Goal: Check status: Check status

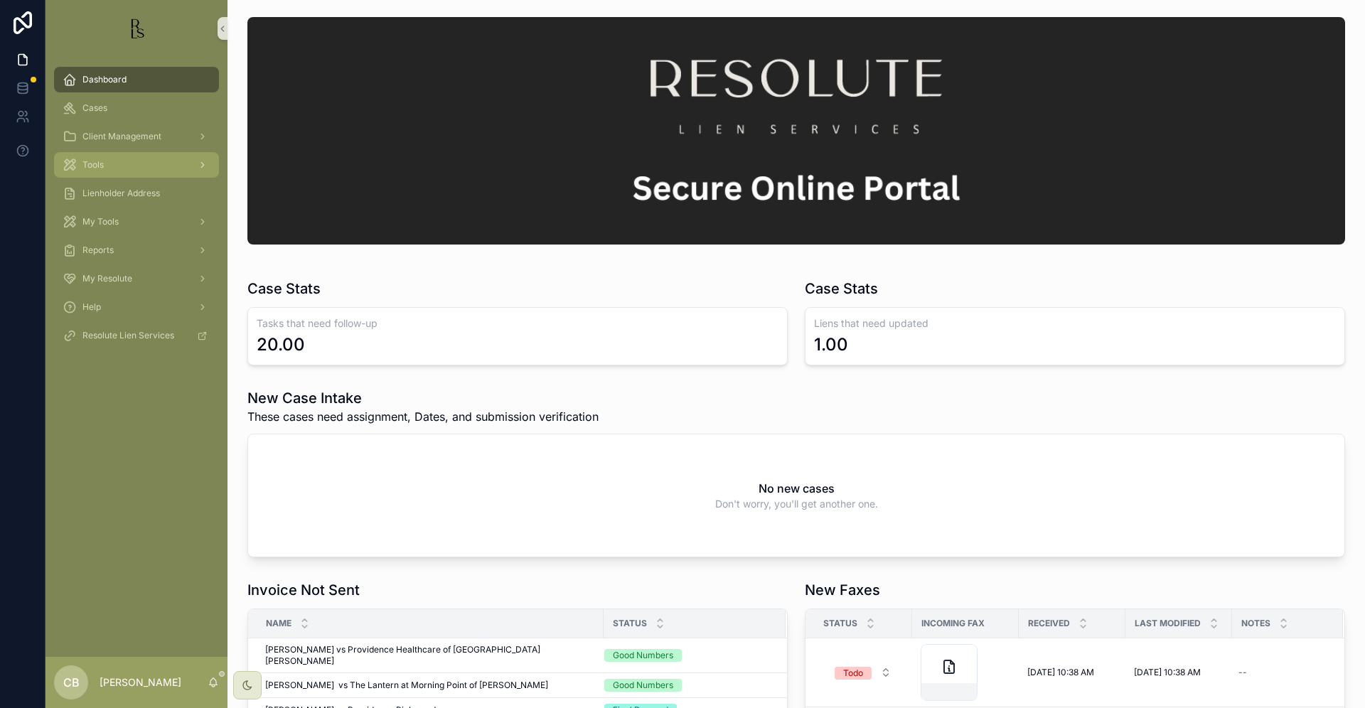
click at [94, 163] on span "Tools" at bounding box center [92, 164] width 21 height 11
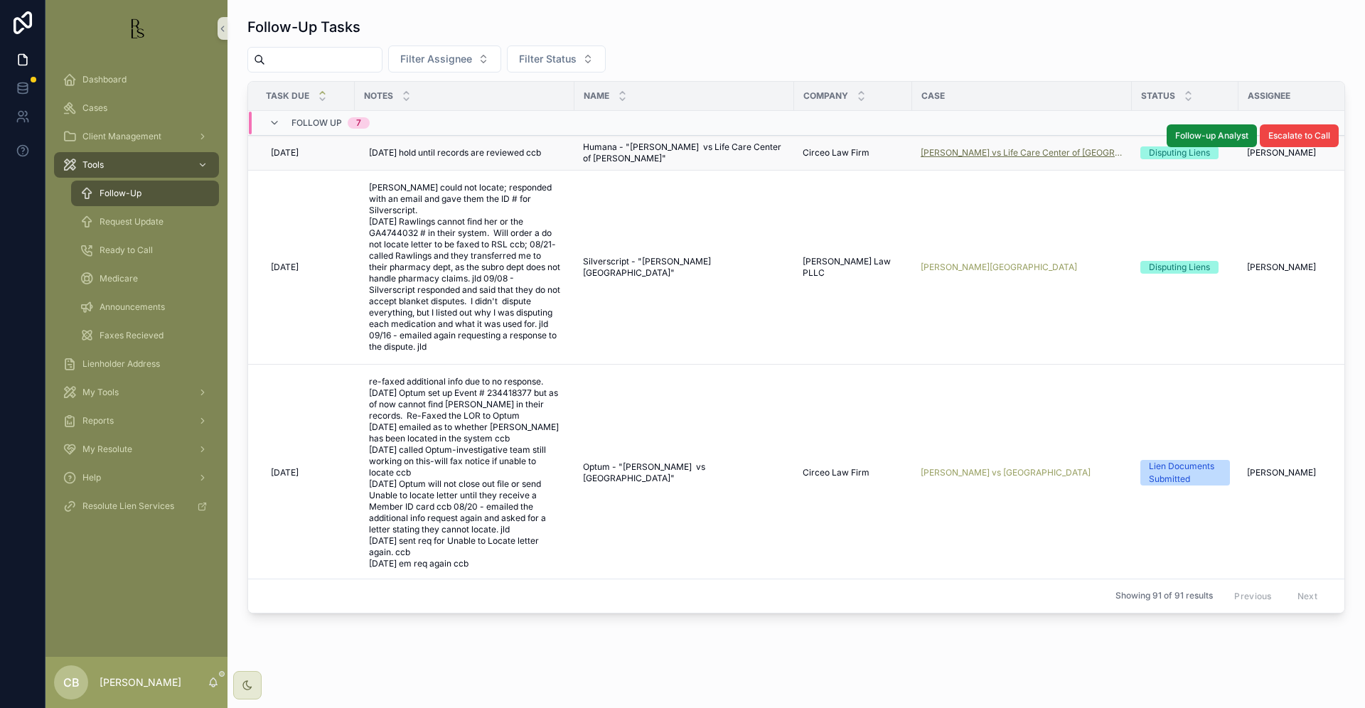
click at [988, 151] on span "[PERSON_NAME] vs Life Care Center of [GEOGRAPHIC_DATA]" at bounding box center [1022, 152] width 203 height 11
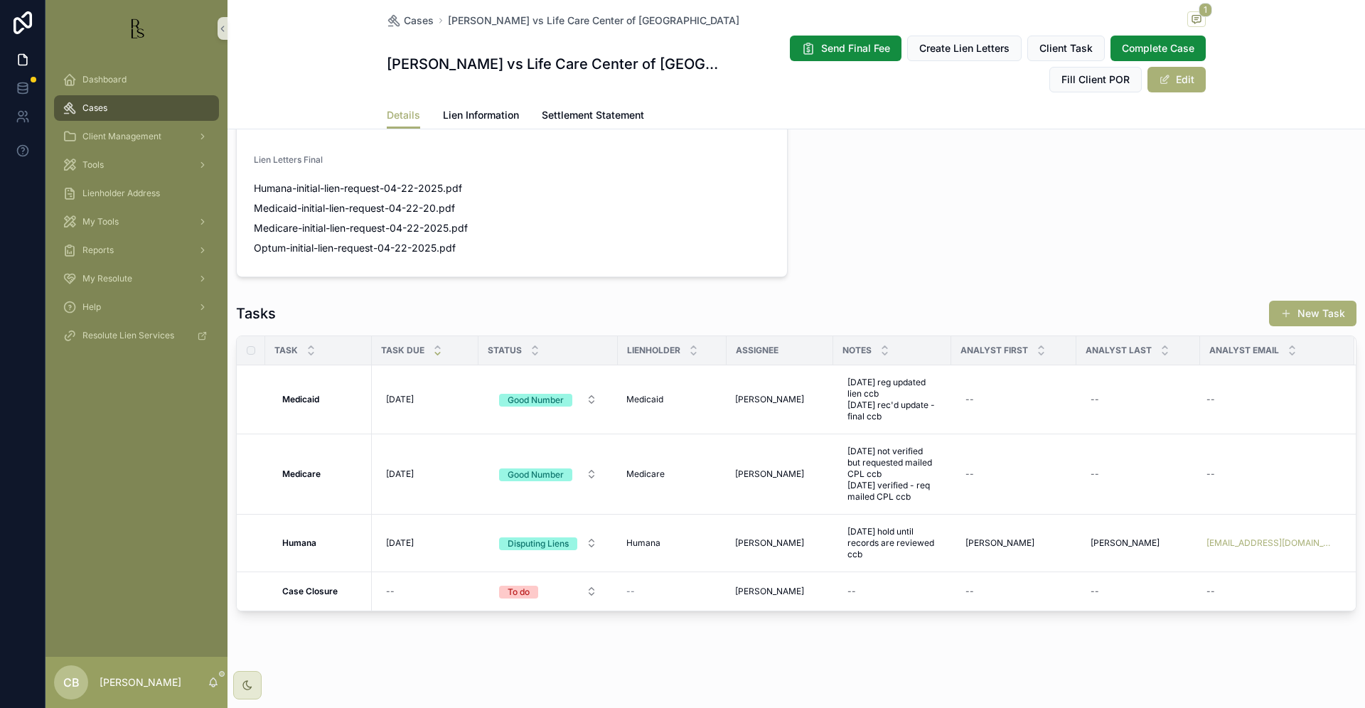
scroll to position [1246, 0]
click at [477, 117] on span "Lien Information" at bounding box center [481, 115] width 76 height 14
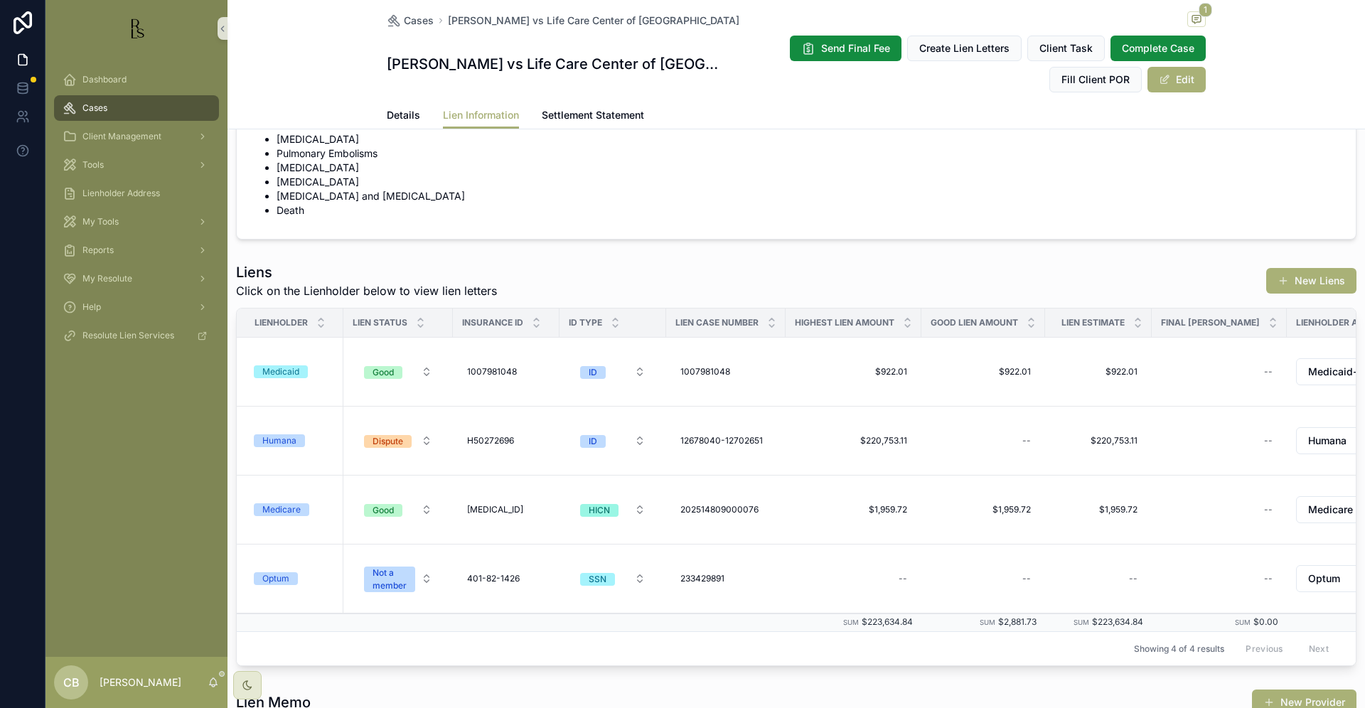
scroll to position [316, 0]
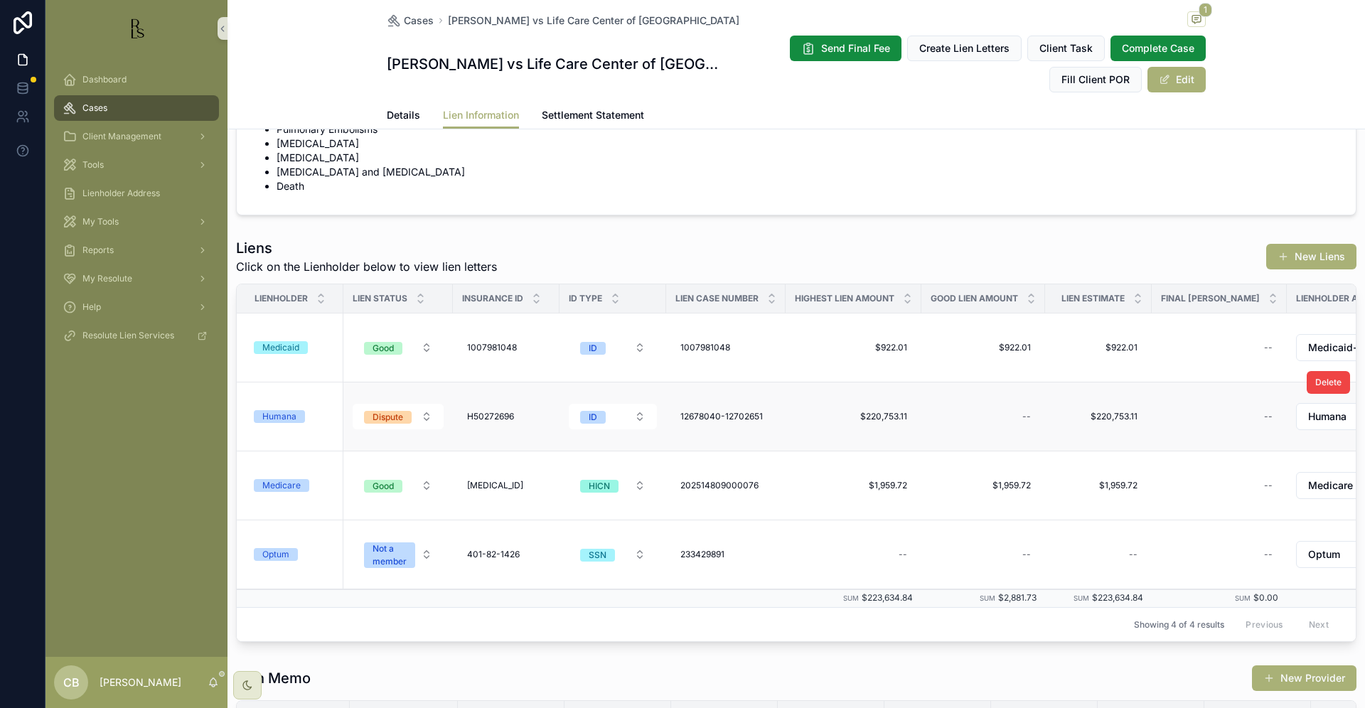
click at [286, 416] on div "Humana" at bounding box center [279, 416] width 34 height 13
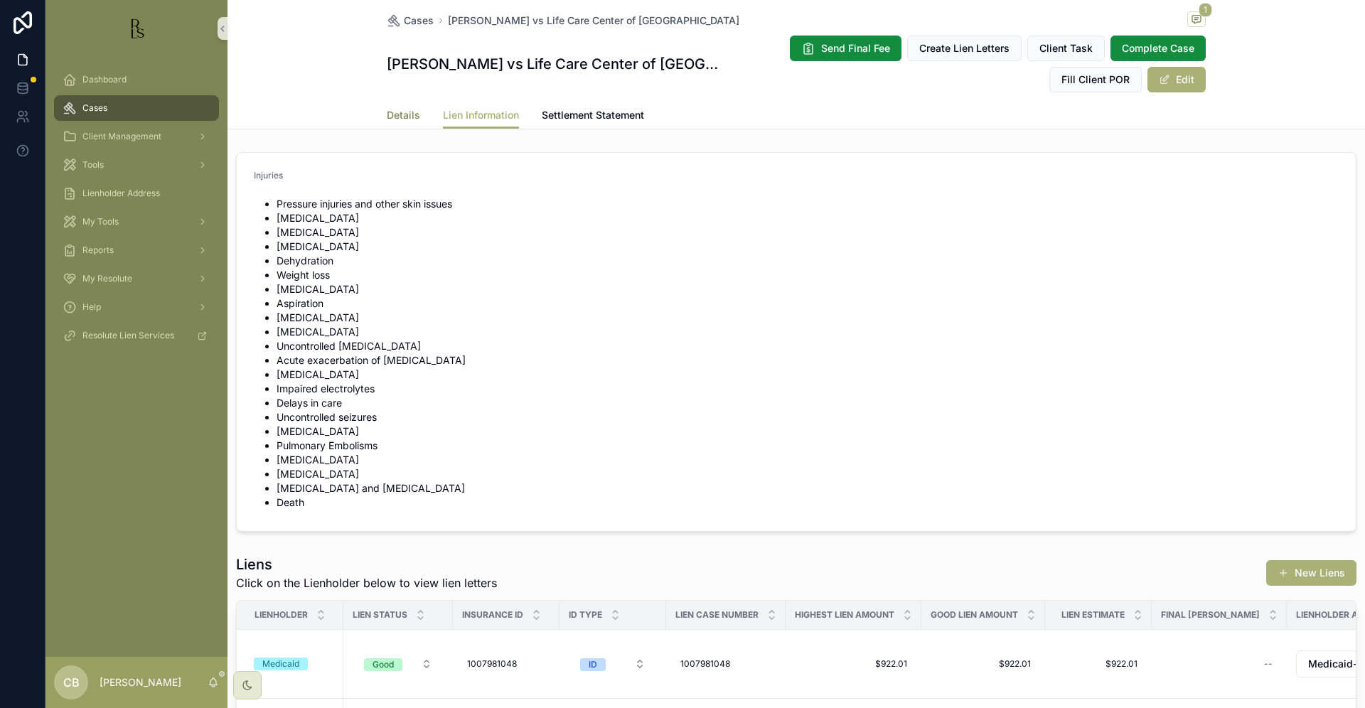
click at [401, 115] on span "Details" at bounding box center [403, 115] width 33 height 14
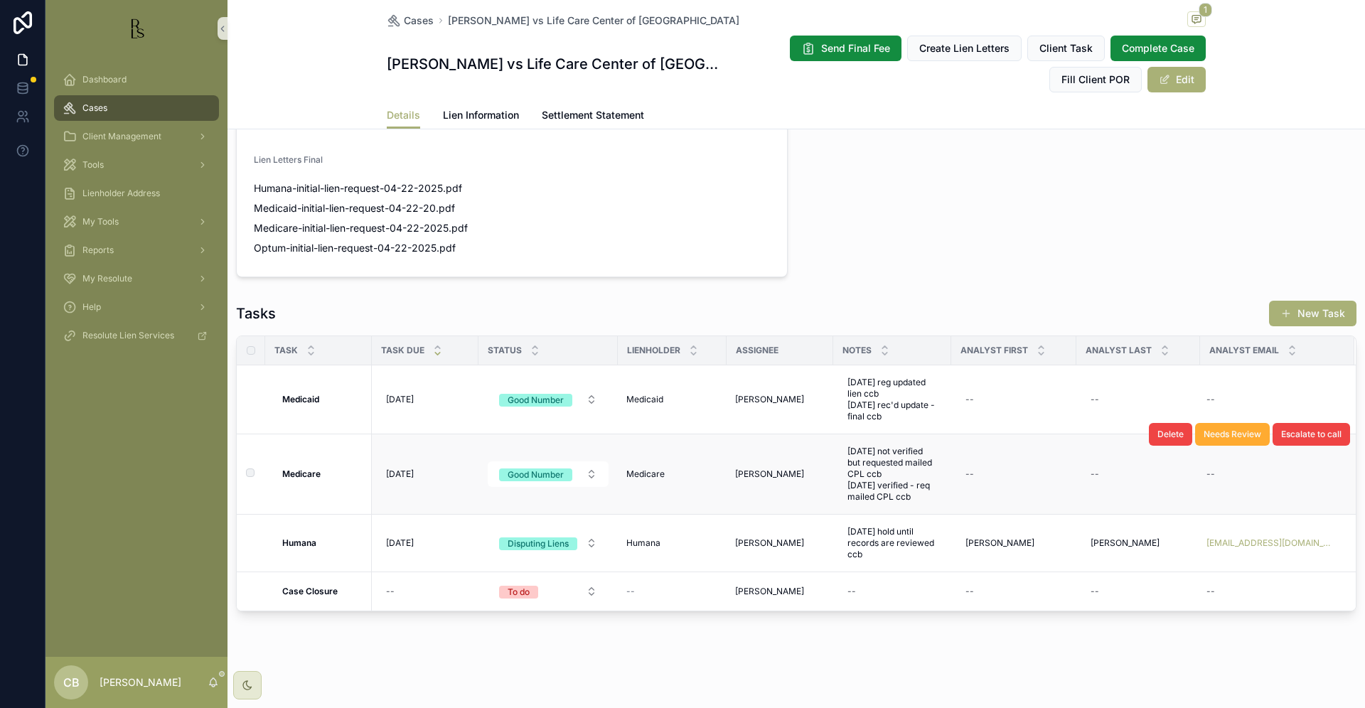
scroll to position [1246, 0]
click at [91, 165] on span "Tools" at bounding box center [92, 164] width 21 height 11
drag, startPoint x: 1354, startPoint y: 510, endPoint x: 91, endPoint y: 165, distance: 1309.7
click at [91, 165] on span "Tools" at bounding box center [92, 164] width 21 height 11
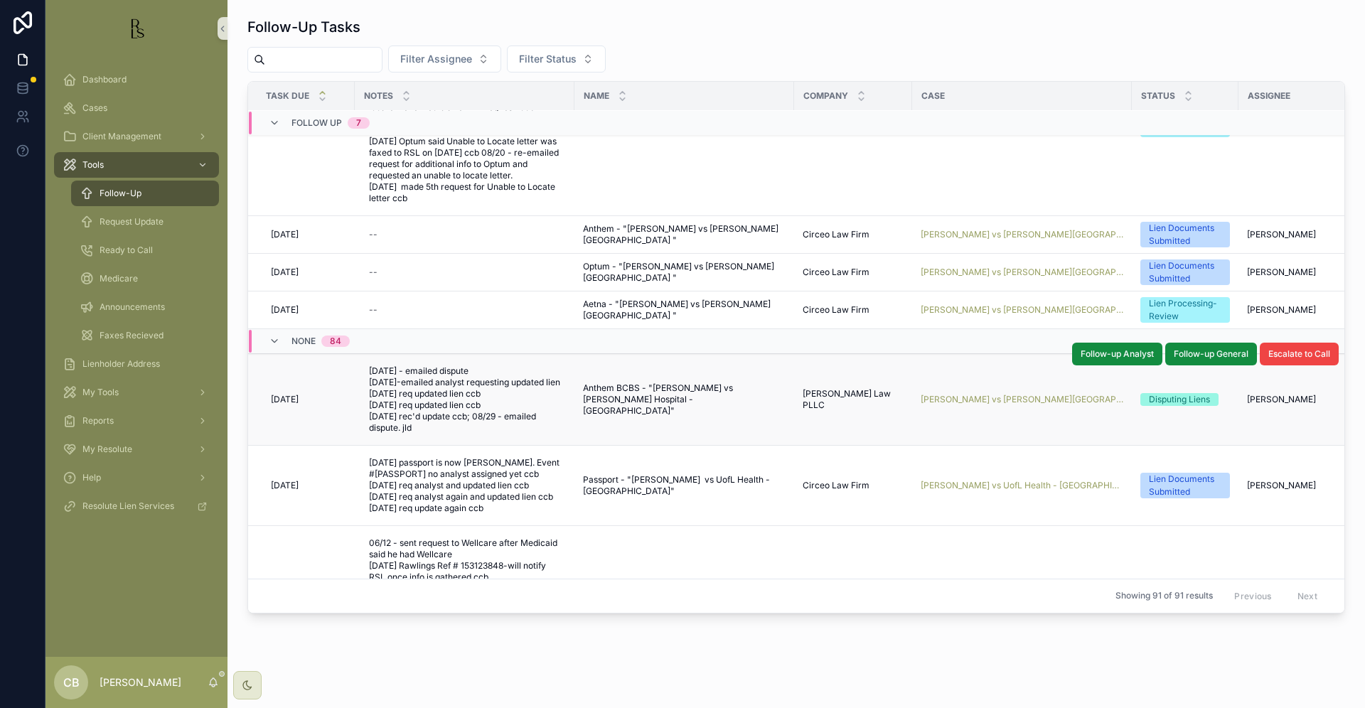
scroll to position [548, 0]
click at [982, 394] on span "[PERSON_NAME] vs [PERSON_NAME][GEOGRAPHIC_DATA] - [GEOGRAPHIC_DATA]" at bounding box center [1022, 399] width 203 height 11
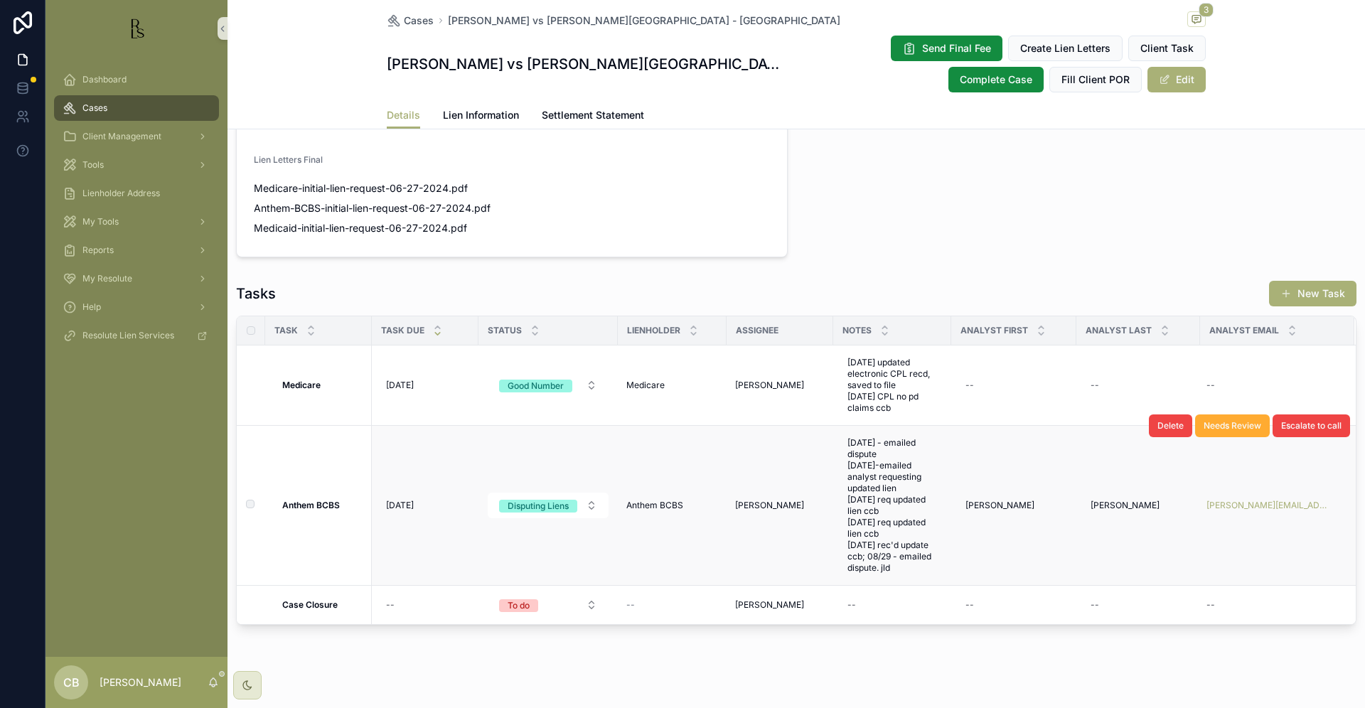
scroll to position [955, 0]
click at [479, 110] on span "Lien Information" at bounding box center [481, 115] width 76 height 14
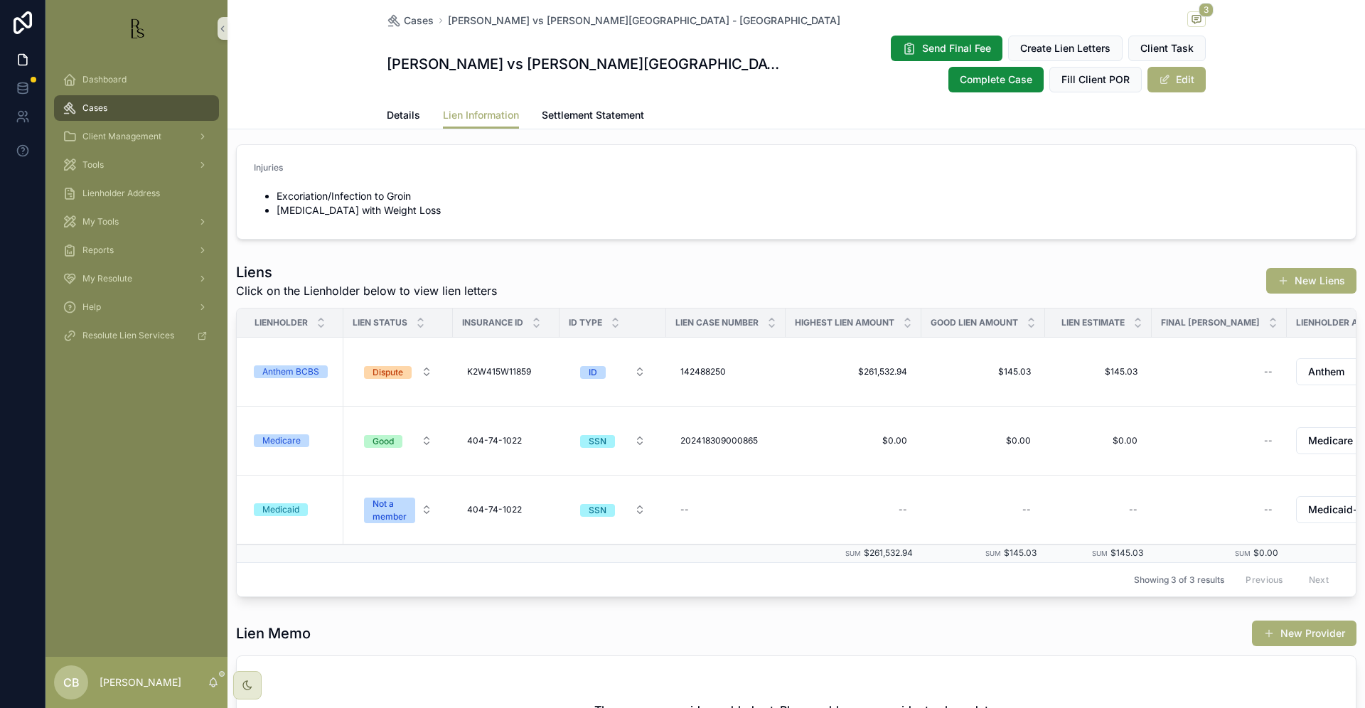
scroll to position [11, 0]
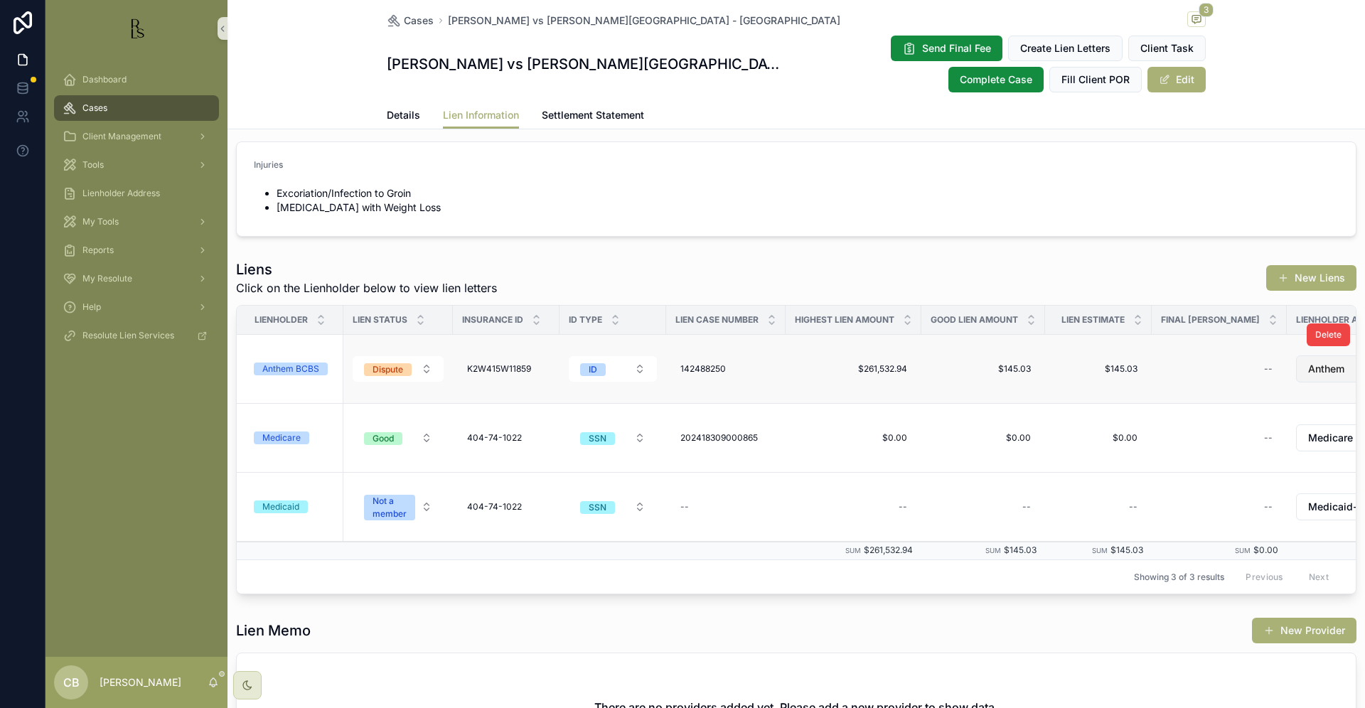
click at [400, 111] on span "Details" at bounding box center [403, 115] width 33 height 14
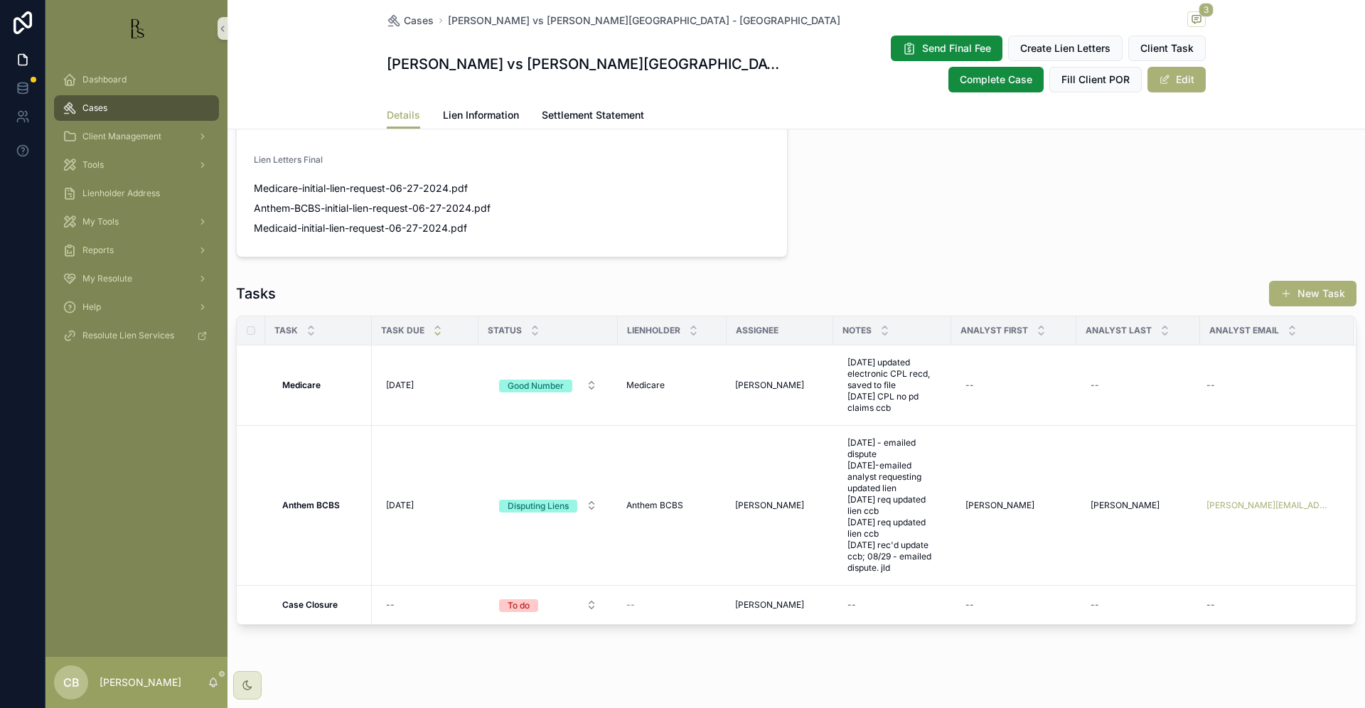
scroll to position [955, 0]
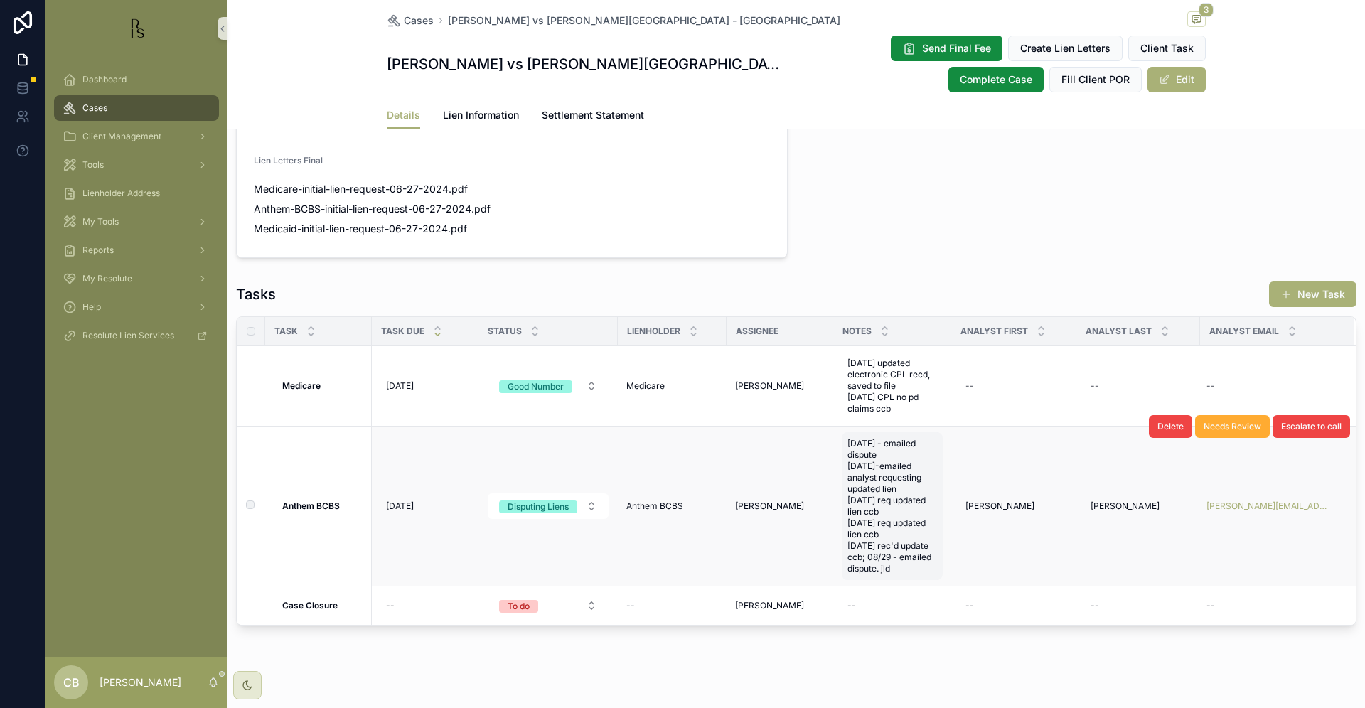
click at [892, 547] on span "[DATE] - emailed dispute [DATE]-emailed analyst requesting updated lien [DATE] …" at bounding box center [892, 506] width 90 height 136
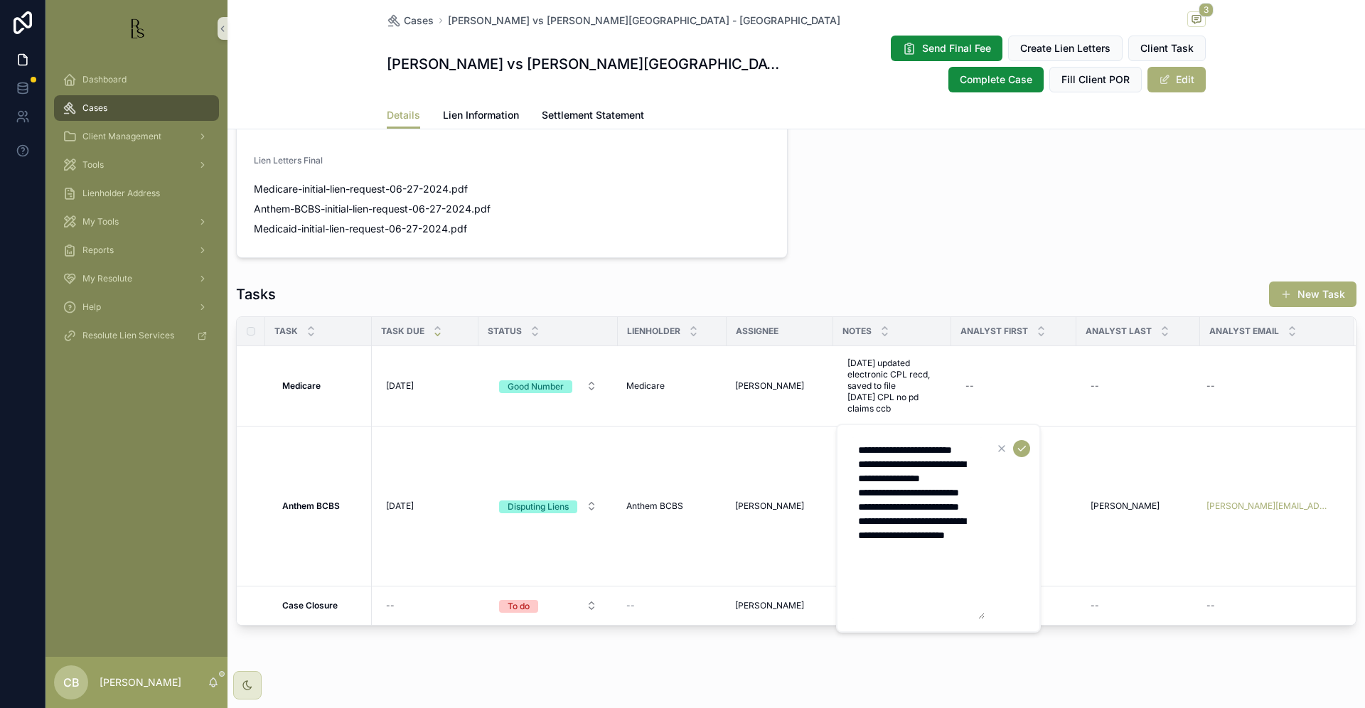
click at [925, 595] on textarea "**********" at bounding box center [917, 528] width 135 height 182
type textarea "**********"
click at [1023, 446] on icon "scrollable content" at bounding box center [1021, 448] width 11 height 11
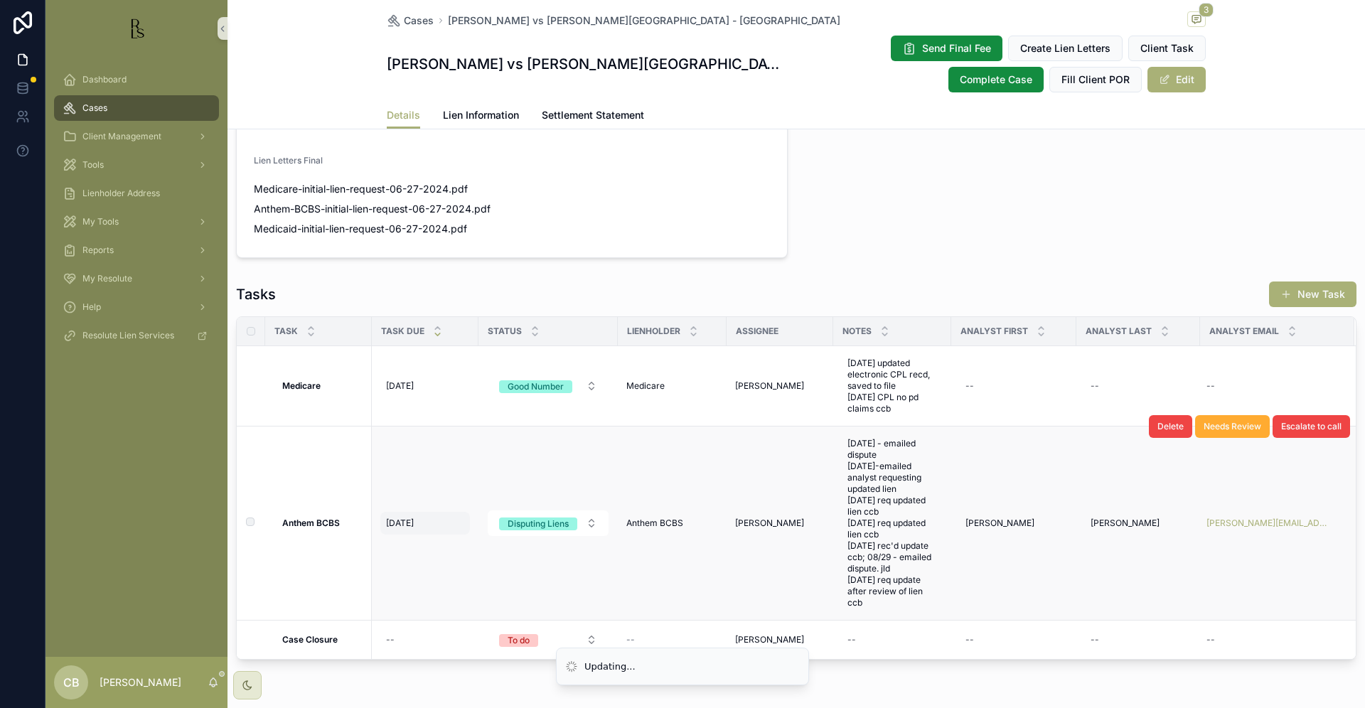
click at [408, 518] on span "[DATE]" at bounding box center [400, 523] width 28 height 11
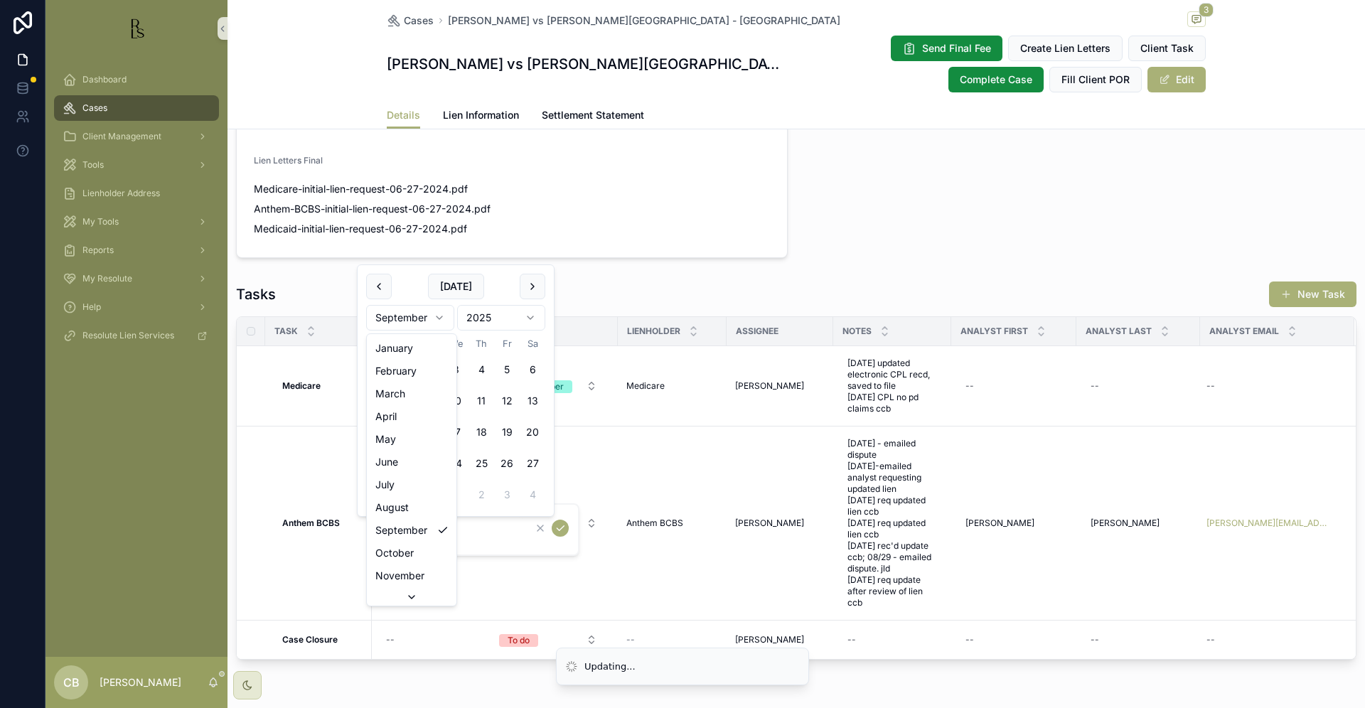
click at [440, 316] on html "Updating... Dashboard Cases Client Management Tools Lienholder Address My Tools…" at bounding box center [682, 354] width 1365 height 708
click at [405, 428] on button "13" at bounding box center [405, 432] width 26 height 26
type input "**********"
click at [559, 527] on icon "scrollable content" at bounding box center [560, 528] width 11 height 11
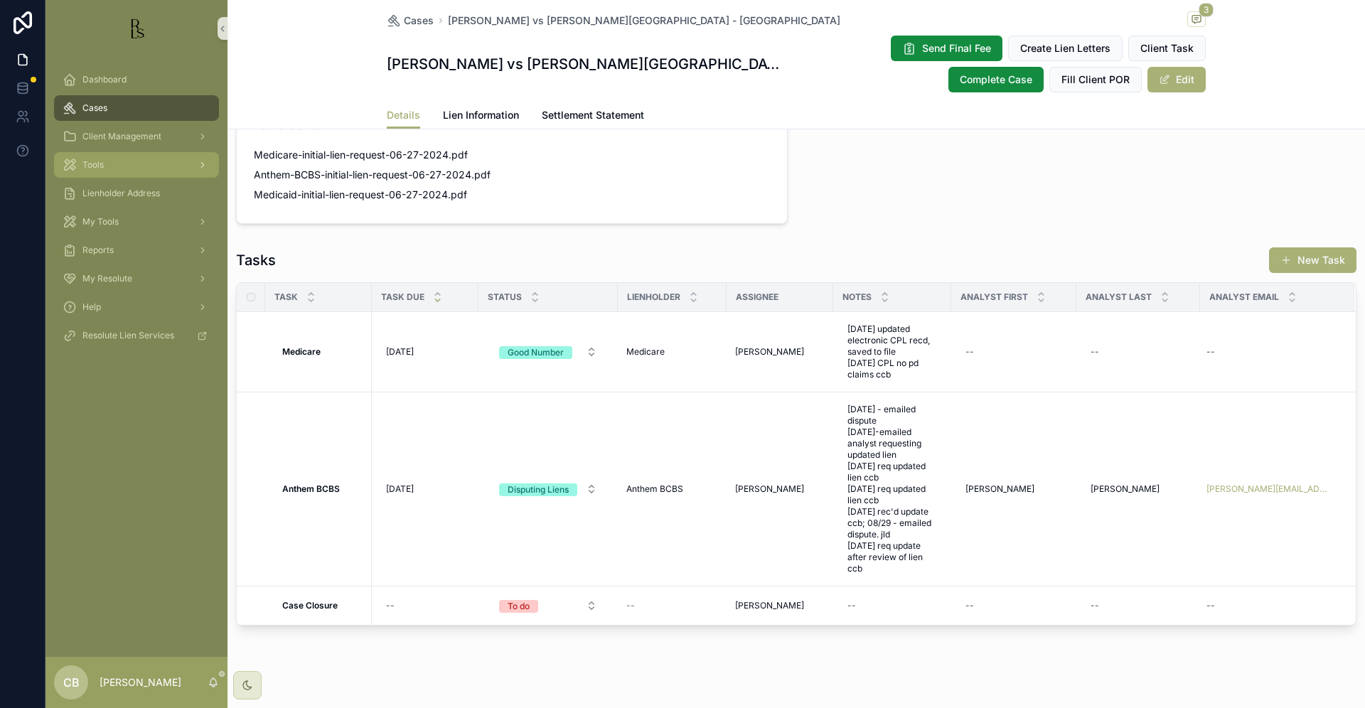
click at [95, 164] on span "Tools" at bounding box center [92, 164] width 21 height 11
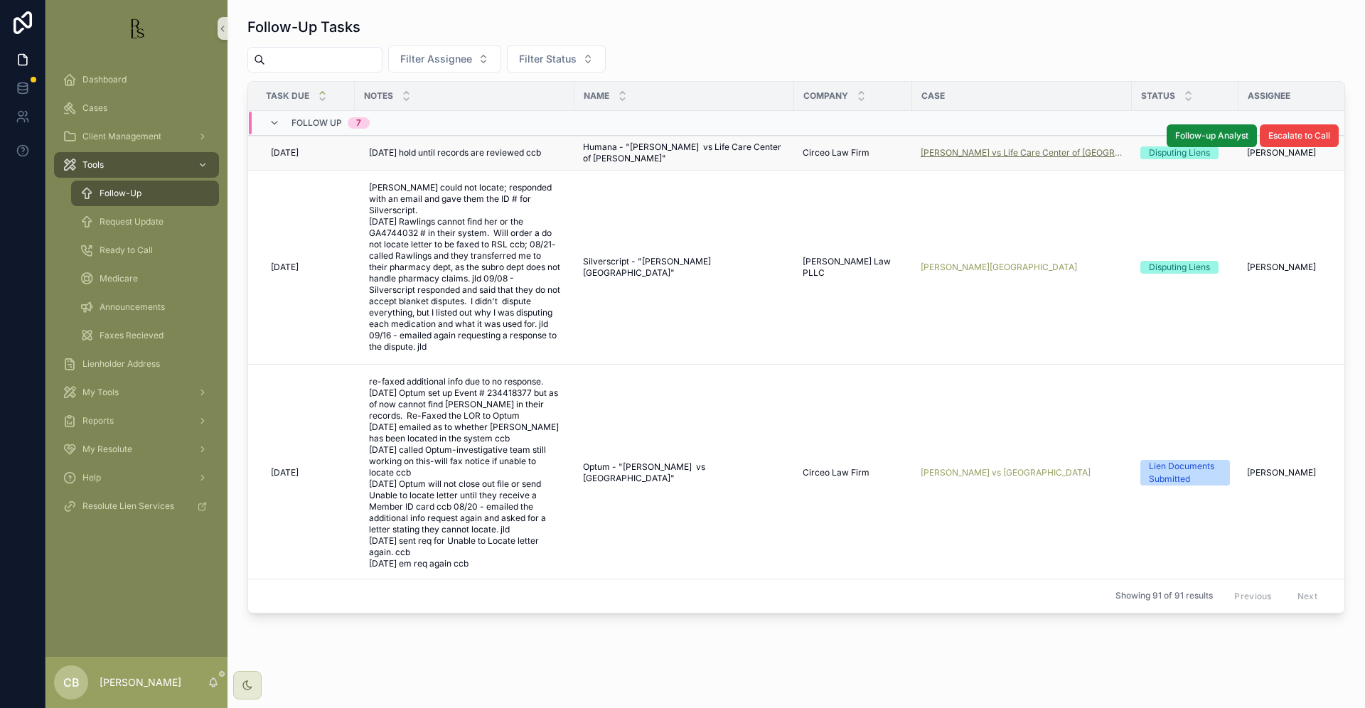
click at [998, 153] on span "[PERSON_NAME] vs Life Care Center of [GEOGRAPHIC_DATA]" at bounding box center [1022, 152] width 203 height 11
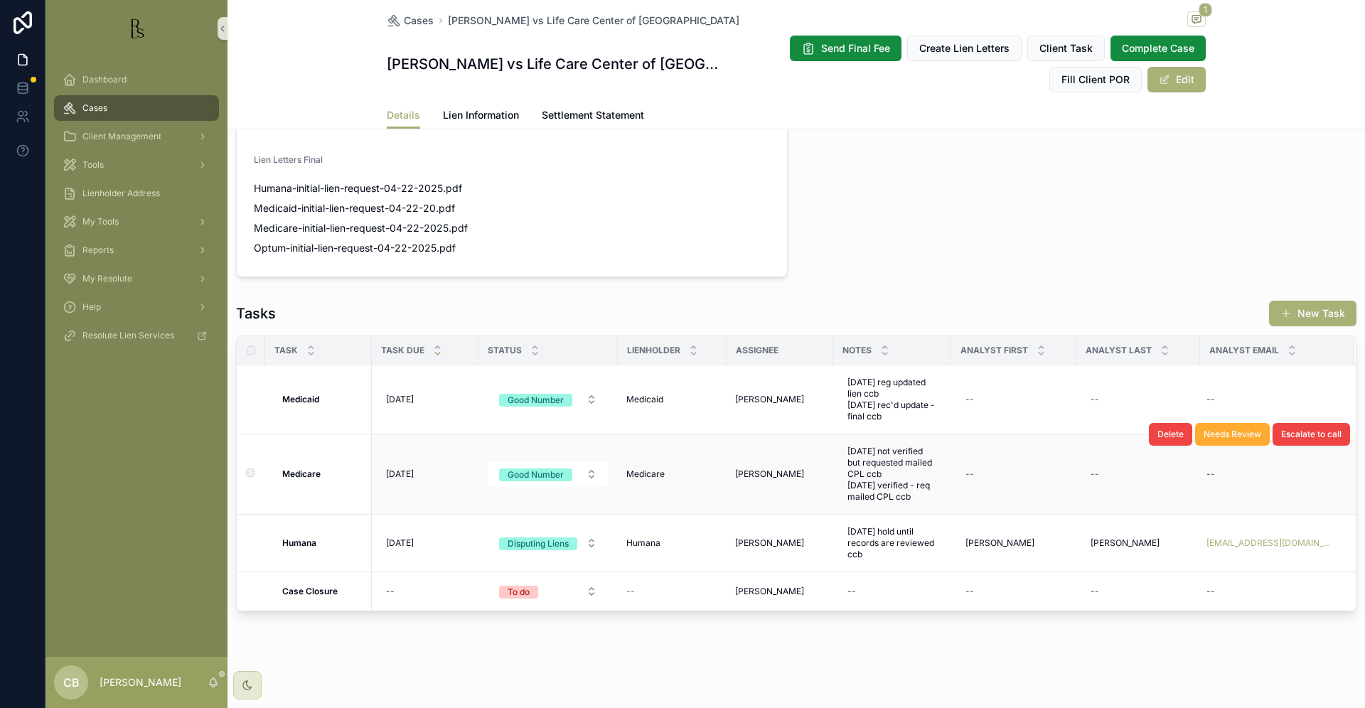
scroll to position [1246, 0]
click at [471, 112] on span "Lien Information" at bounding box center [481, 115] width 76 height 14
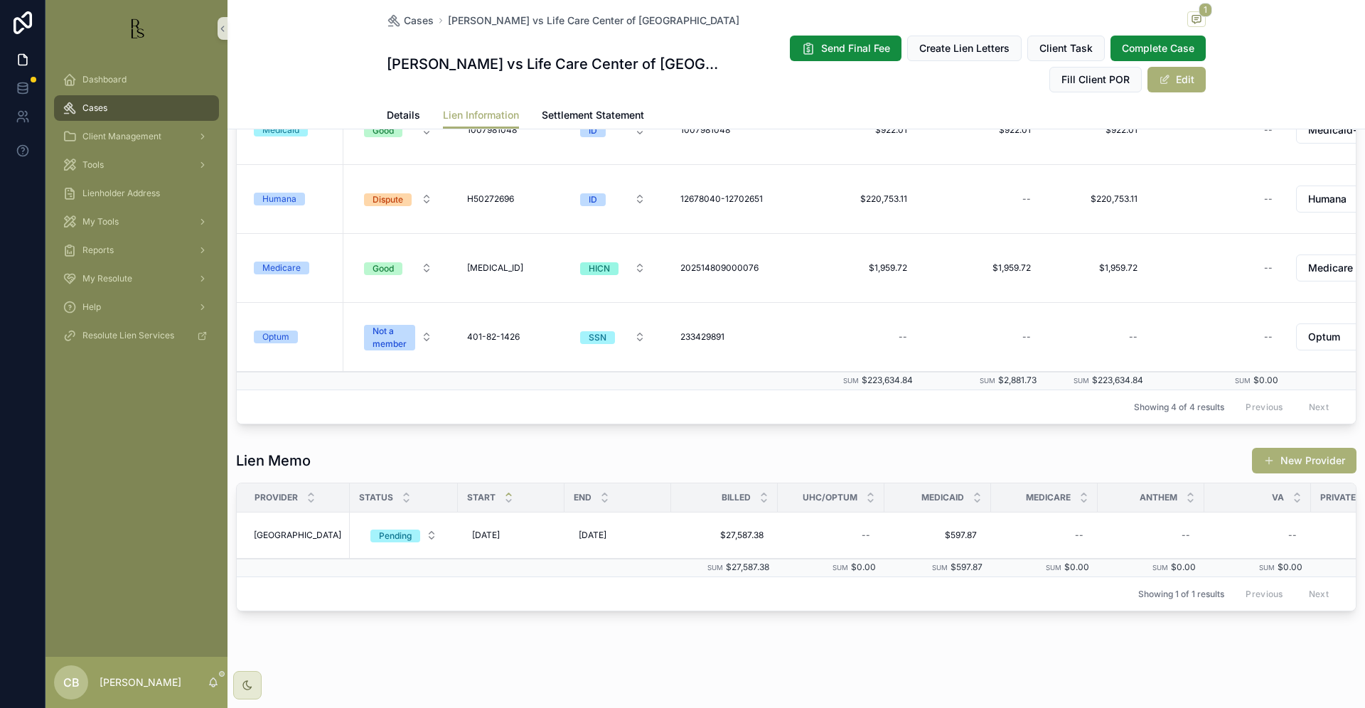
click at [471, 112] on span "Lien Information" at bounding box center [481, 115] width 76 height 14
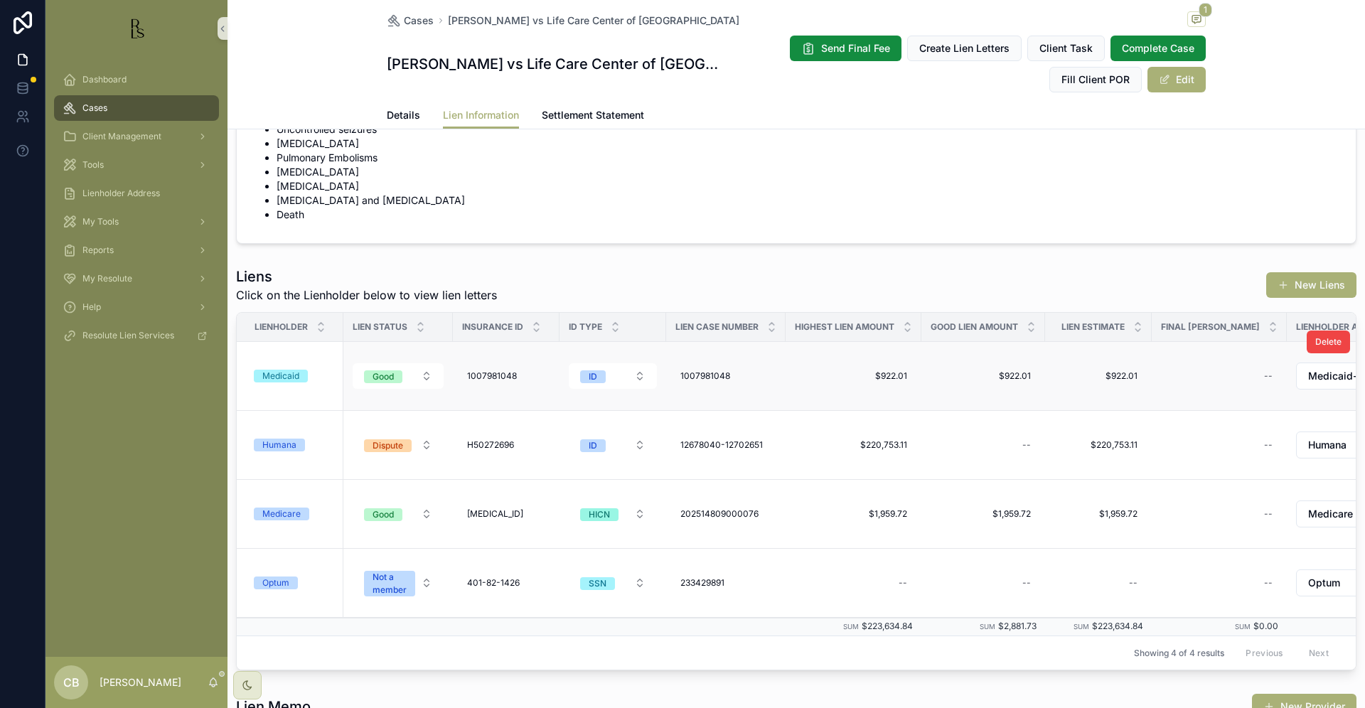
scroll to position [289, 0]
click at [393, 113] on span "Details" at bounding box center [403, 115] width 33 height 14
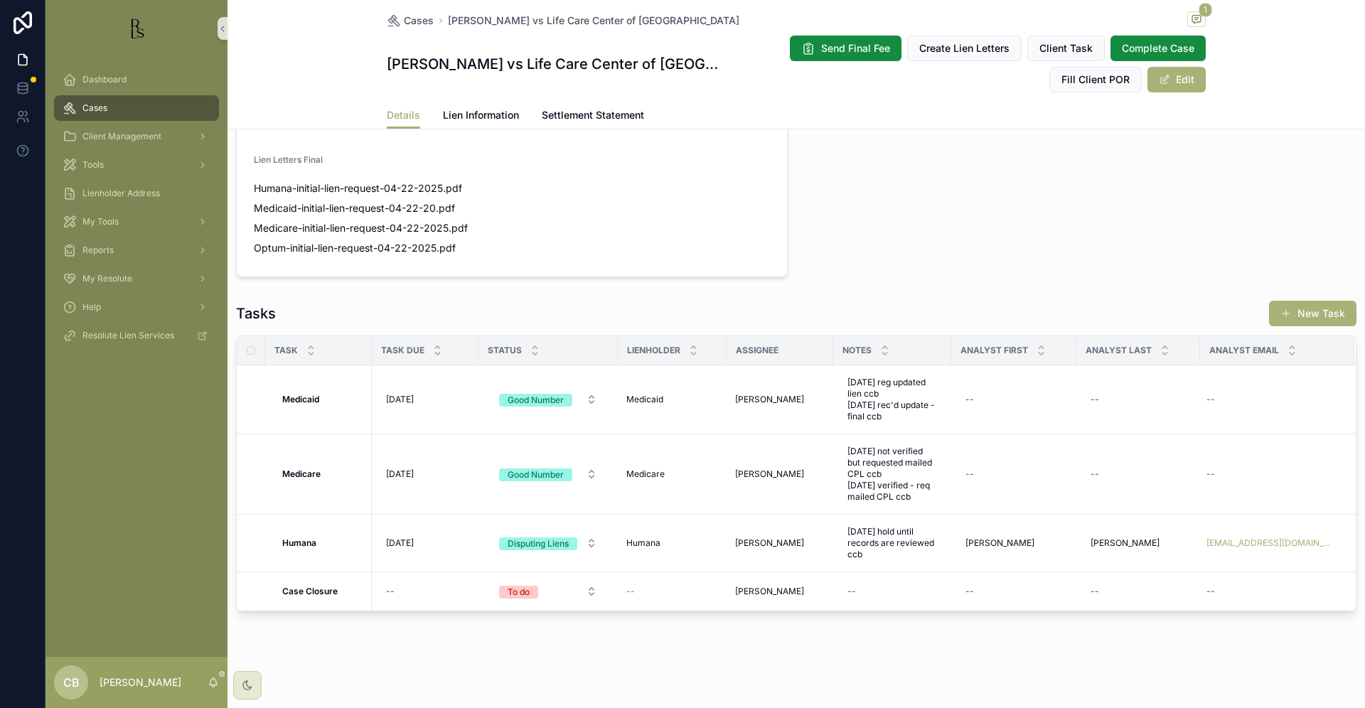
scroll to position [1246, 0]
click at [887, 544] on span "[DATE] hold until records are reviewed ccb" at bounding box center [892, 543] width 90 height 34
click at [894, 577] on textarea "**********" at bounding box center [917, 567] width 135 height 54
type textarea "**********"
click at [1022, 546] on icon "scrollable content" at bounding box center [1021, 550] width 11 height 11
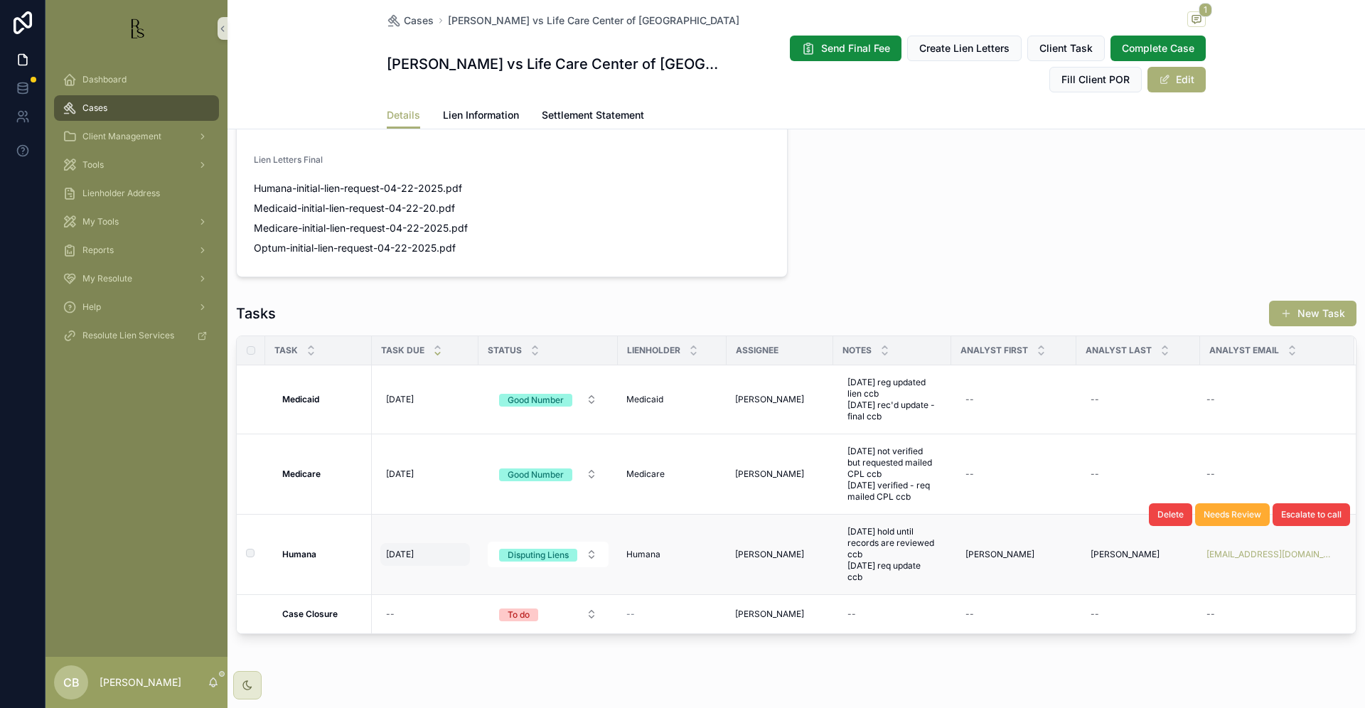
click at [411, 552] on span "[DATE]" at bounding box center [400, 554] width 28 height 11
click at [403, 550] on span "[DATE]" at bounding box center [400, 554] width 28 height 11
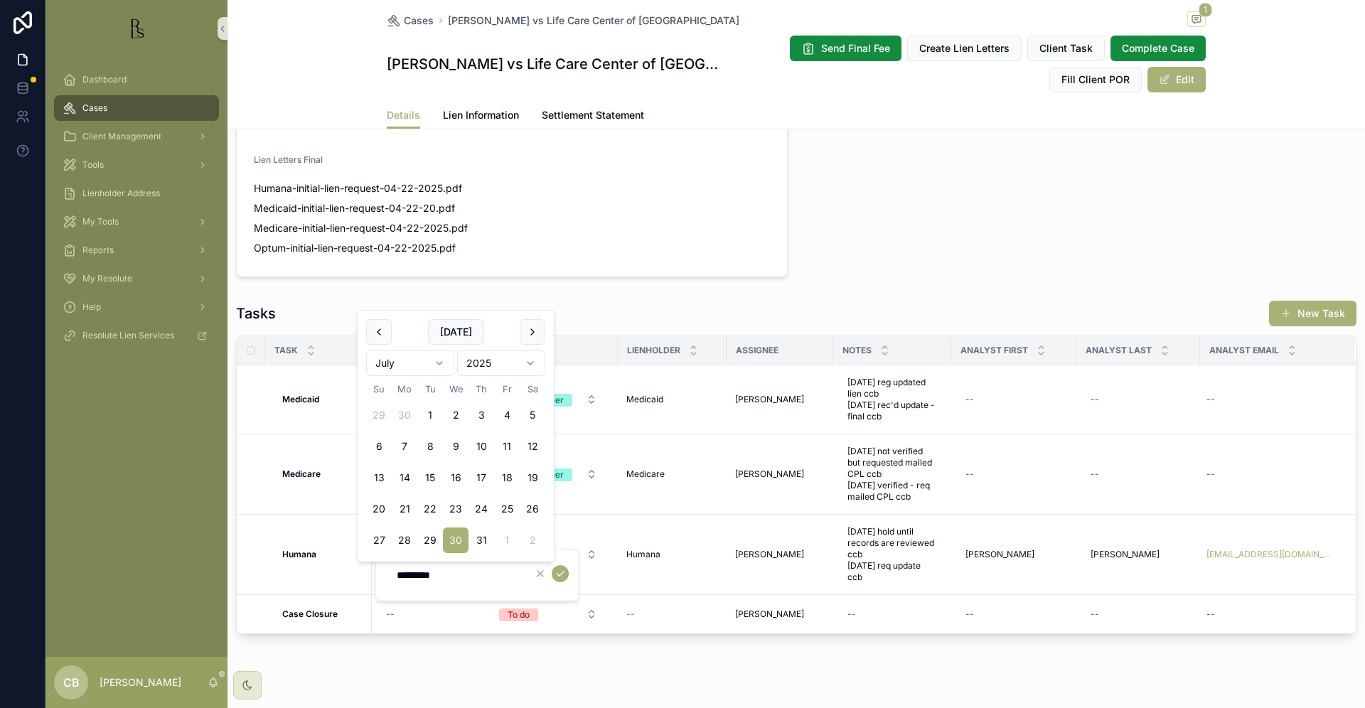
click at [434, 361] on html "Dashboard Cases Client Management Tools Lienholder Address My Tools Reports My …" at bounding box center [682, 354] width 1365 height 708
click at [442, 358] on html "Dashboard Cases Client Management Tools Lienholder Address My Tools Reports My …" at bounding box center [682, 354] width 1365 height 708
click at [402, 476] on button "13" at bounding box center [405, 478] width 26 height 26
type input "**********"
click at [562, 572] on icon "scrollable content" at bounding box center [560, 573] width 11 height 11
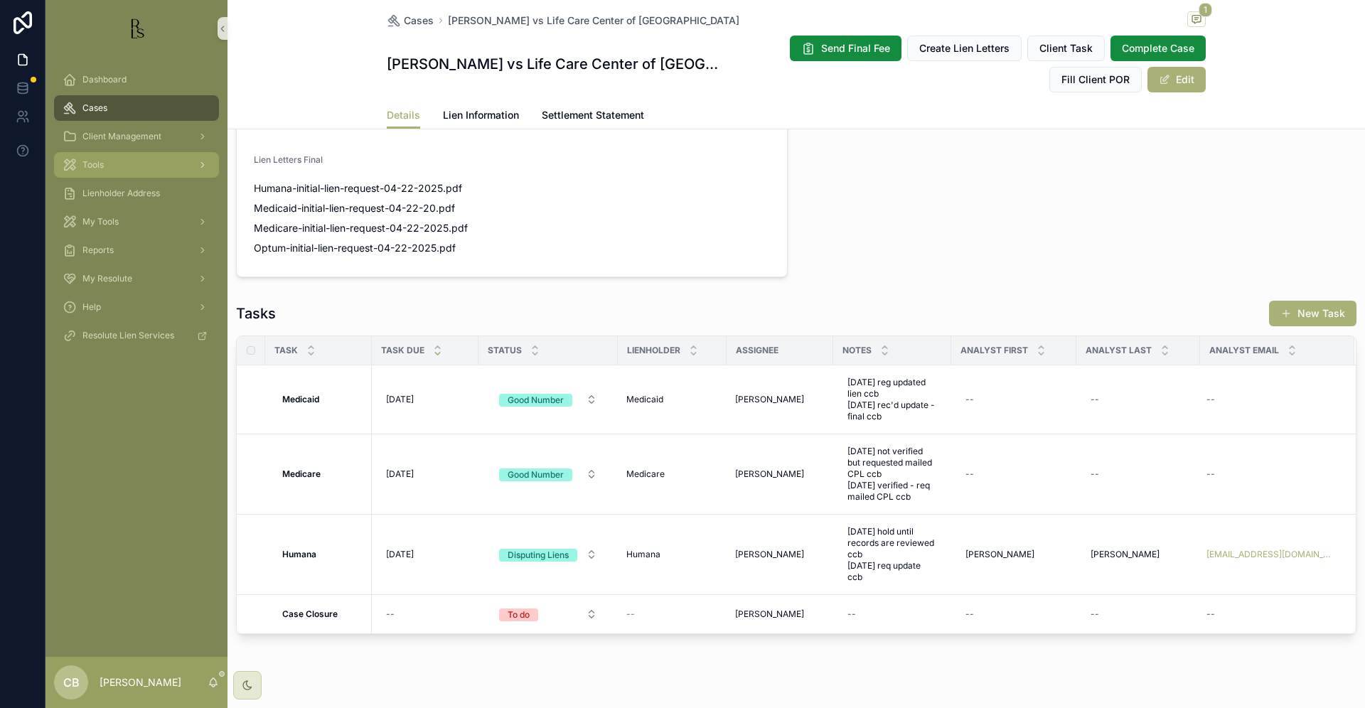
click at [104, 166] on span "Tools" at bounding box center [92, 164] width 21 height 11
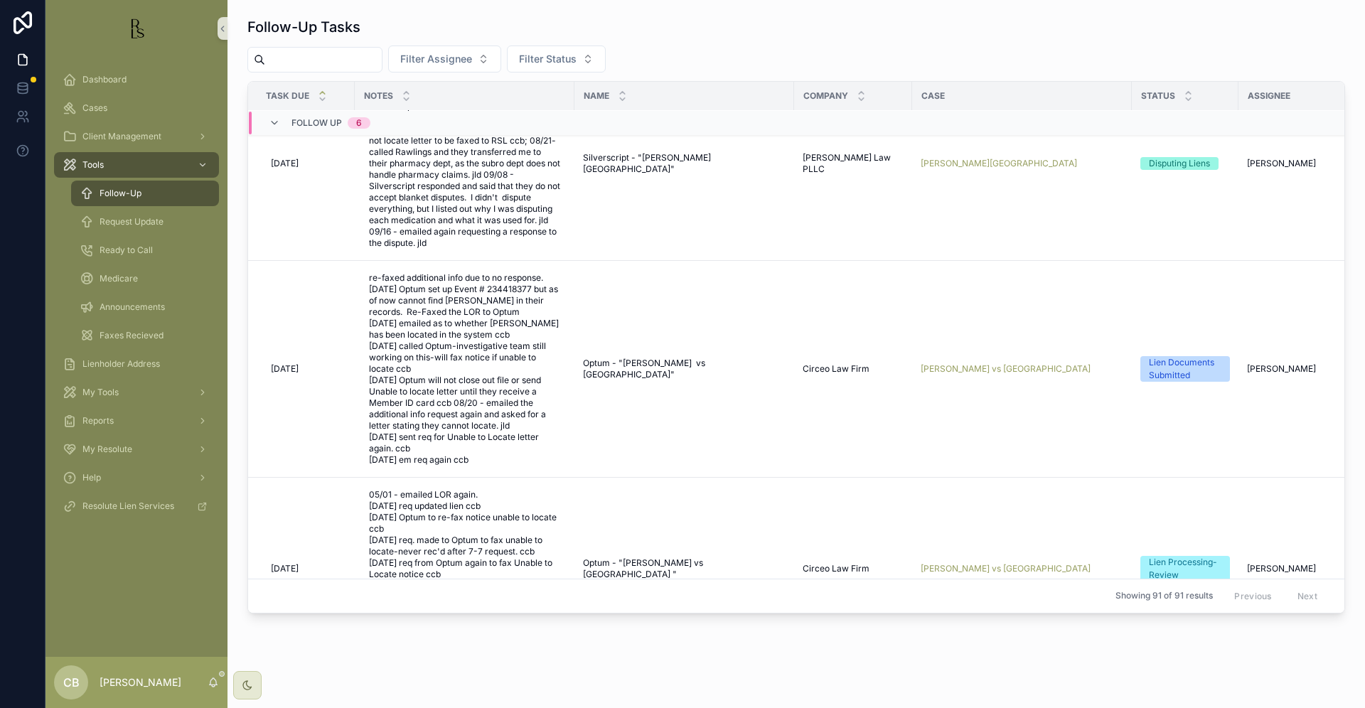
scroll to position [68, 0]
click at [142, 223] on span "Request Update" at bounding box center [132, 221] width 64 height 11
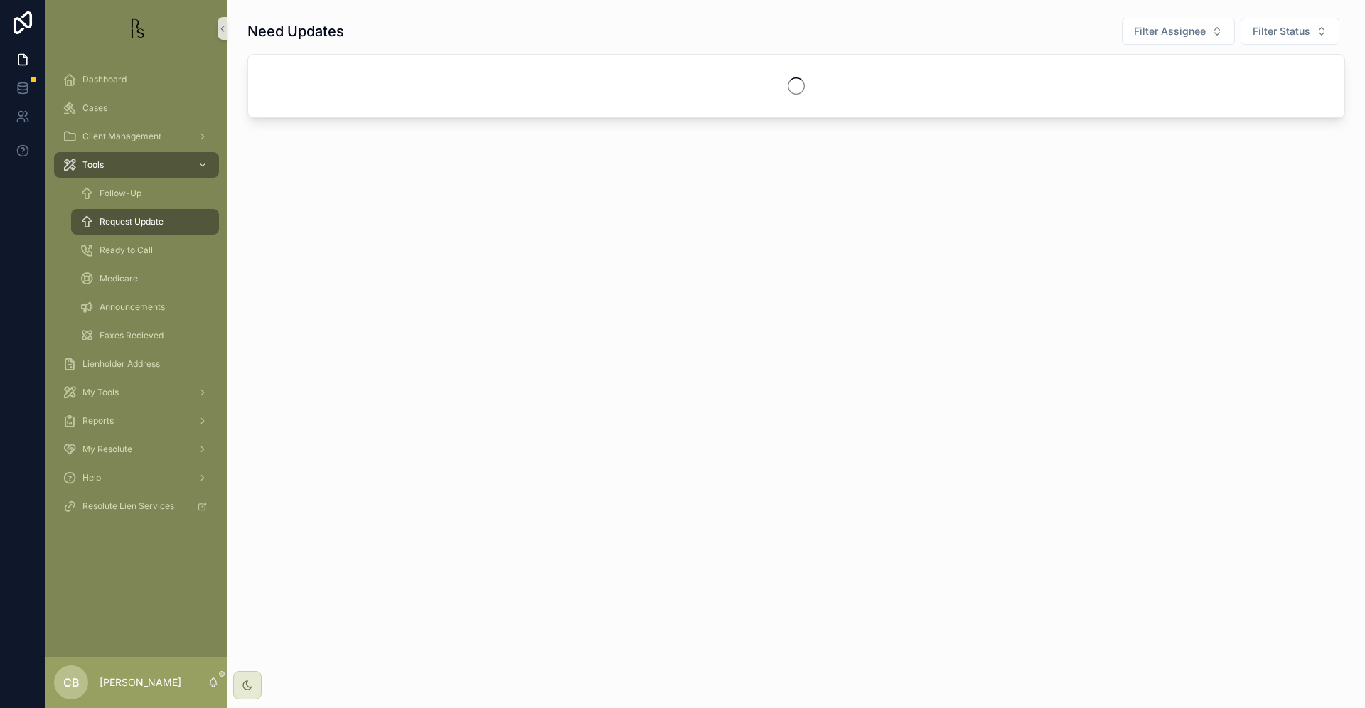
click at [142, 223] on span "Request Update" at bounding box center [132, 221] width 64 height 11
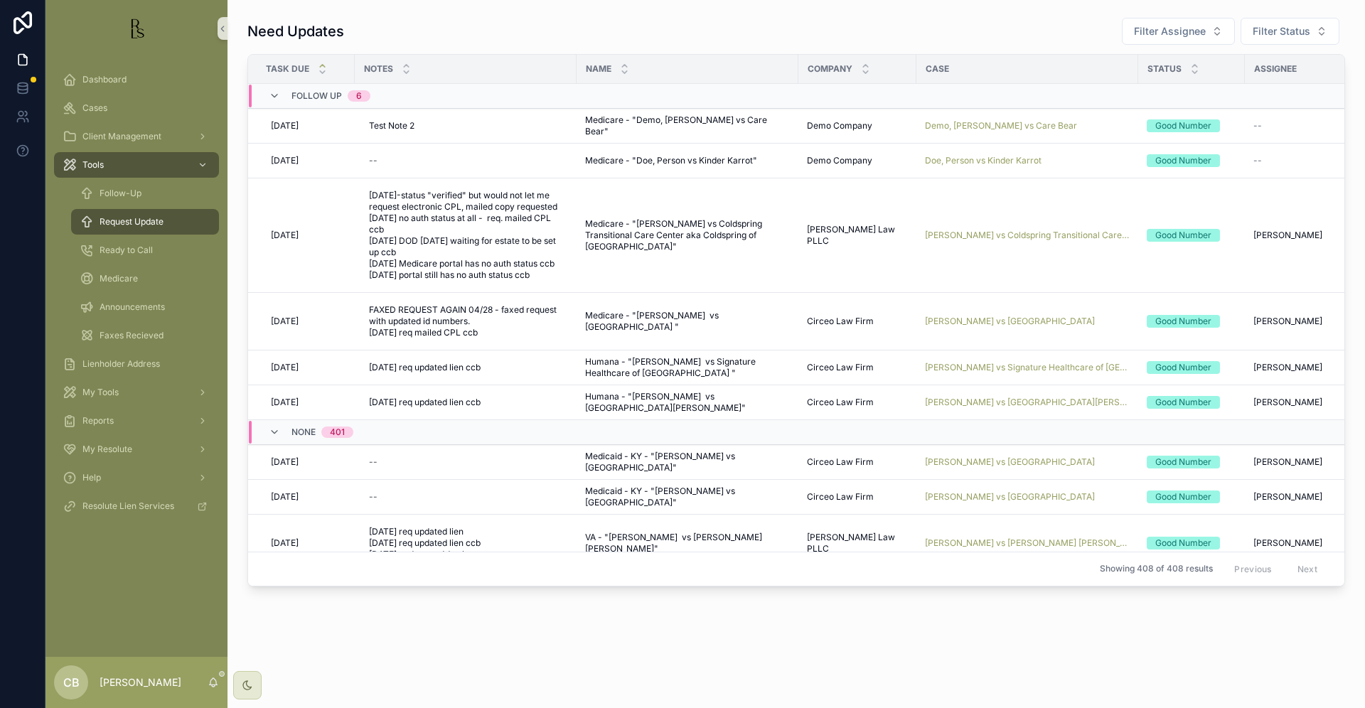
click at [142, 223] on span "Request Update" at bounding box center [132, 221] width 64 height 11
click at [997, 365] on span "[PERSON_NAME] vs Signature Healthcare of [GEOGRAPHIC_DATA]" at bounding box center [1027, 367] width 205 height 11
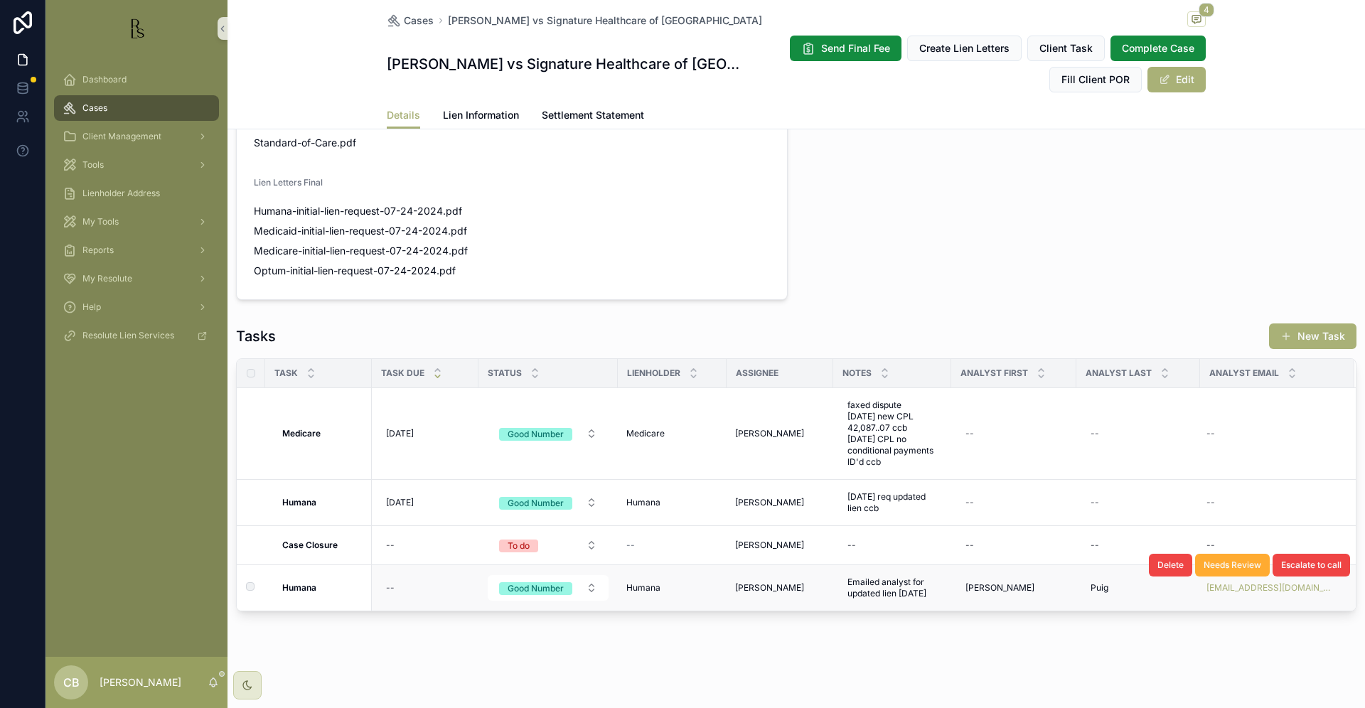
scroll to position [995, 0]
click at [478, 114] on span "Lien Information" at bounding box center [481, 115] width 76 height 14
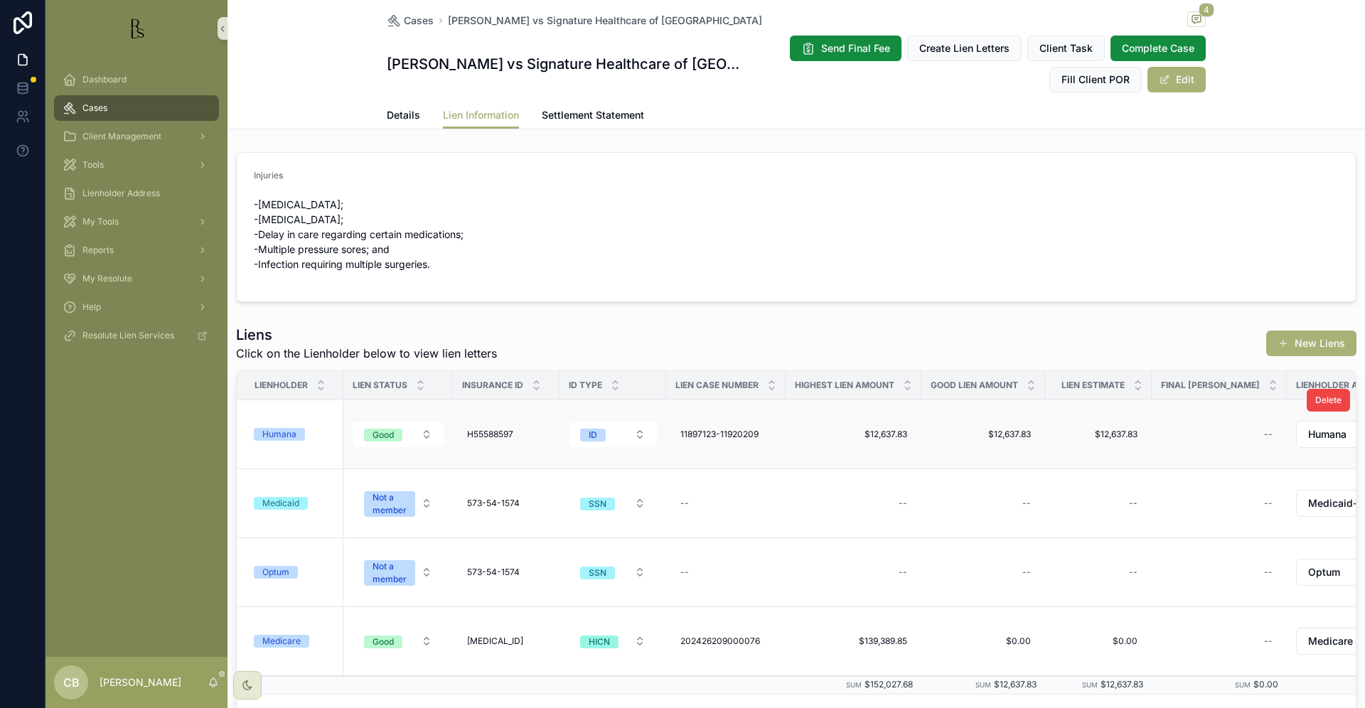
click at [279, 435] on div "Humana" at bounding box center [279, 434] width 34 height 13
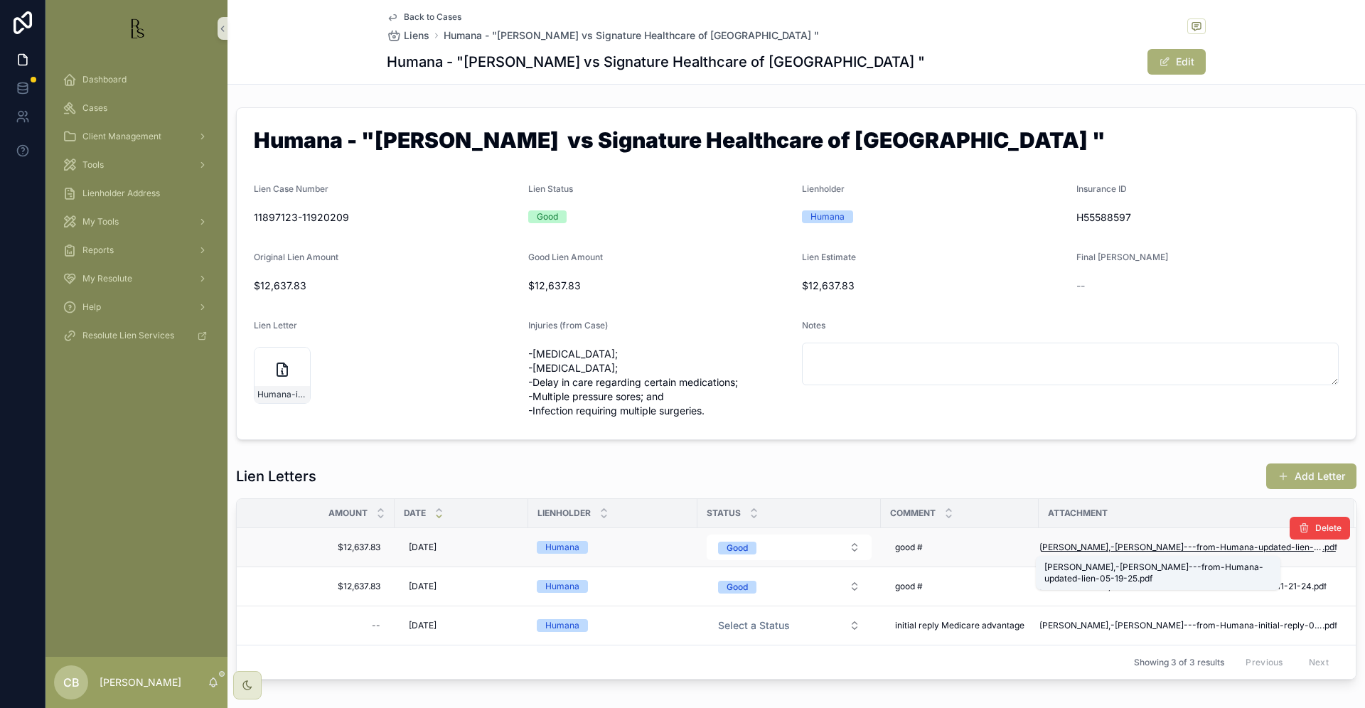
click at [1157, 546] on span "[PERSON_NAME],-[PERSON_NAME]---from-Humana-updated-lien-05-19-25" at bounding box center [1180, 547] width 283 height 11
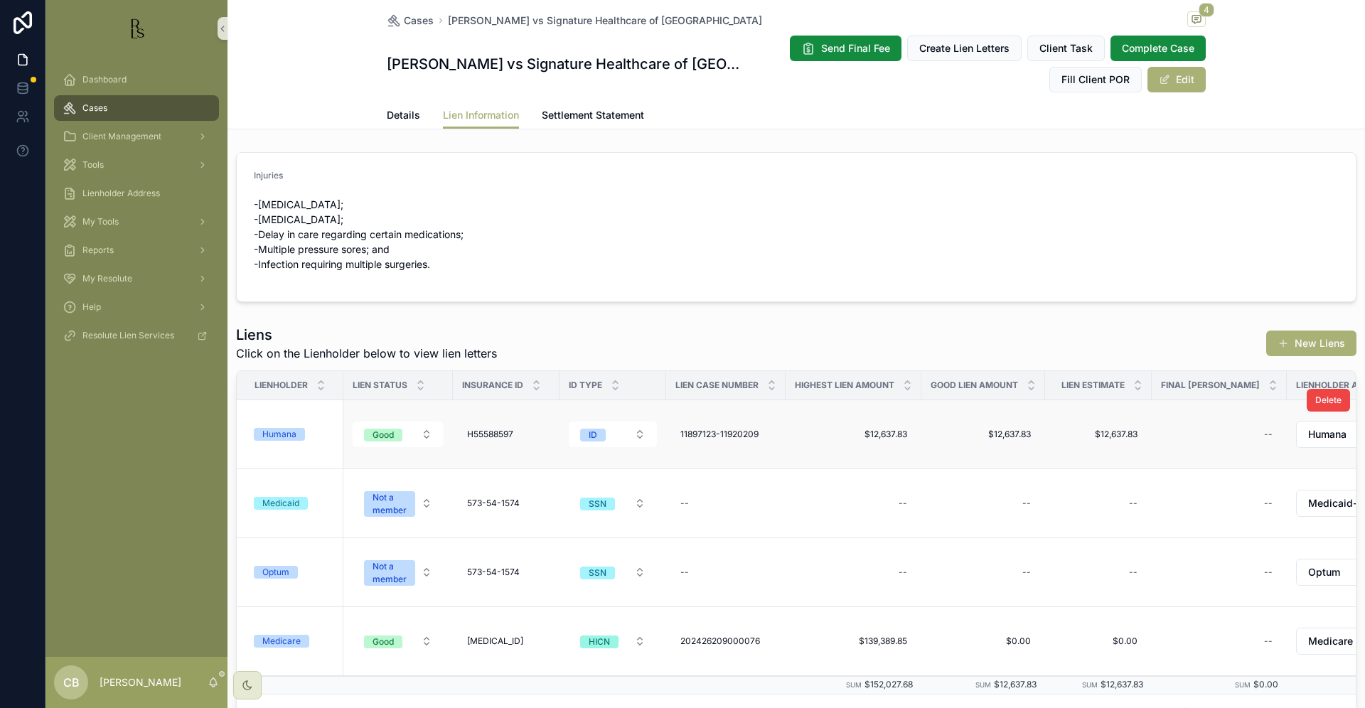
click at [278, 433] on div "Humana" at bounding box center [279, 434] width 34 height 13
click at [393, 114] on span "Details" at bounding box center [403, 115] width 33 height 14
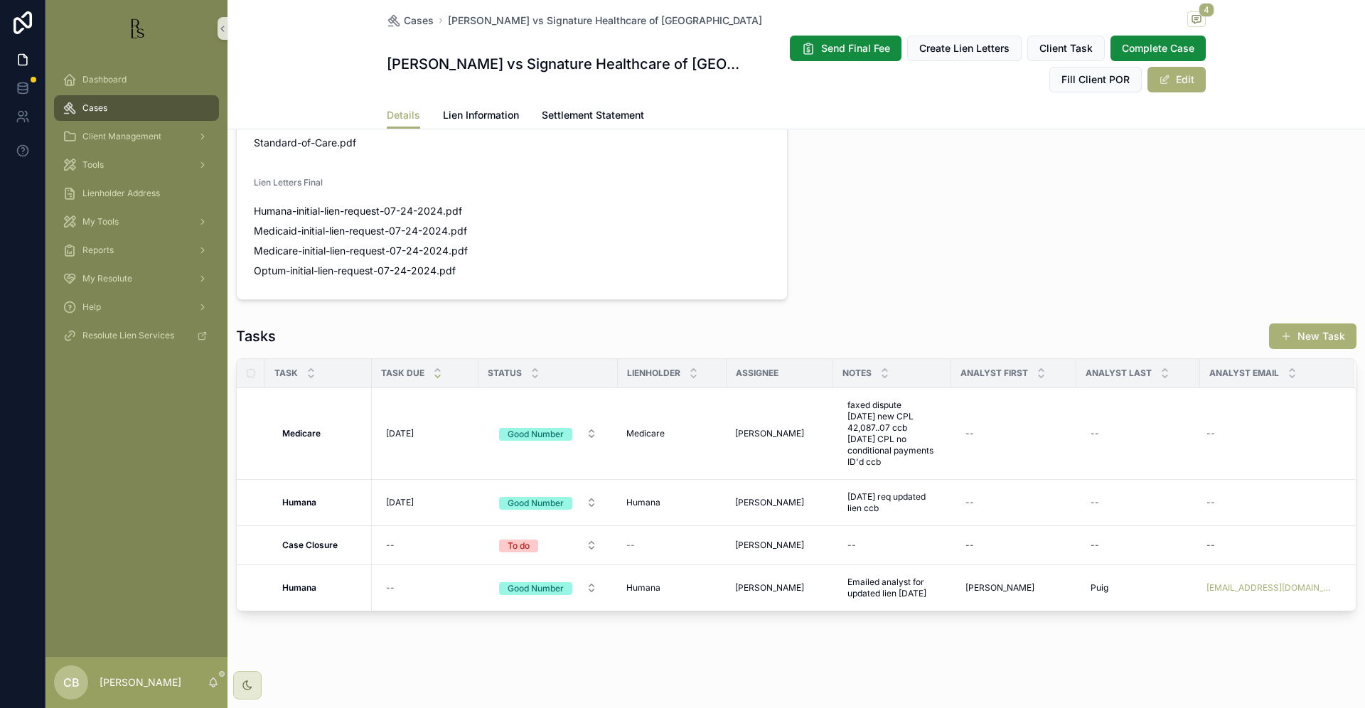
scroll to position [995, 0]
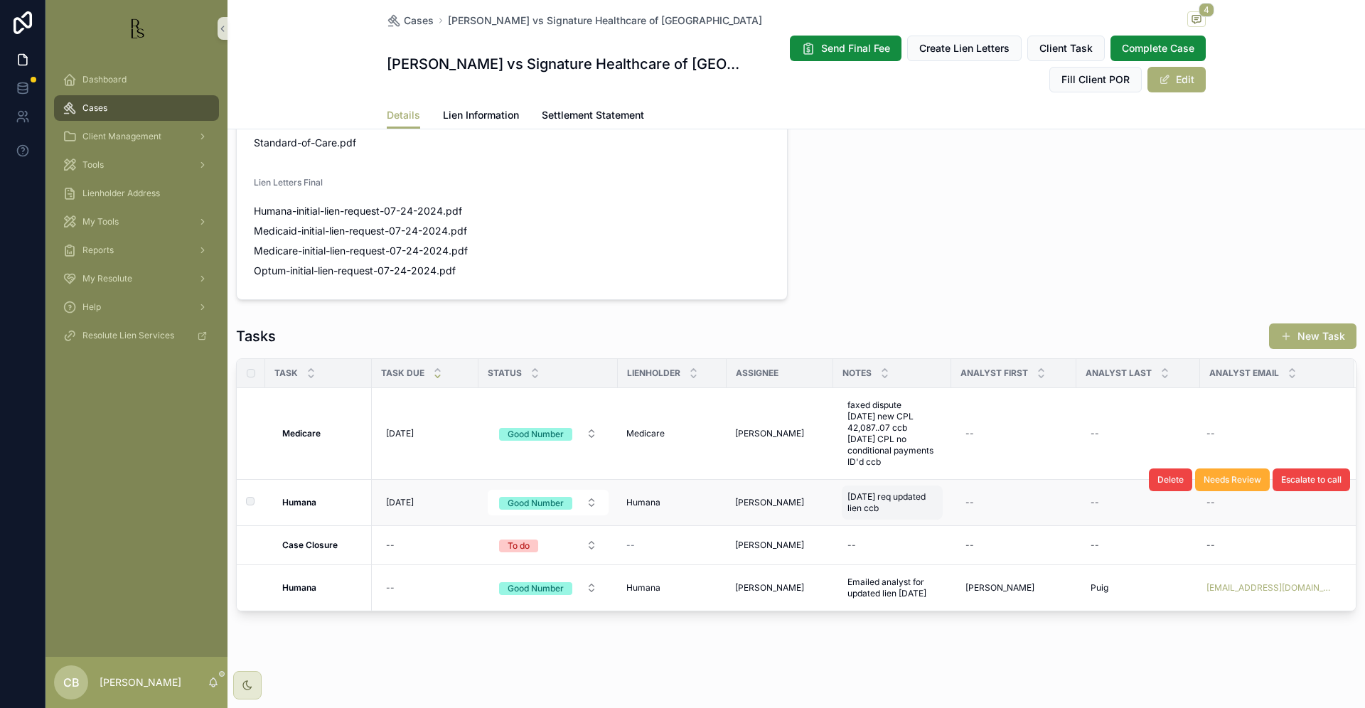
click at [885, 506] on span "[DATE] req updated lien ccb" at bounding box center [892, 502] width 90 height 23
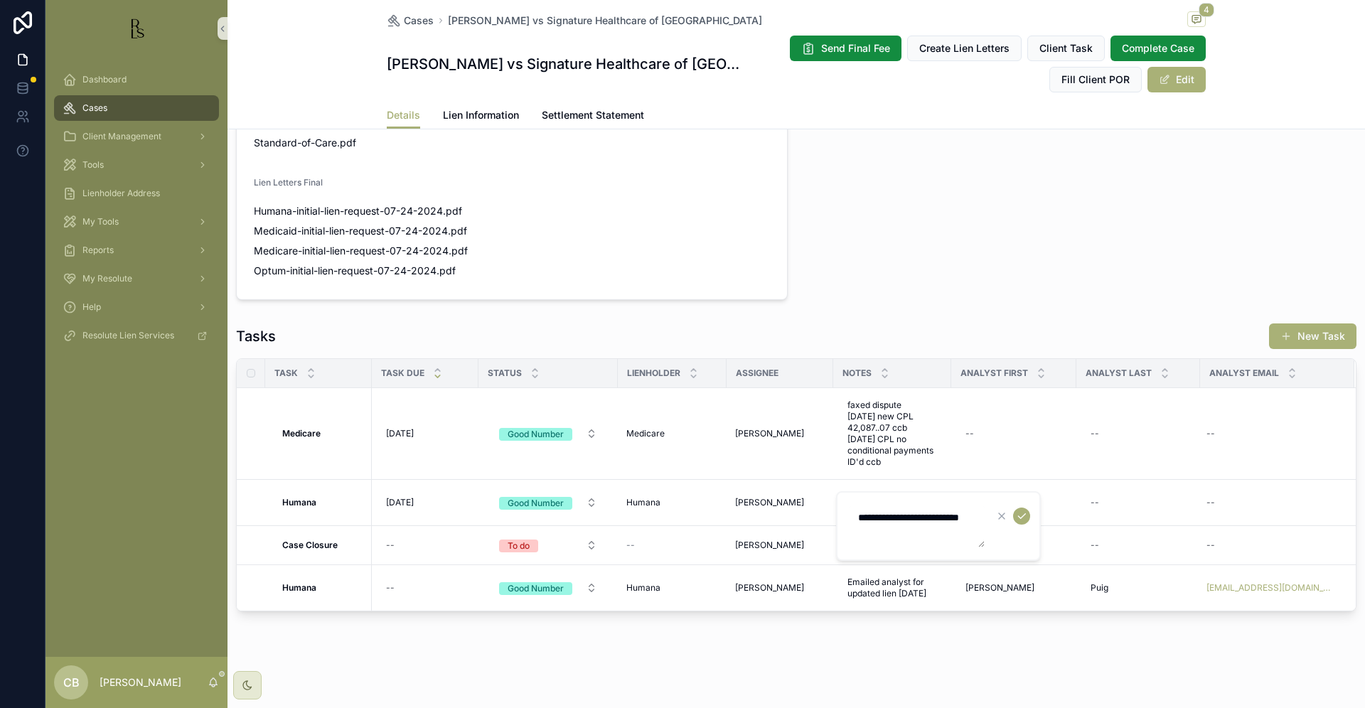
click at [891, 530] on textarea "**********" at bounding box center [917, 526] width 135 height 43
type textarea "**********"
click at [1022, 518] on icon "scrollable content" at bounding box center [1021, 515] width 11 height 11
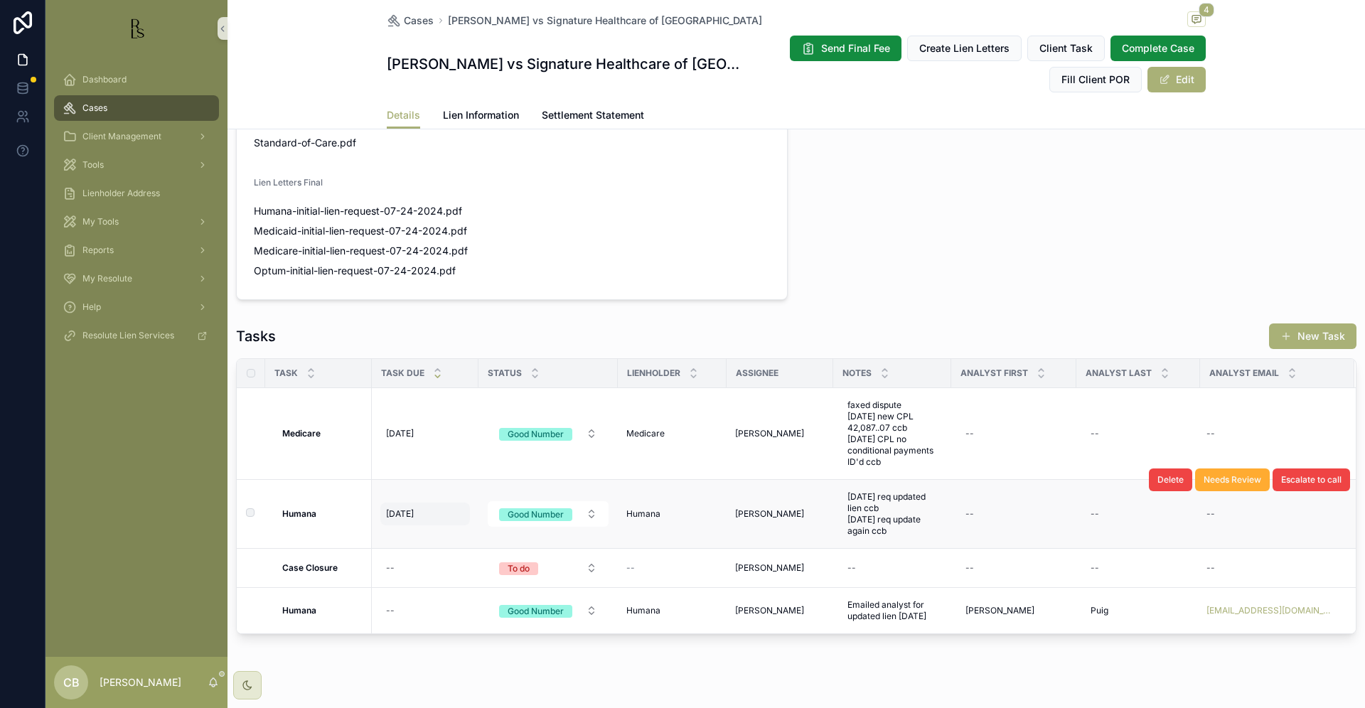
click at [409, 508] on div "[DATE] [DATE]" at bounding box center [425, 514] width 90 height 23
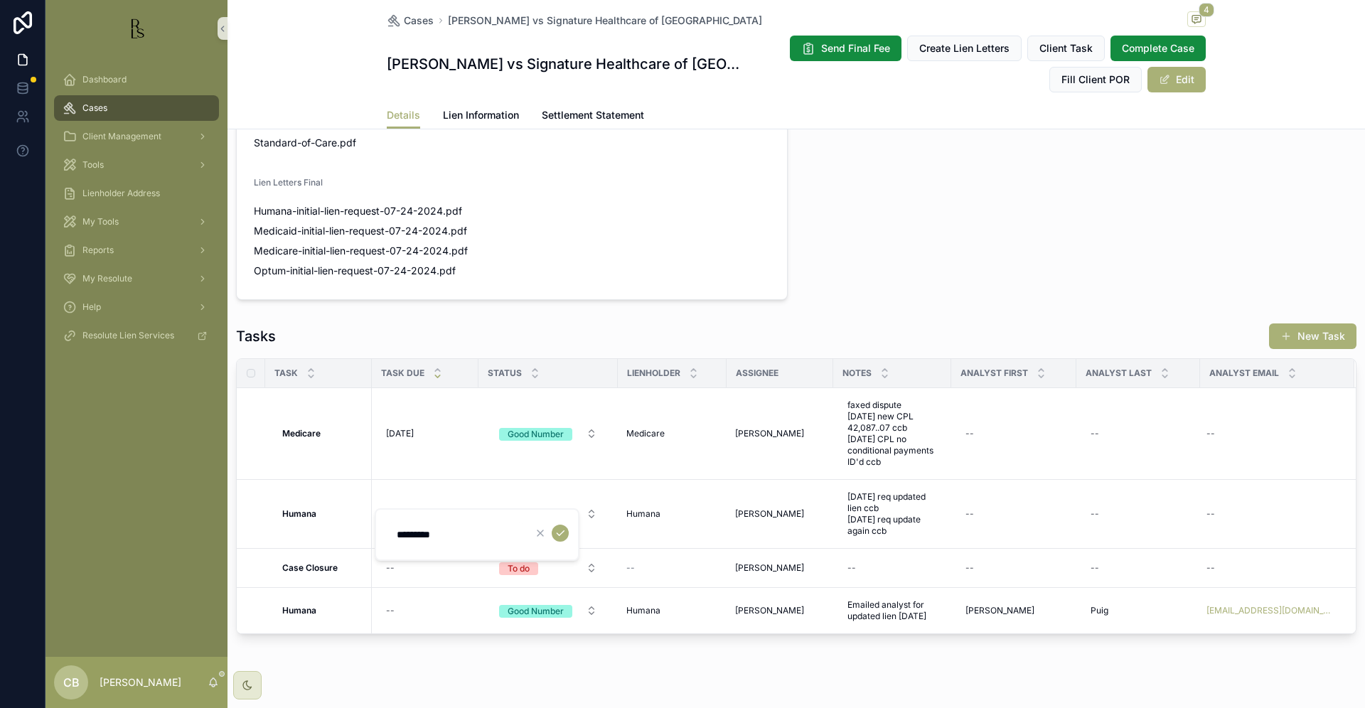
click at [409, 508] on div "[DATE] [DATE]" at bounding box center [425, 514] width 90 height 23
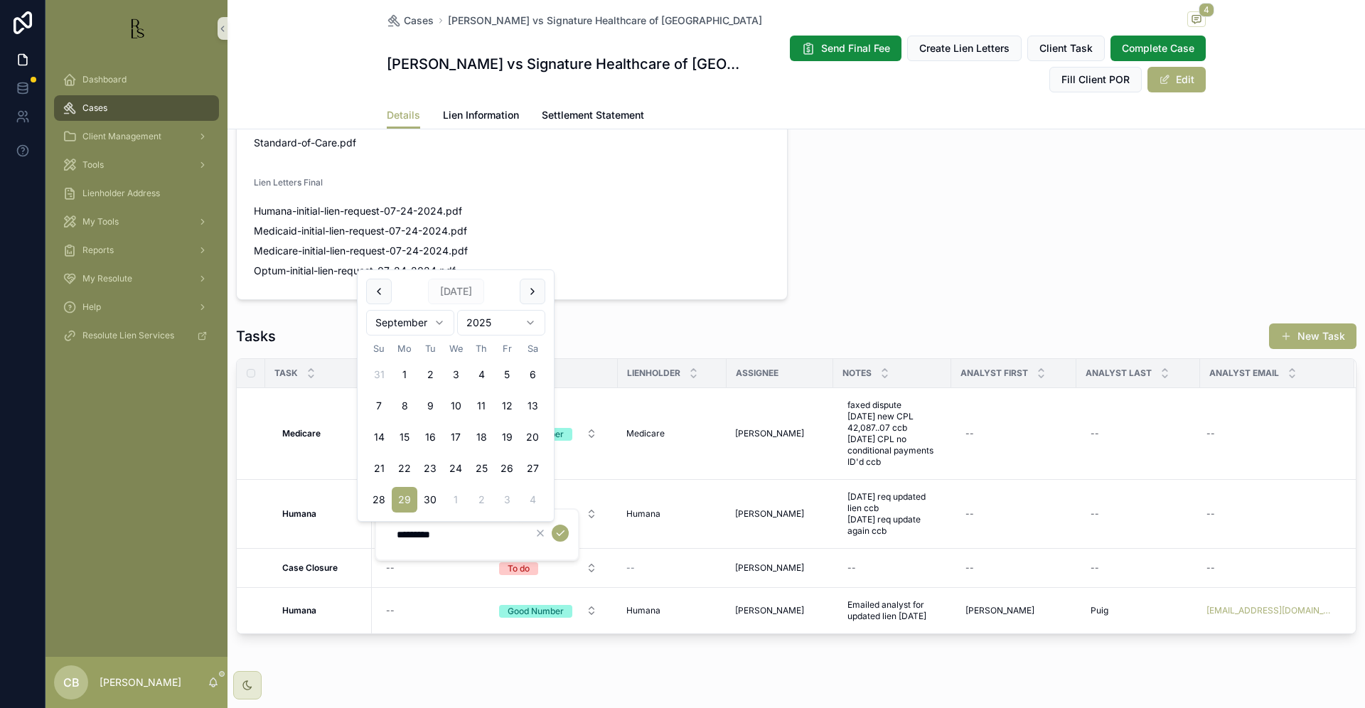
click at [435, 535] on input "*********" at bounding box center [455, 535] width 135 height 20
click at [442, 320] on html "Dashboard Cases Client Management Tools Lienholder Address My Tools Reports My …" at bounding box center [682, 354] width 1365 height 708
click at [440, 321] on html "Dashboard Cases Client Management Tools Lienholder Address My Tools Reports My …" at bounding box center [682, 354] width 1365 height 708
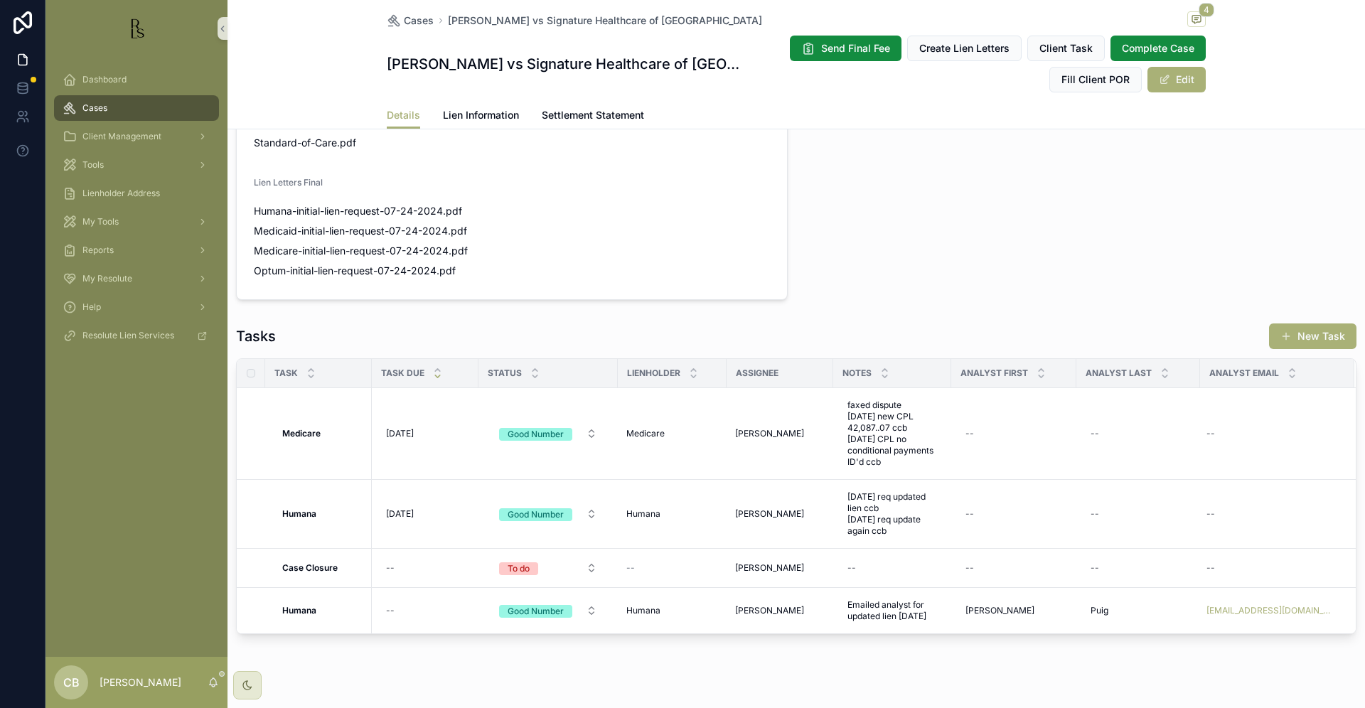
scroll to position [997, 0]
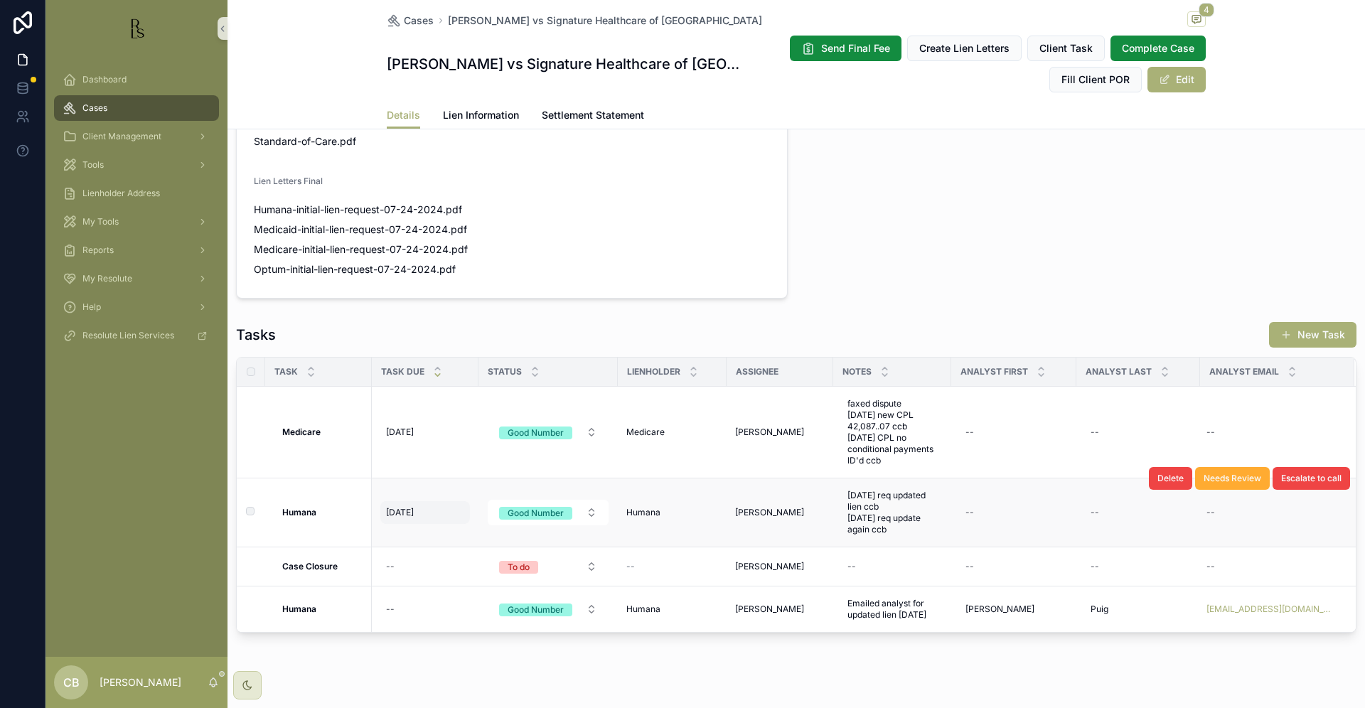
click at [413, 510] on span "[DATE]" at bounding box center [400, 512] width 28 height 11
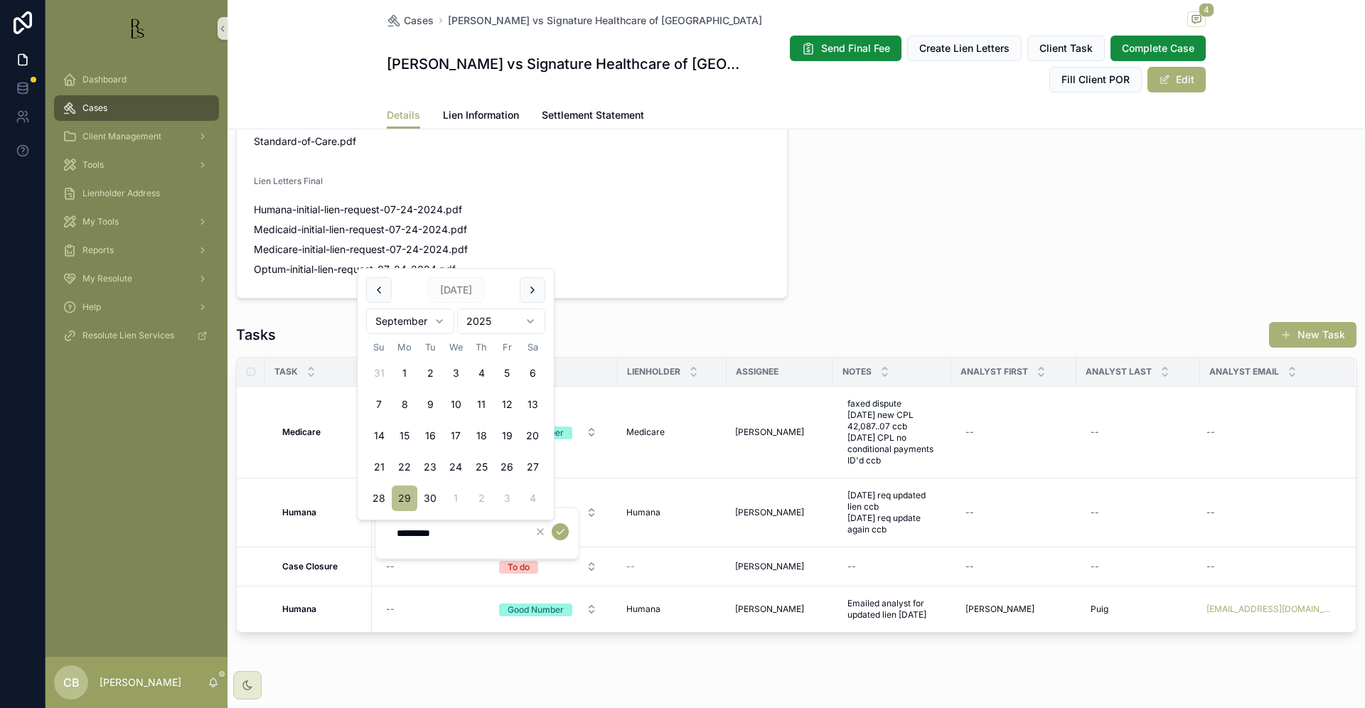
scroll to position [0, 0]
click at [439, 318] on html "Dashboard Cases Client Management Tools Lienholder Address My Tools Reports My …" at bounding box center [682, 354] width 1365 height 708
click at [404, 433] on button "13" at bounding box center [405, 436] width 26 height 26
type input "**********"
click at [562, 528] on icon "scrollable content" at bounding box center [560, 531] width 11 height 11
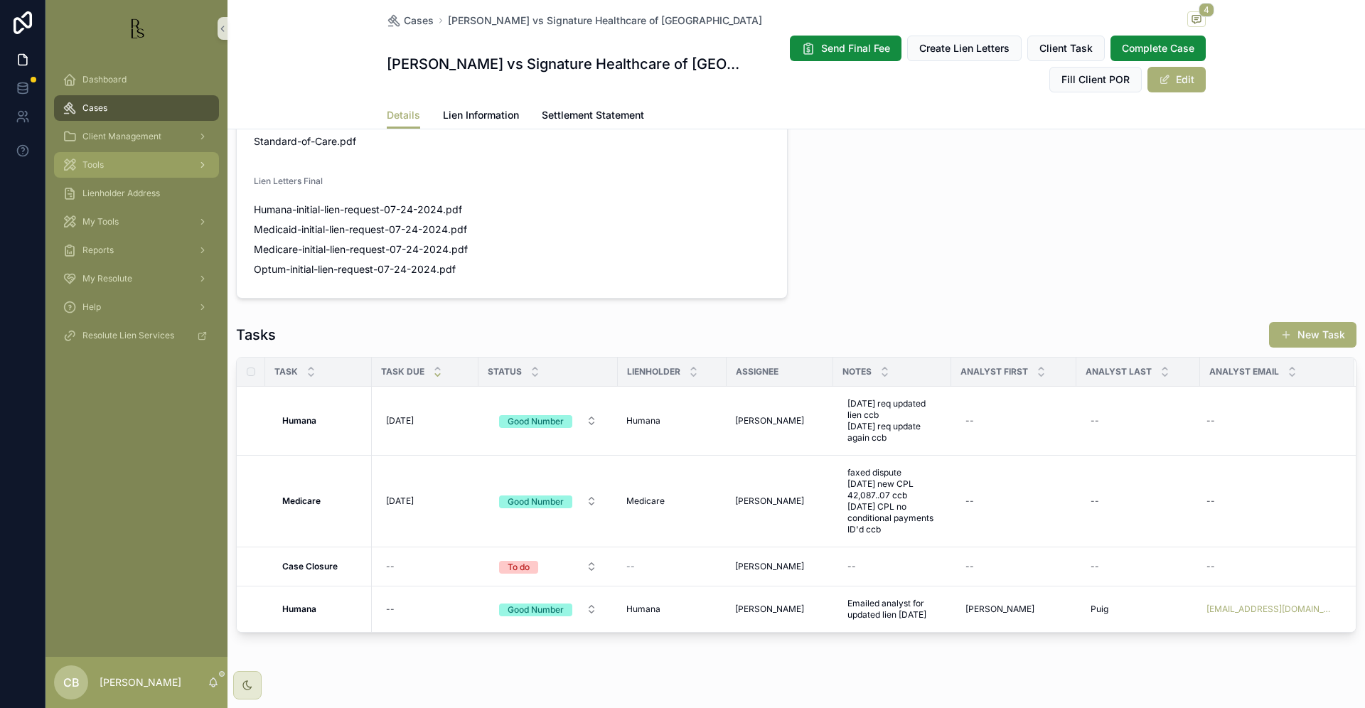
click at [96, 167] on span "Tools" at bounding box center [92, 164] width 21 height 11
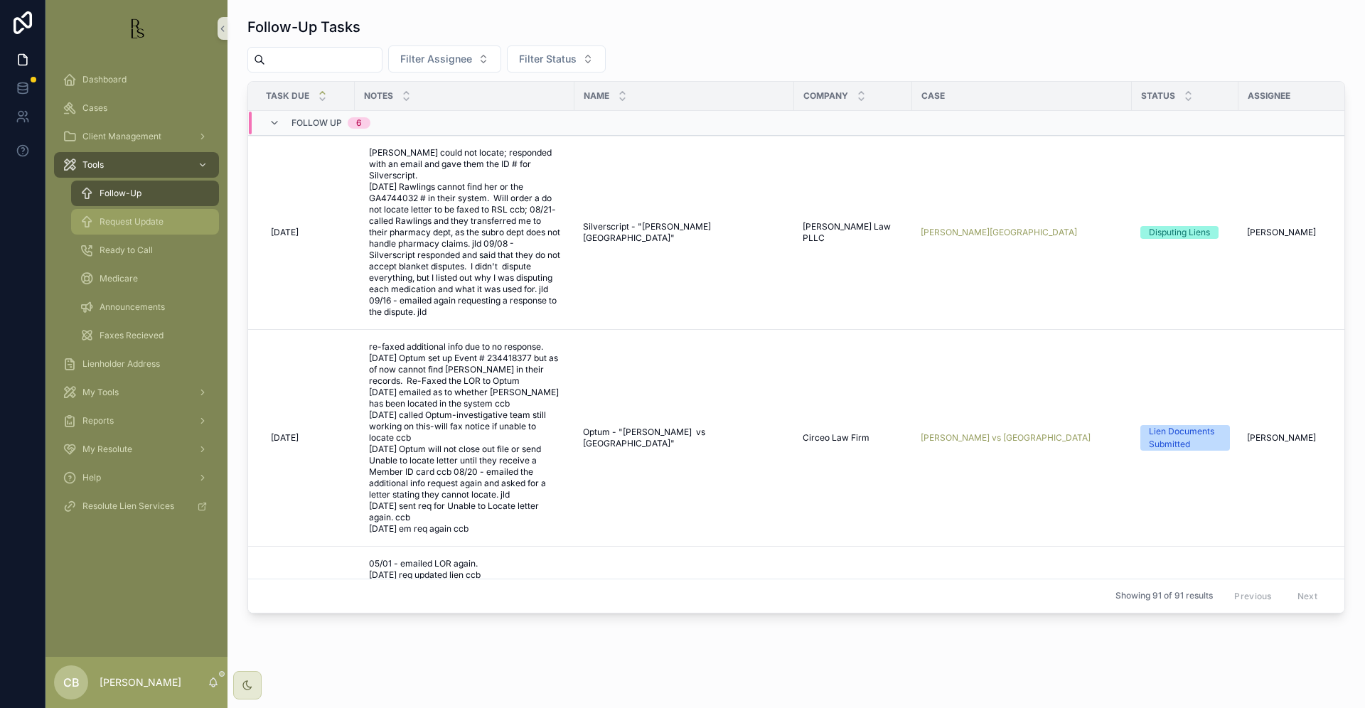
click at [141, 221] on span "Request Update" at bounding box center [132, 221] width 64 height 11
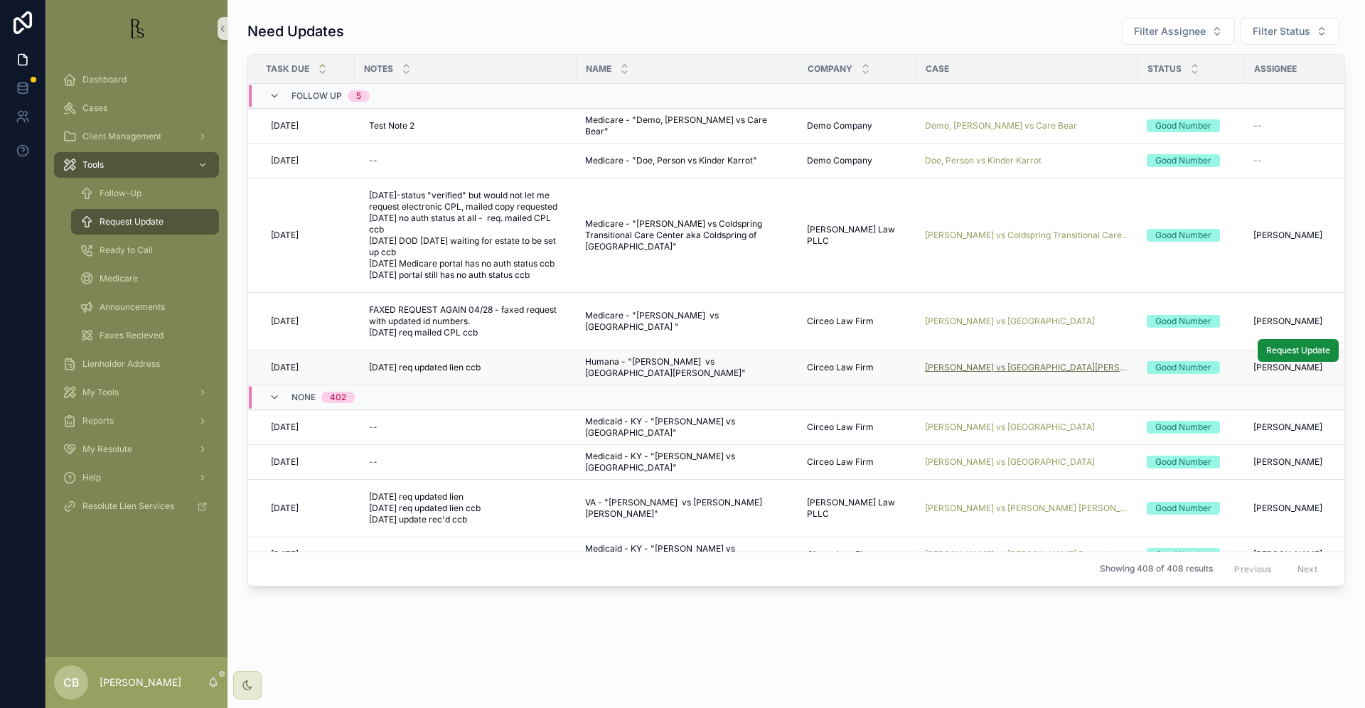
click at [1023, 365] on span "[PERSON_NAME] vs [GEOGRAPHIC_DATA][PERSON_NAME]" at bounding box center [1027, 367] width 205 height 11
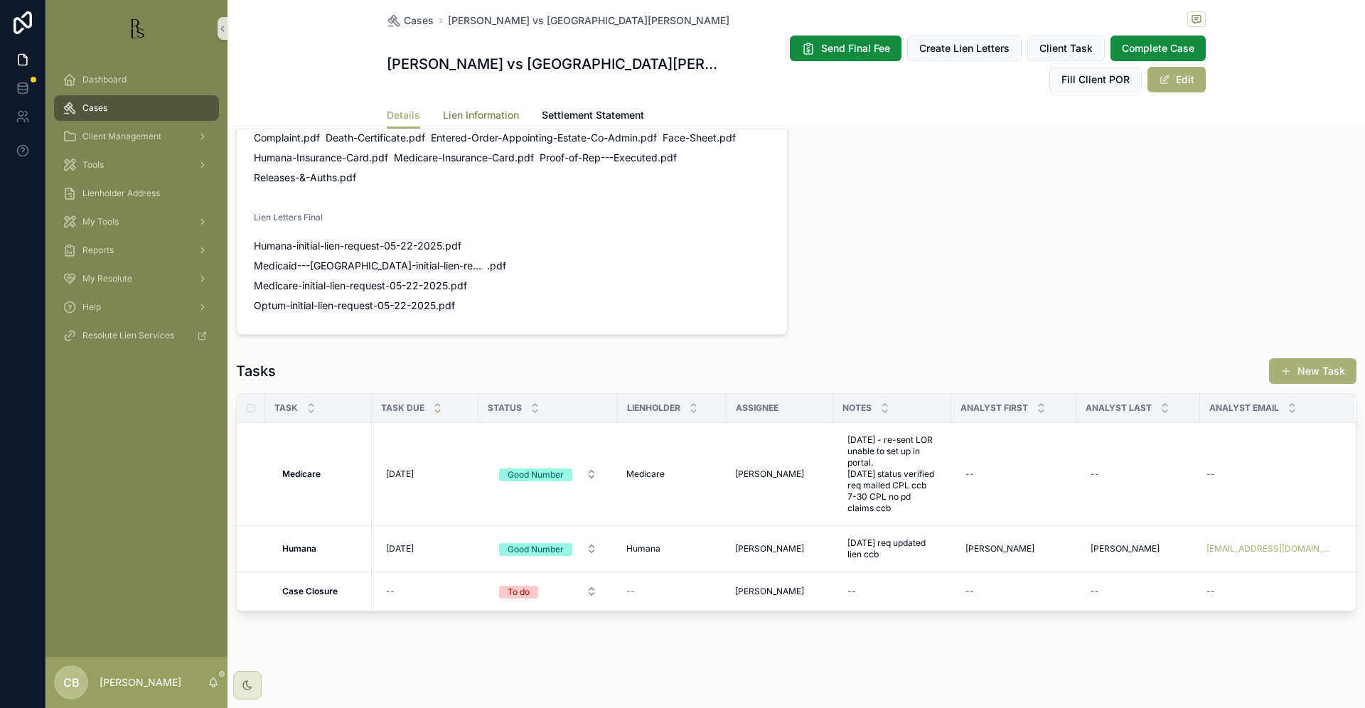
click at [465, 116] on span "Lien Information" at bounding box center [481, 115] width 76 height 14
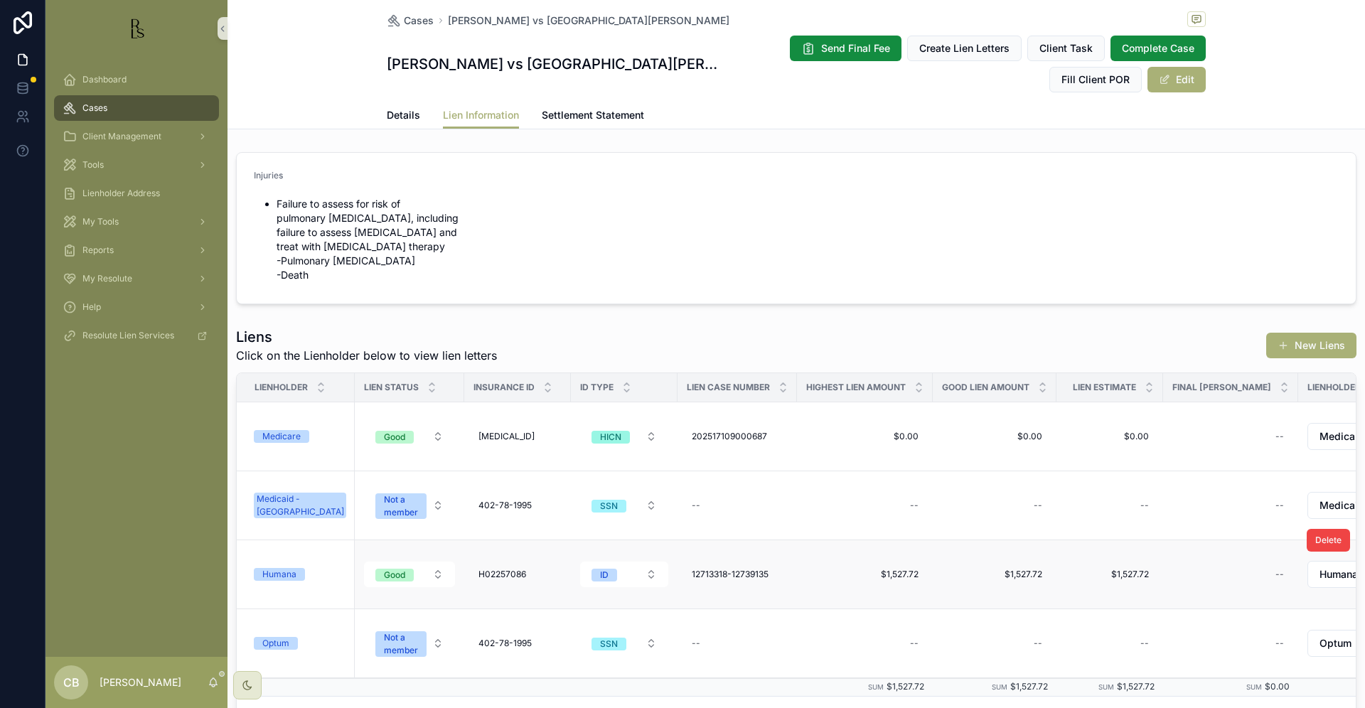
click at [288, 572] on div "Humana" at bounding box center [279, 574] width 34 height 13
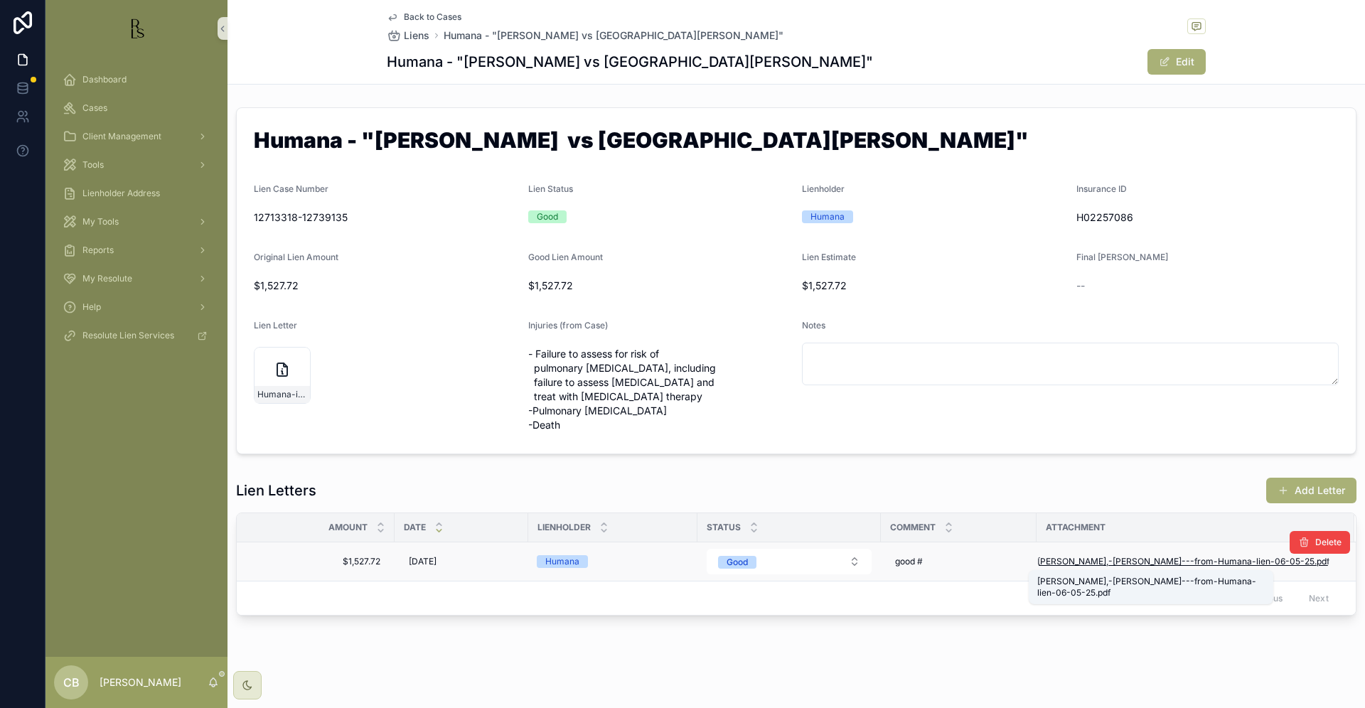
click at [1137, 559] on span "[PERSON_NAME],-[PERSON_NAME]---from-Humana-lien-06-05-25" at bounding box center [1175, 561] width 277 height 11
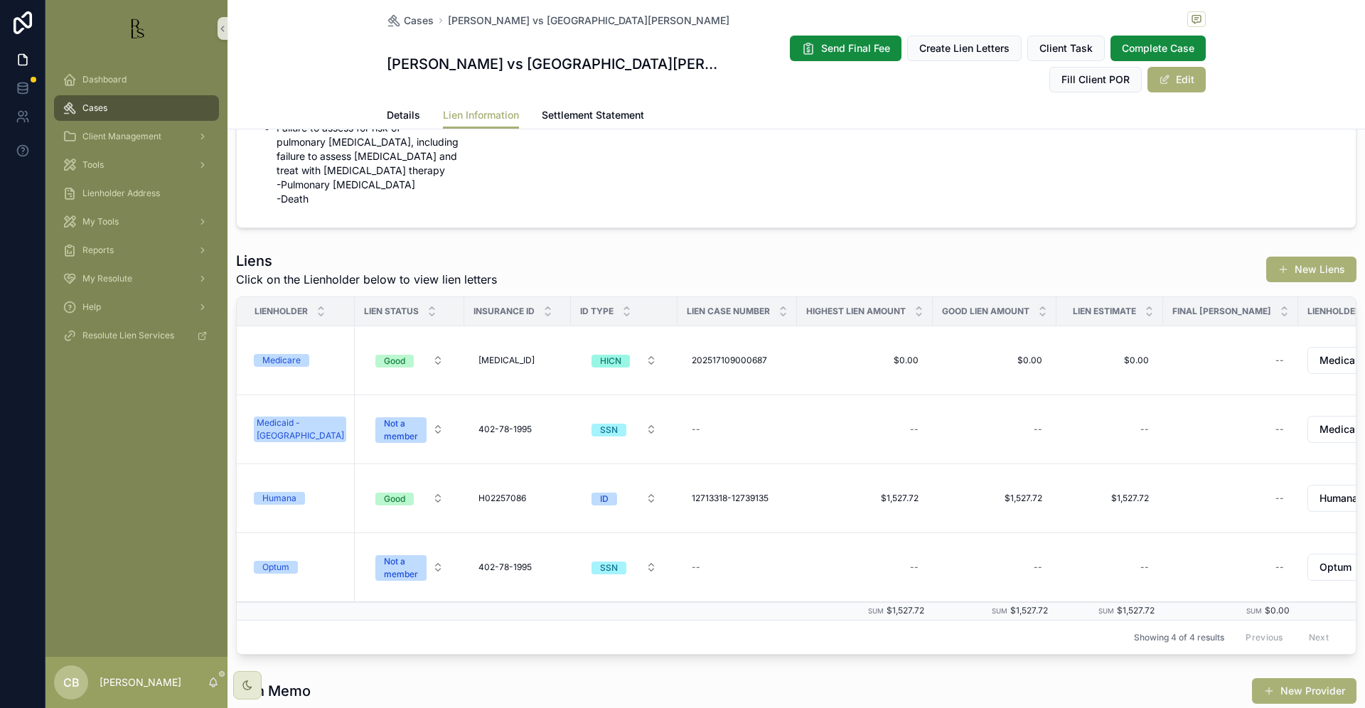
scroll to position [87, 0]
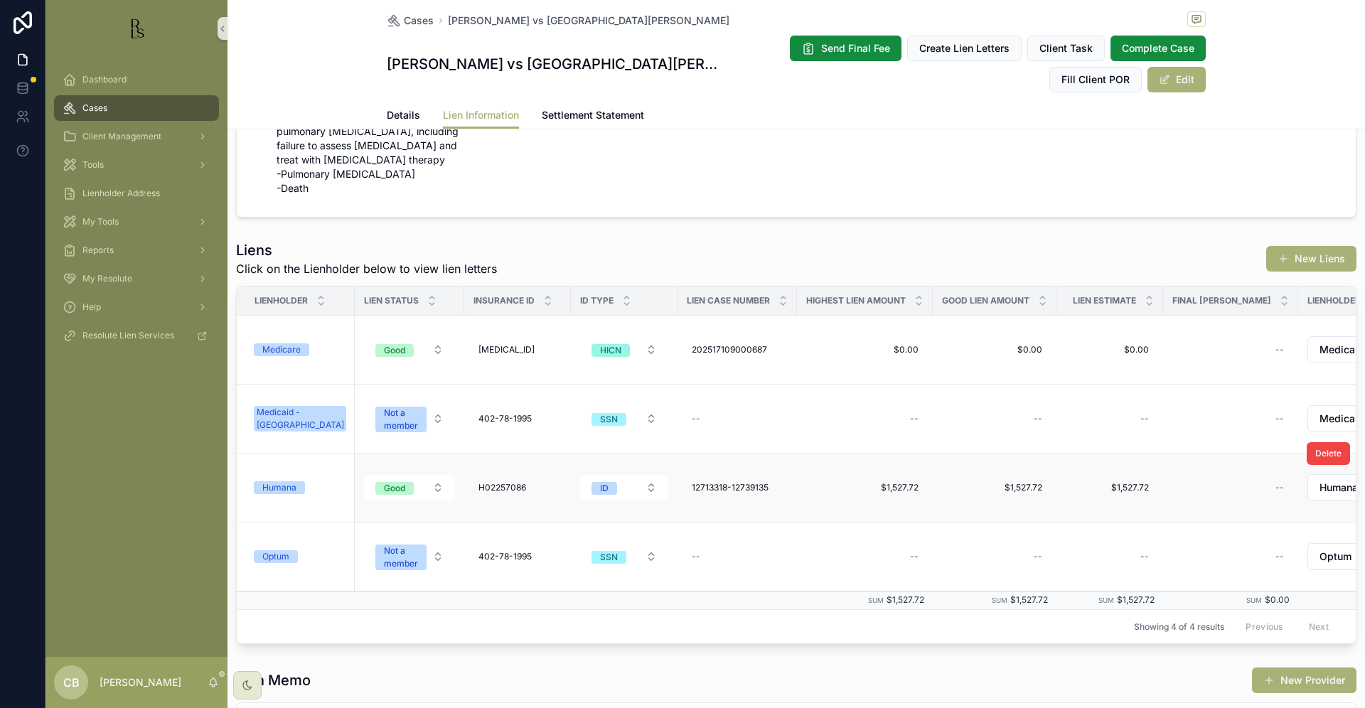
click at [279, 486] on div "Humana" at bounding box center [279, 487] width 34 height 13
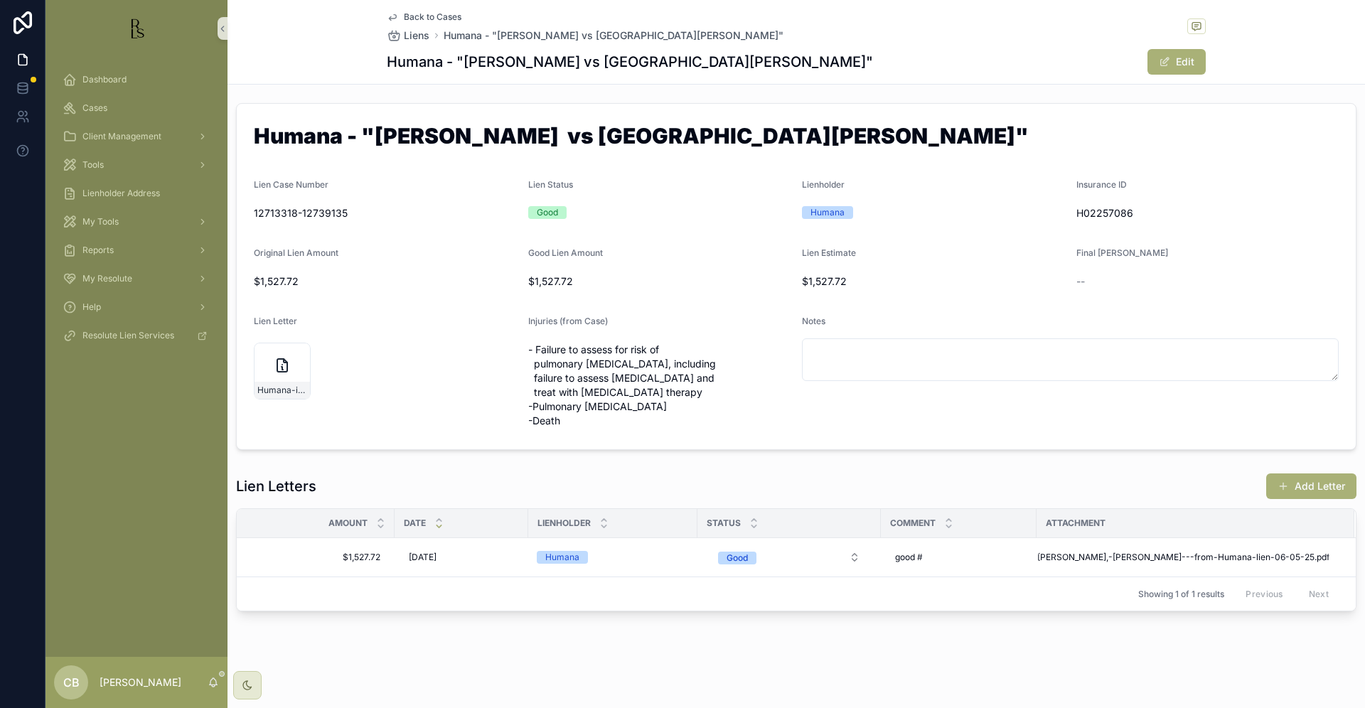
scroll to position [4, 0]
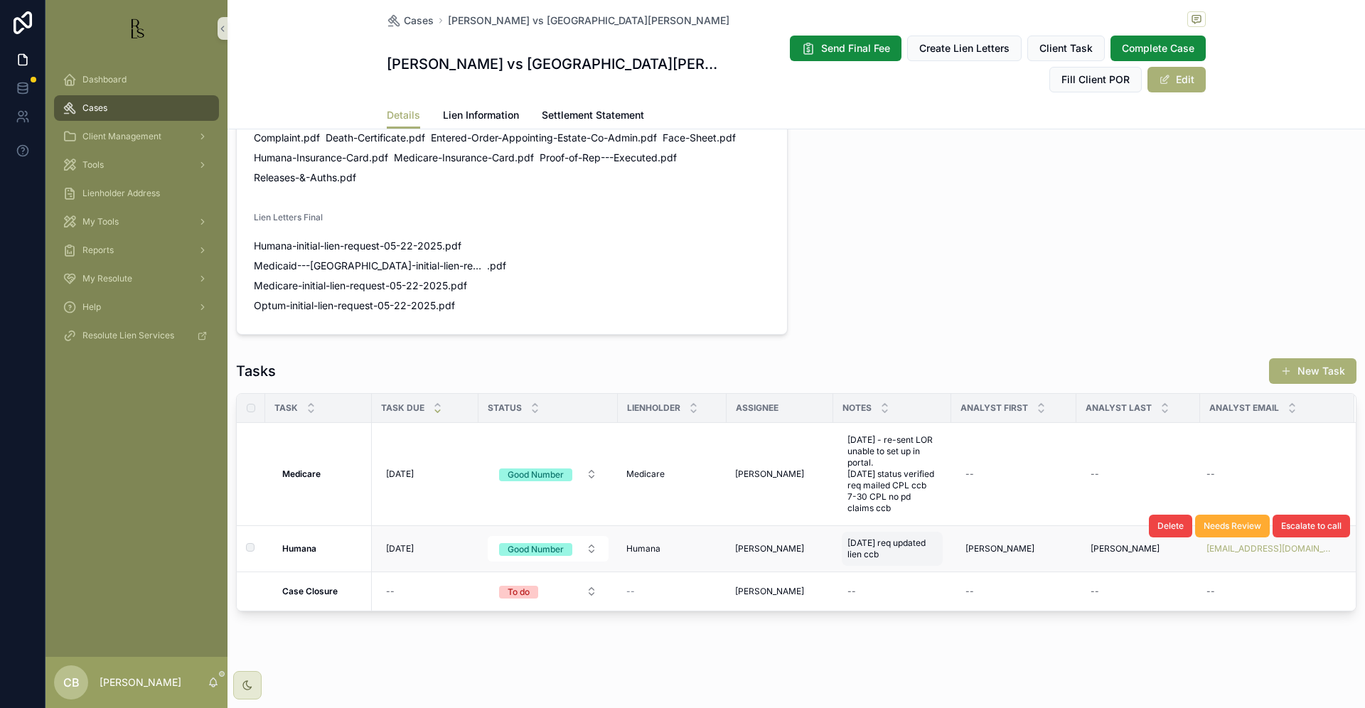
click at [886, 555] on span "[DATE] req updated lien ccb" at bounding box center [892, 548] width 90 height 23
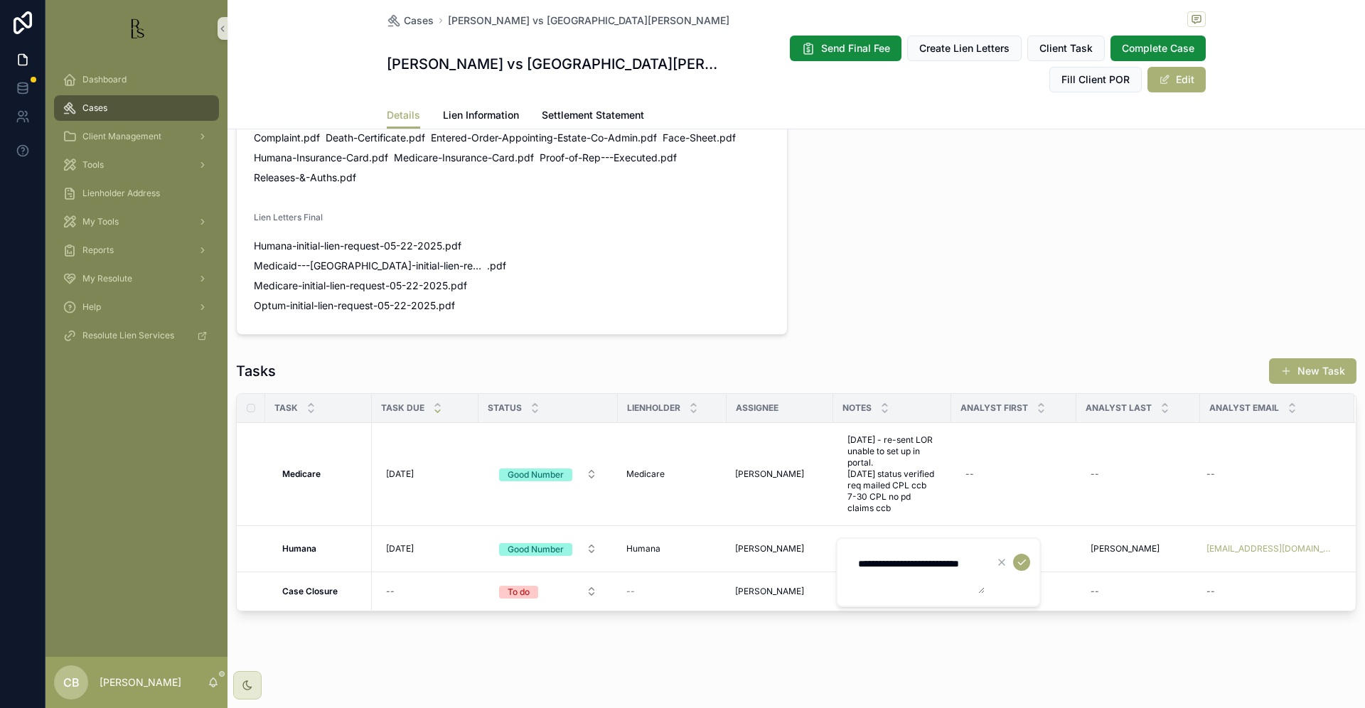
click at [912, 585] on textarea "**********" at bounding box center [917, 572] width 135 height 43
type textarea "**********"
click at [1019, 563] on icon "scrollable content" at bounding box center [1021, 562] width 7 height 5
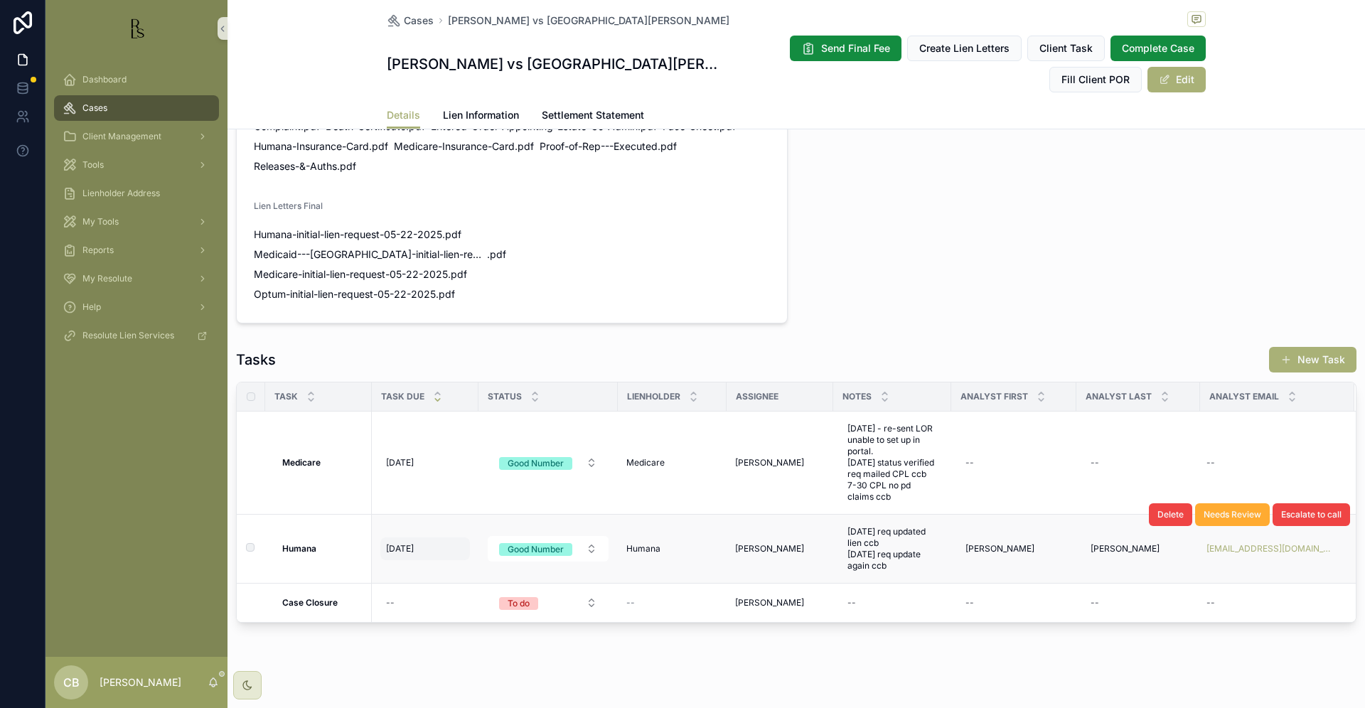
click at [400, 555] on span "[DATE]" at bounding box center [400, 548] width 28 height 11
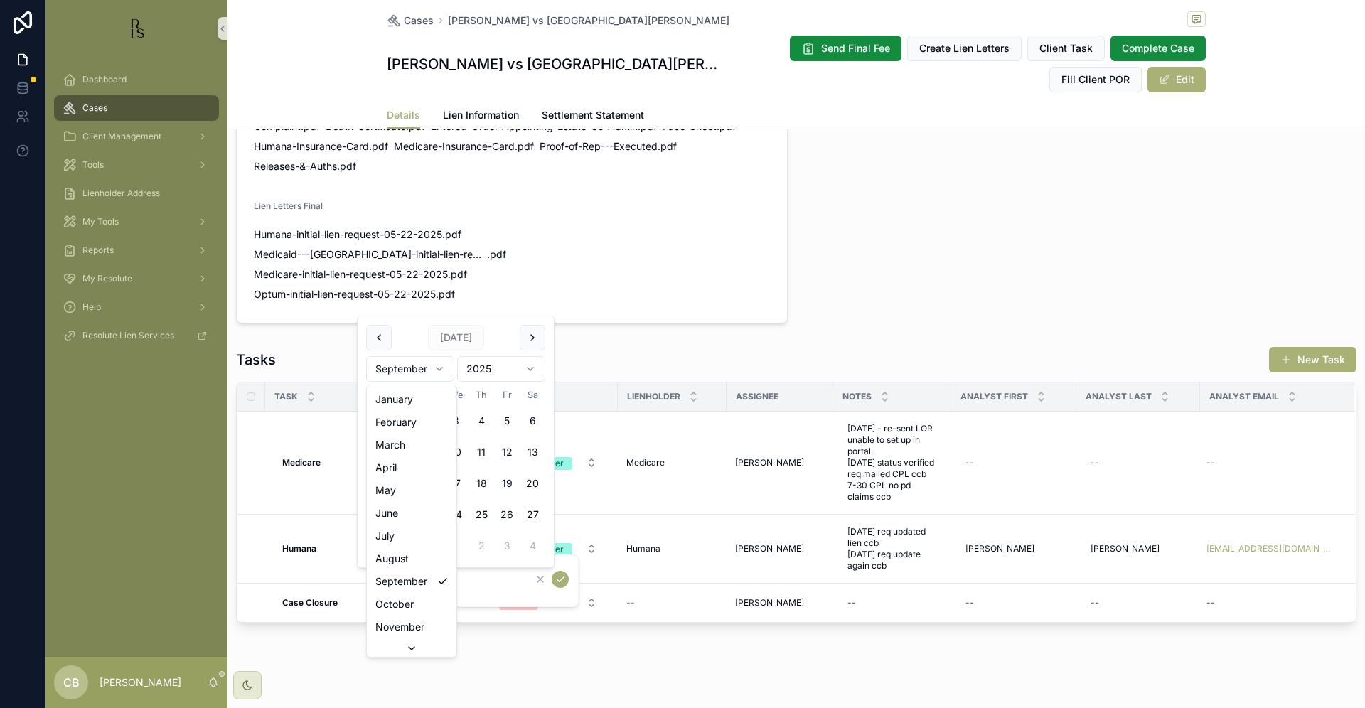
click at [439, 367] on html "Dashboard Cases Client Management Tools Lienholder Address My Tools Reports My …" at bounding box center [682, 354] width 1365 height 708
click at [403, 599] on div "*********" at bounding box center [477, 581] width 205 height 53
click at [461, 585] on input "*********" at bounding box center [455, 581] width 135 height 20
click at [441, 368] on html "Dashboard Cases Client Management Tools Lienholder Address My Tools Reports My …" at bounding box center [682, 354] width 1365 height 708
click at [404, 484] on button "13" at bounding box center [405, 484] width 26 height 26
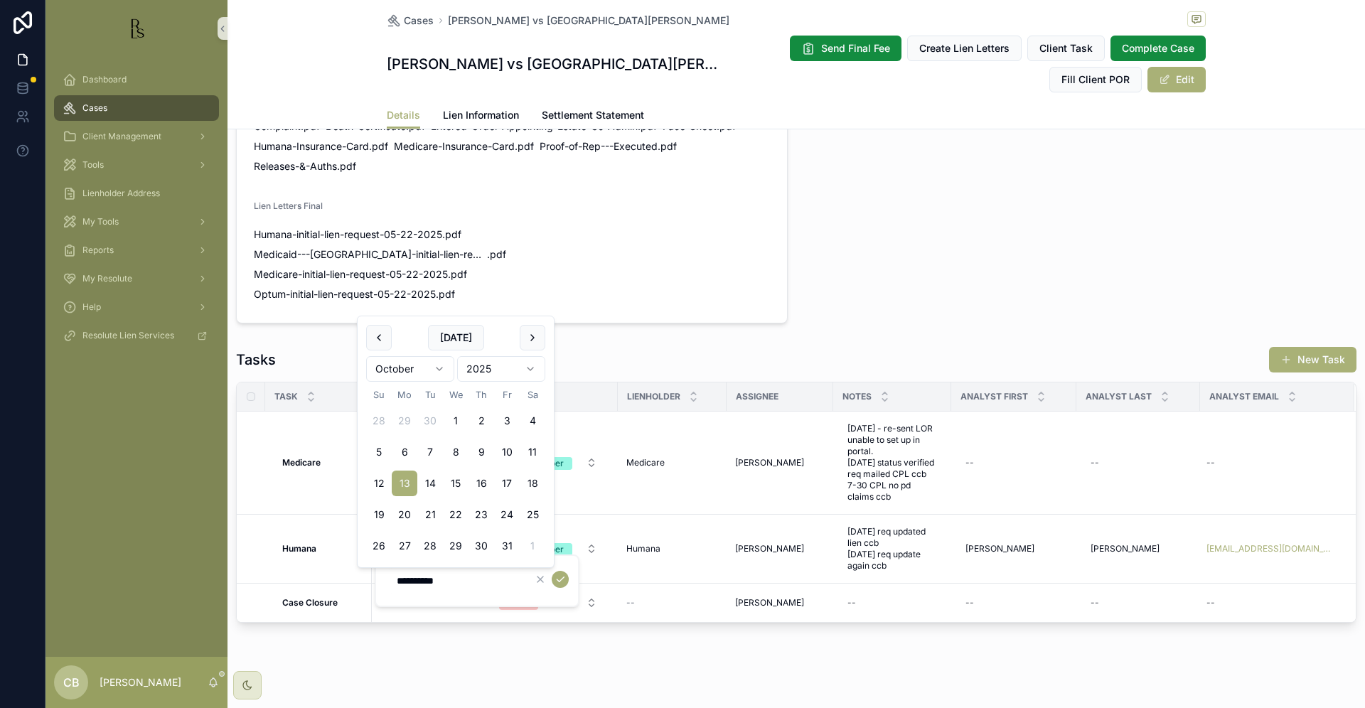
type input "**********"
click at [561, 579] on icon "scrollable content" at bounding box center [560, 579] width 11 height 11
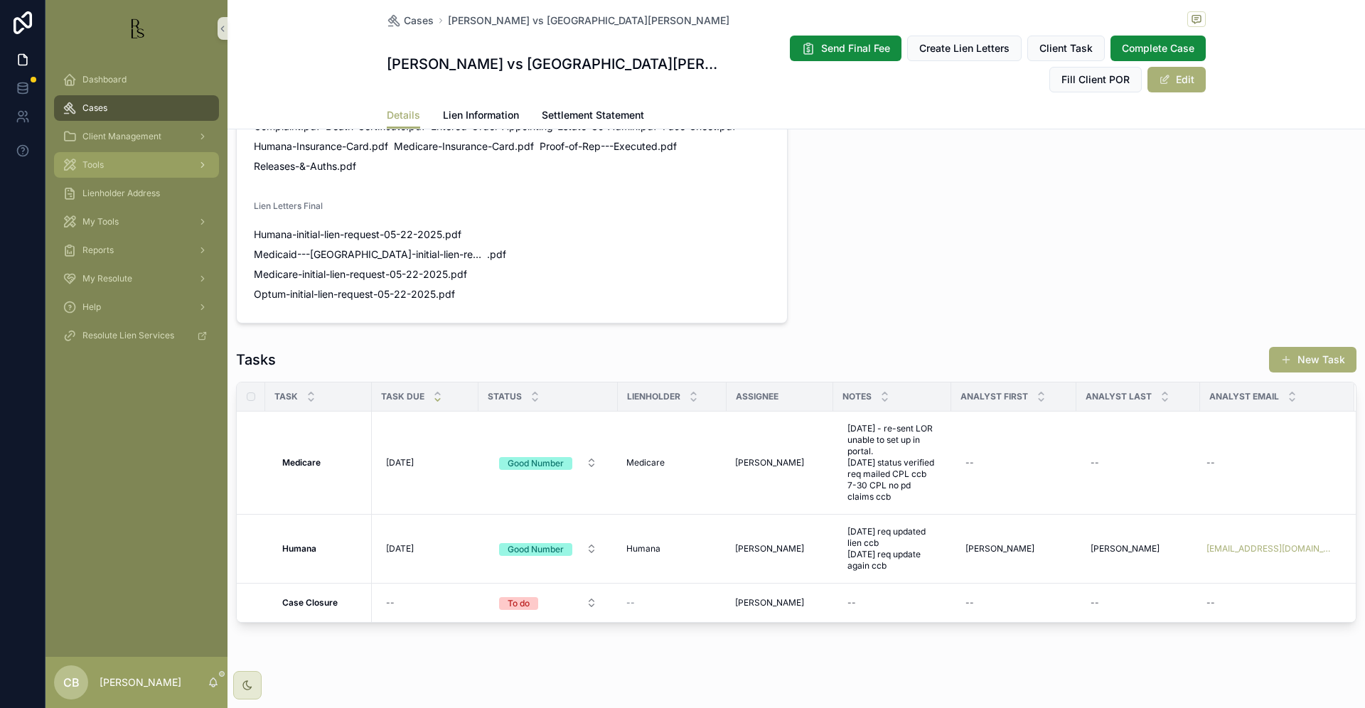
click at [92, 166] on span "Tools" at bounding box center [92, 164] width 21 height 11
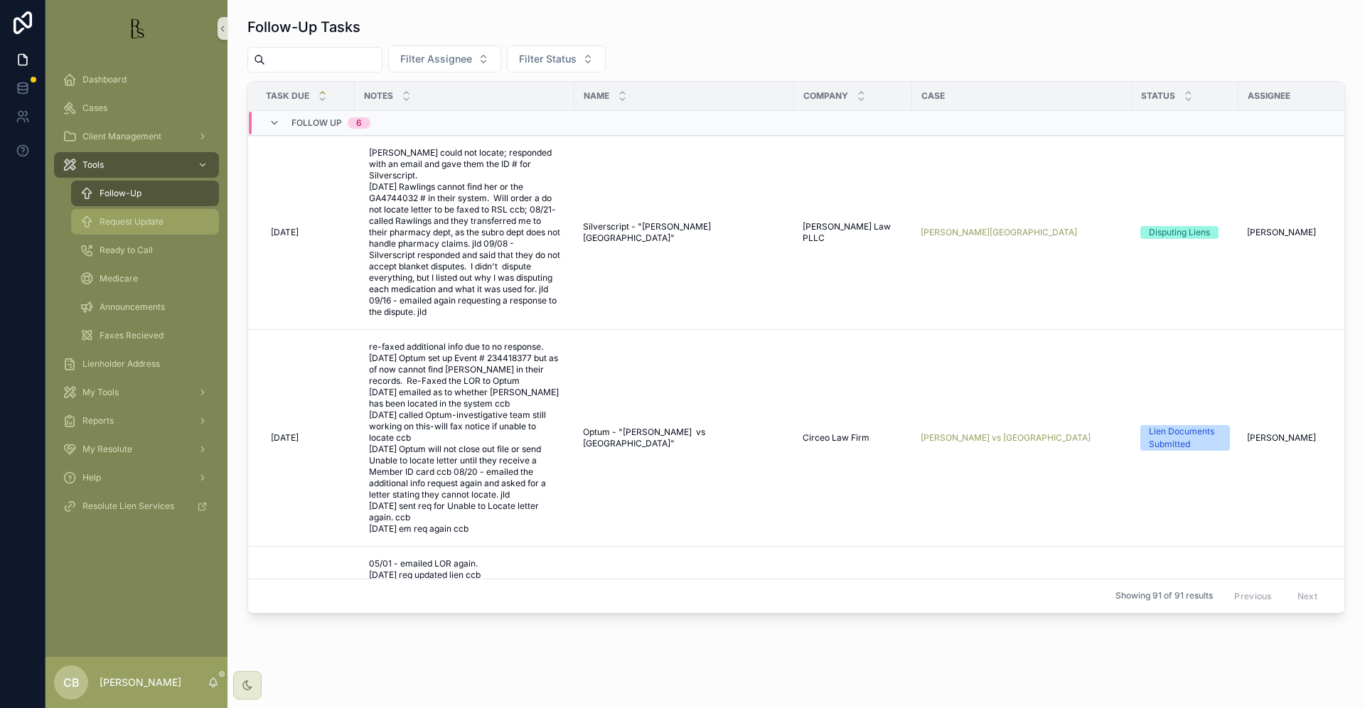
click at [124, 225] on span "Request Update" at bounding box center [132, 221] width 64 height 11
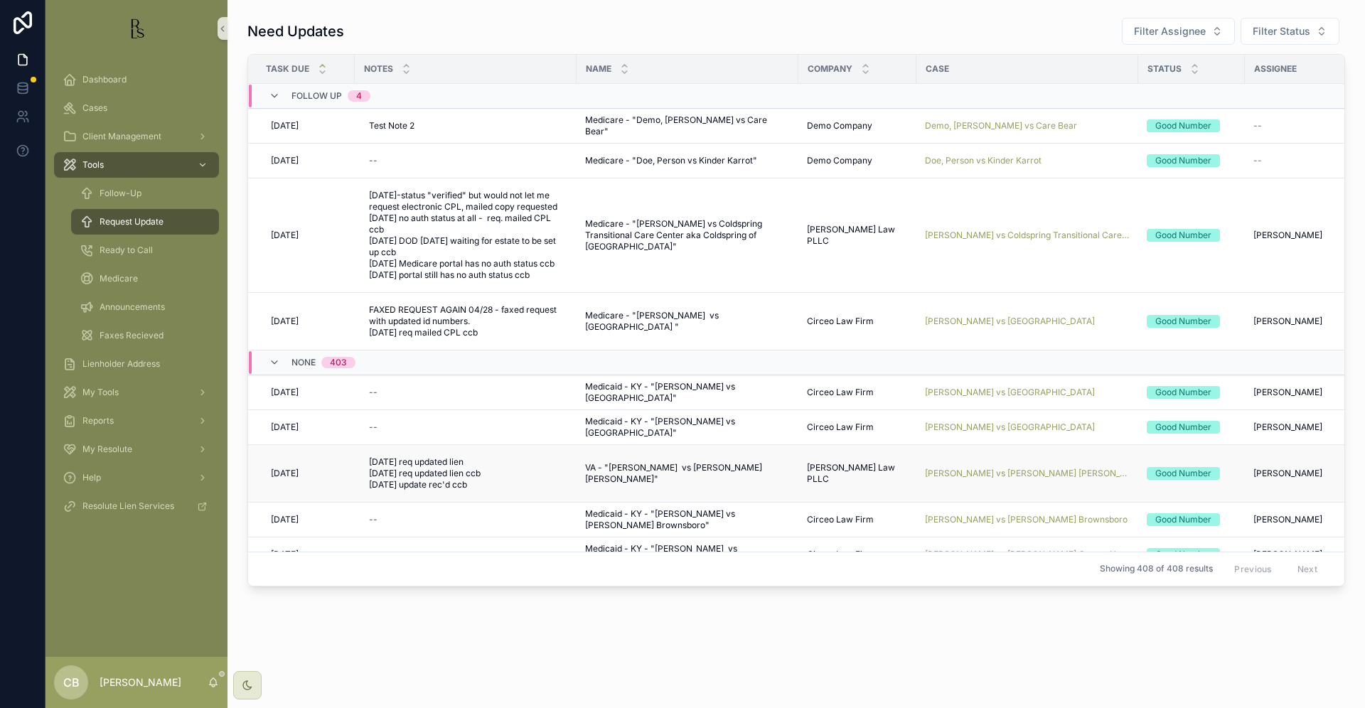
click at [1010, 232] on span "[PERSON_NAME] vs Coldspring Transitional Care Center aka Coldspring of [GEOGRAP…" at bounding box center [1027, 235] width 205 height 11
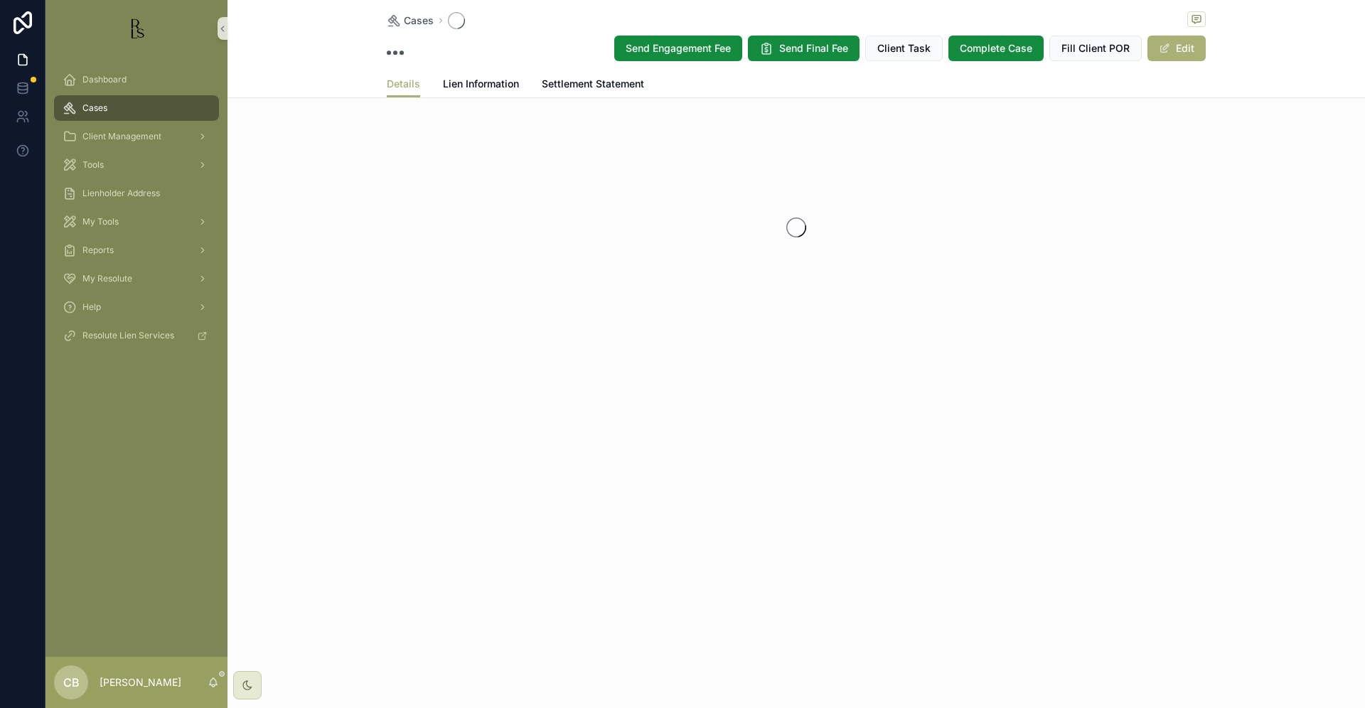
click at [1010, 232] on div "scrollable content" at bounding box center [795, 227] width 1137 height 225
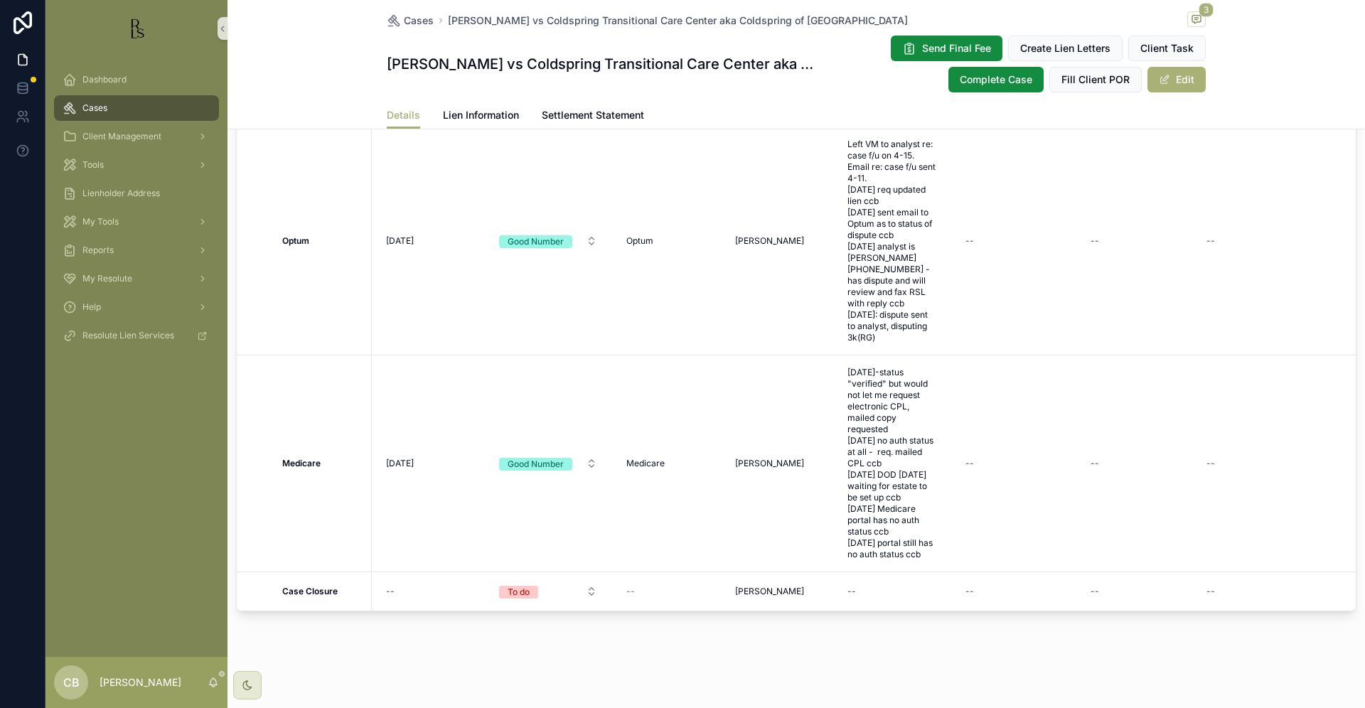
scroll to position [1228, 0]
click at [473, 114] on span "Lien Information" at bounding box center [481, 115] width 76 height 14
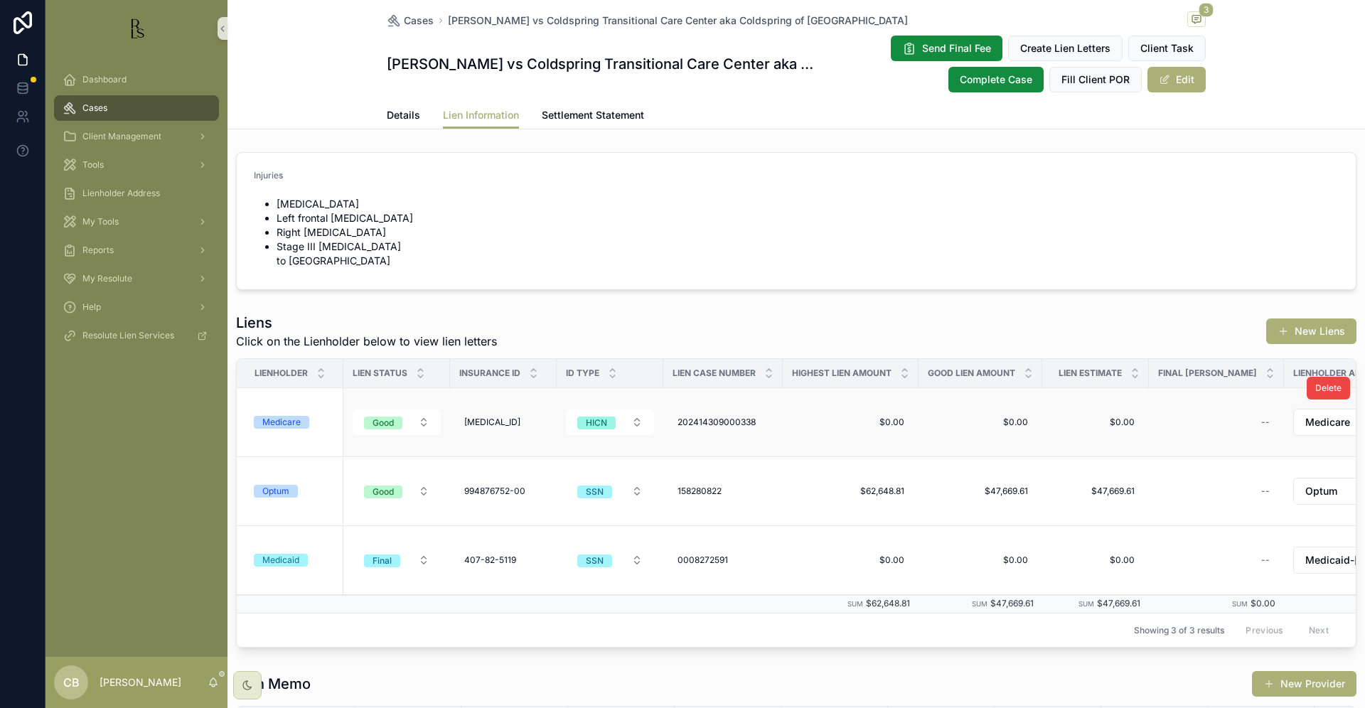
click at [283, 416] on div "Medicare" at bounding box center [281, 422] width 38 height 13
click at [397, 113] on span "Details" at bounding box center [403, 115] width 33 height 14
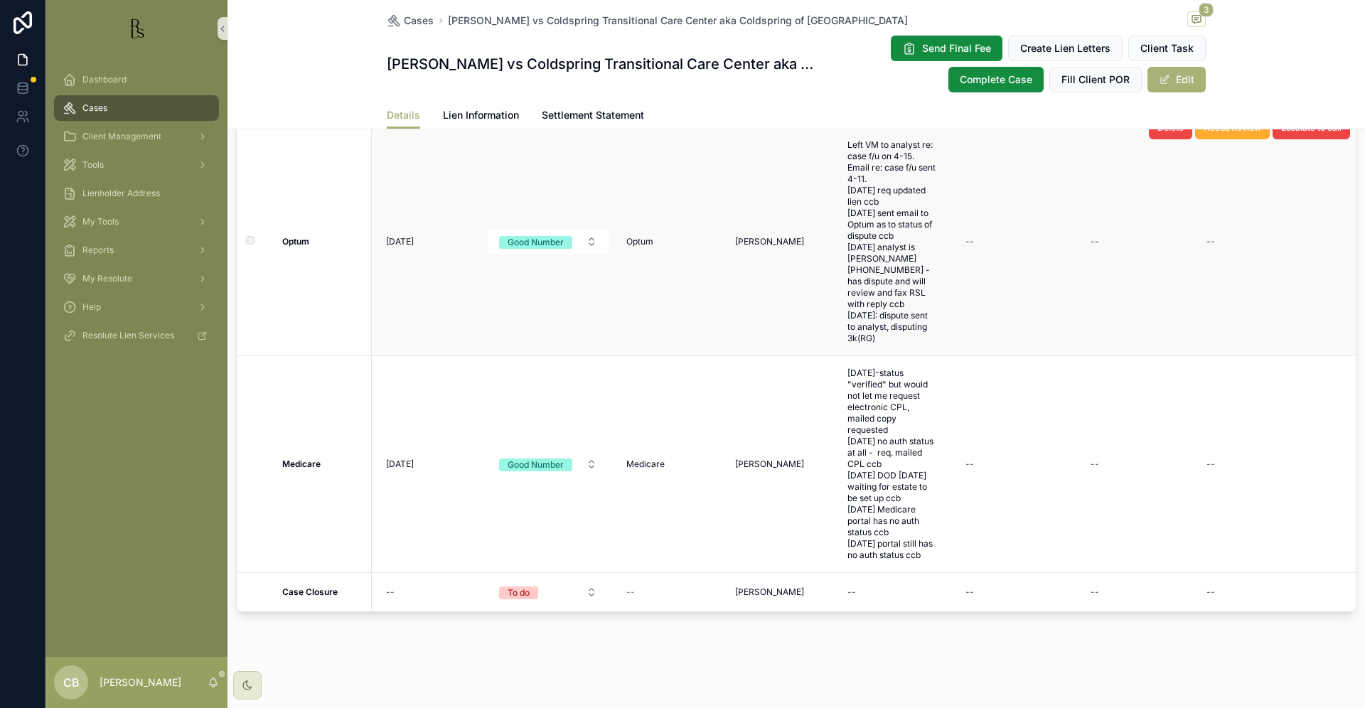
scroll to position [1217, 0]
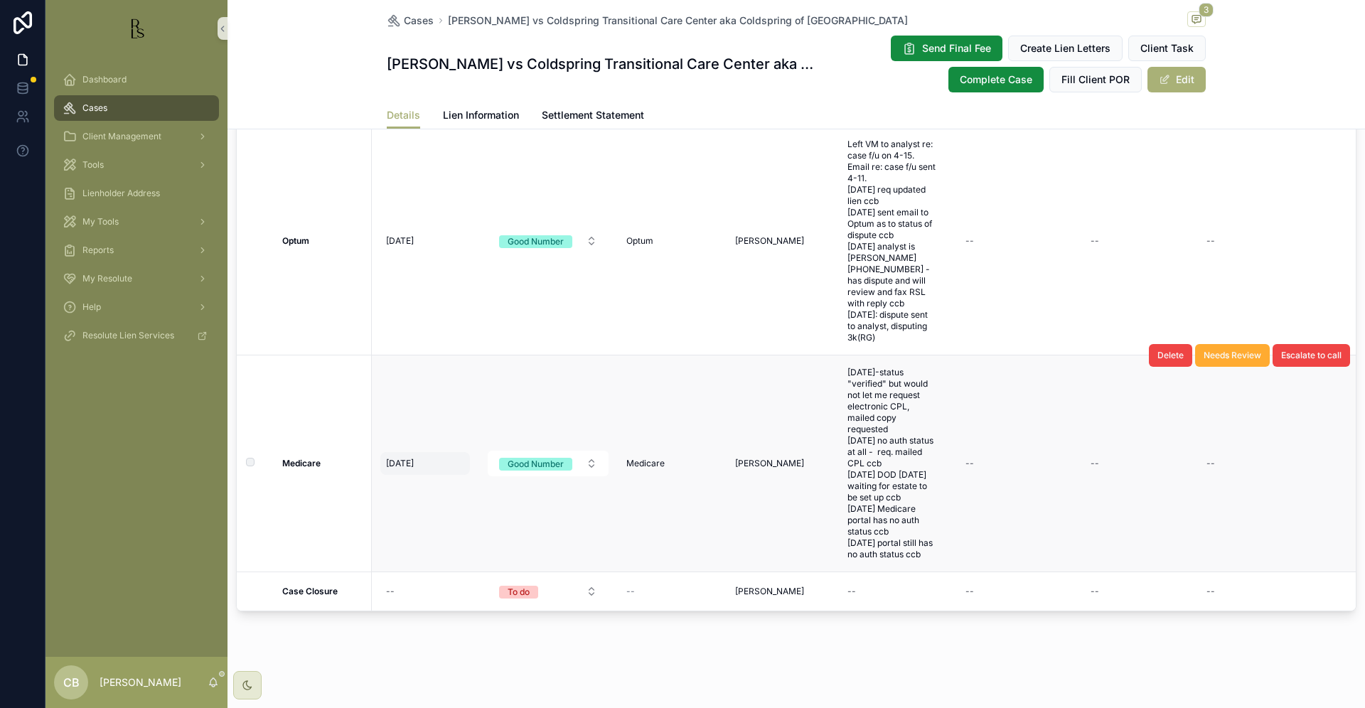
click at [405, 468] on span "[DATE]" at bounding box center [400, 463] width 28 height 11
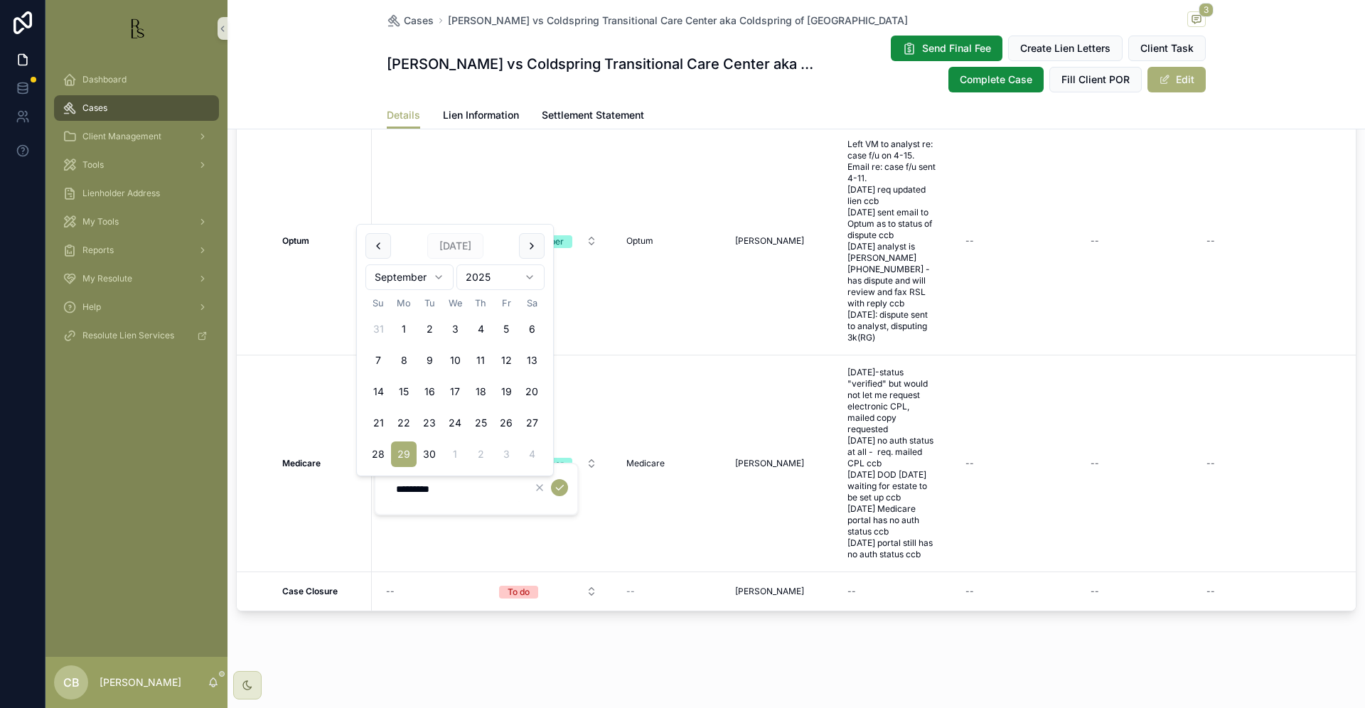
scroll to position [0, 0]
click at [439, 278] on html "Dashboard Cases Client Management Tools Lienholder Address My Tools Reports My …" at bounding box center [682, 354] width 1365 height 708
click at [439, 274] on html "Dashboard Cases Client Management Tools Lienholder Address My Tools Reports My …" at bounding box center [682, 354] width 1365 height 708
click at [405, 387] on button "13" at bounding box center [405, 392] width 26 height 26
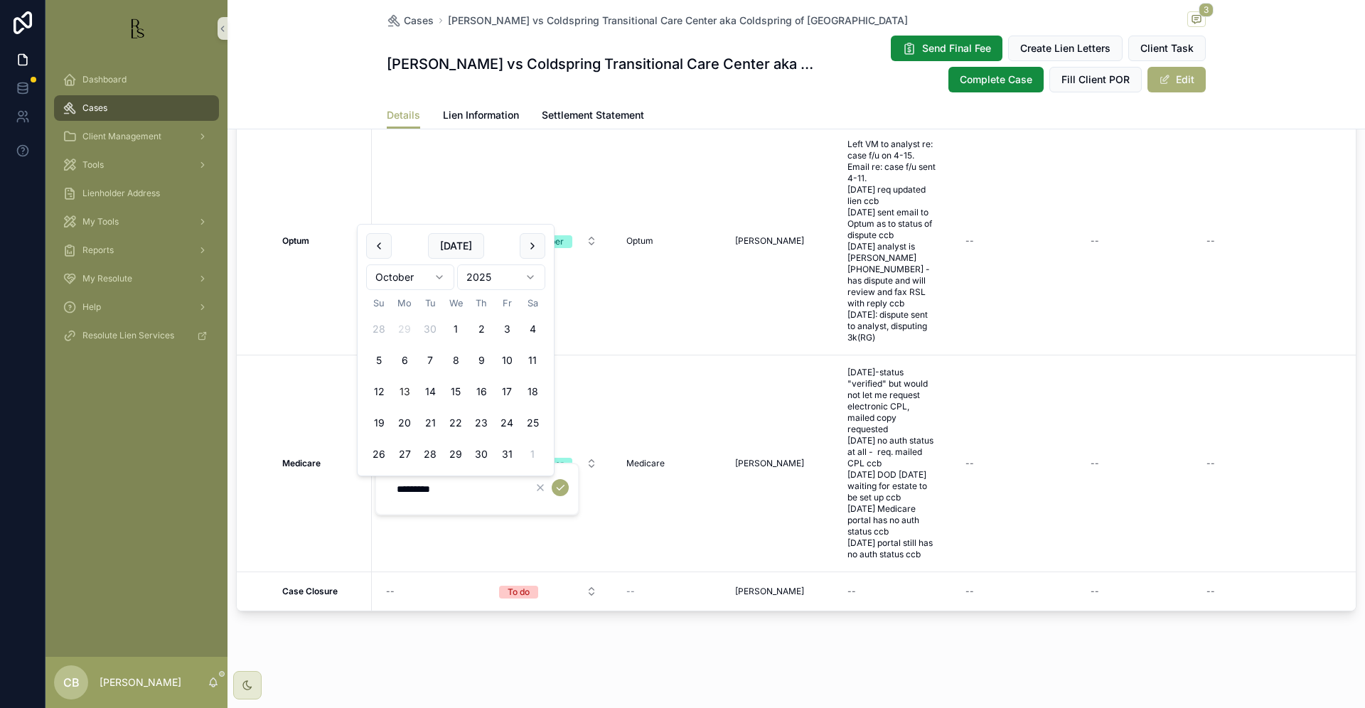
type input "**********"
click at [561, 484] on icon "scrollable content" at bounding box center [560, 487] width 11 height 11
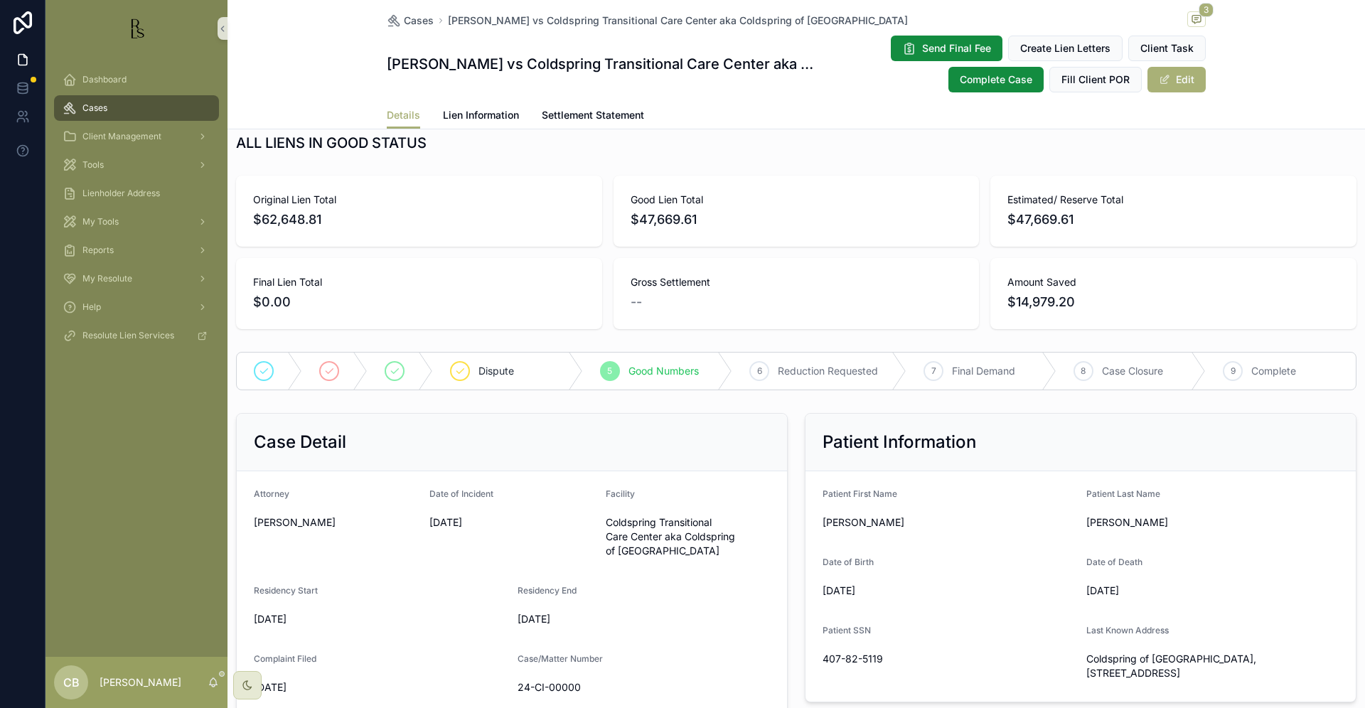
scroll to position [12, 0]
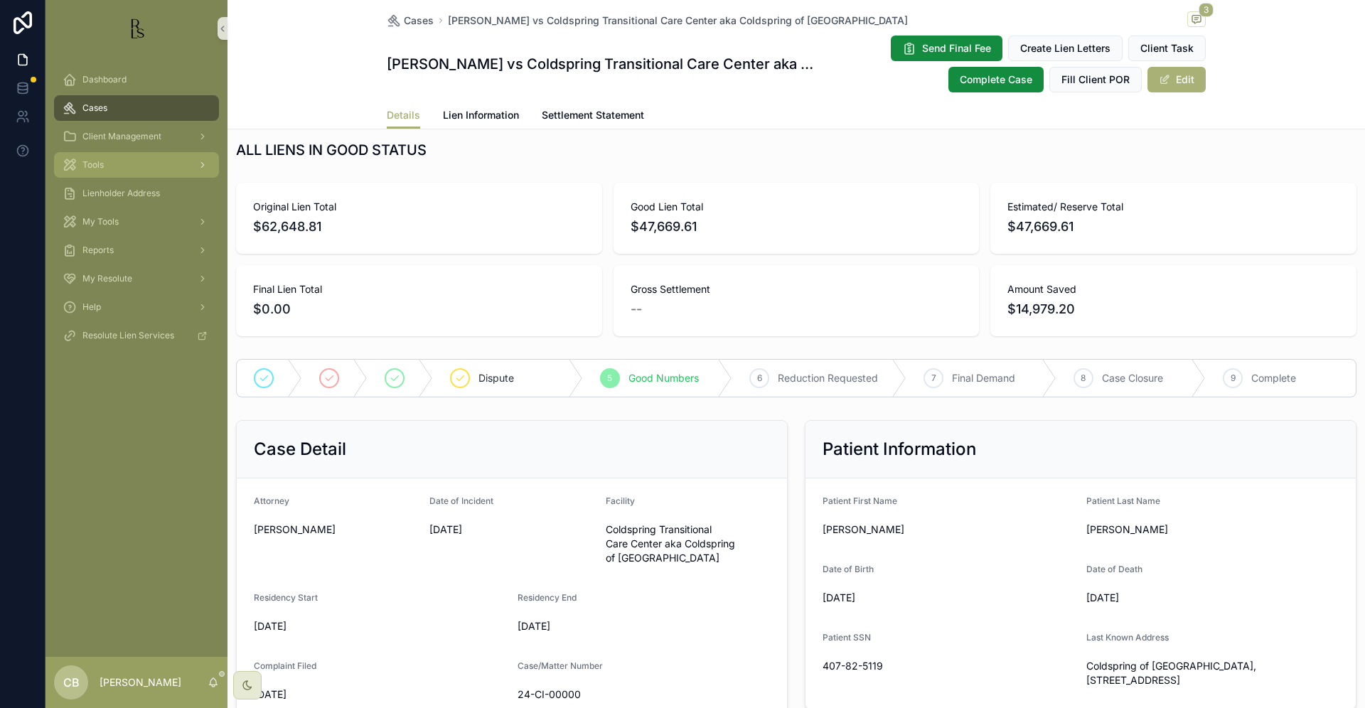
click at [96, 166] on span "Tools" at bounding box center [92, 164] width 21 height 11
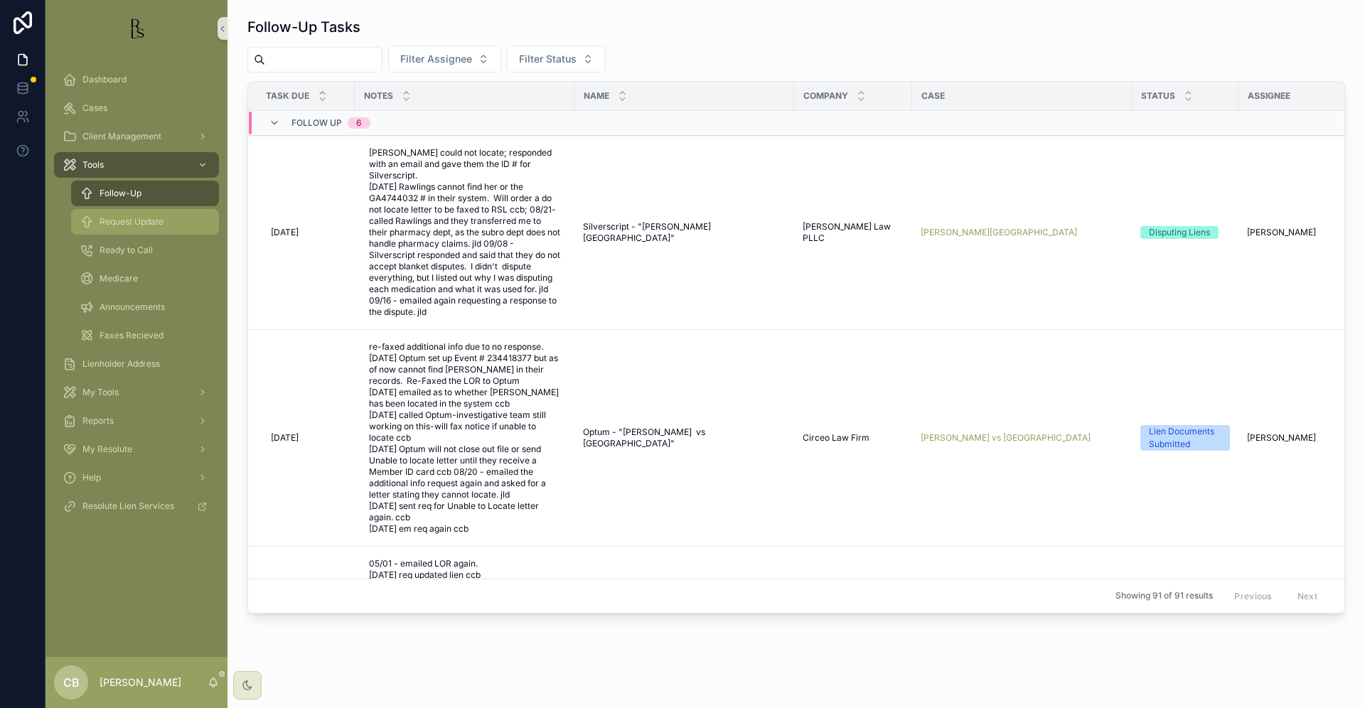
scroll to position [1, 0]
click at [119, 221] on span "Request Update" at bounding box center [132, 221] width 64 height 11
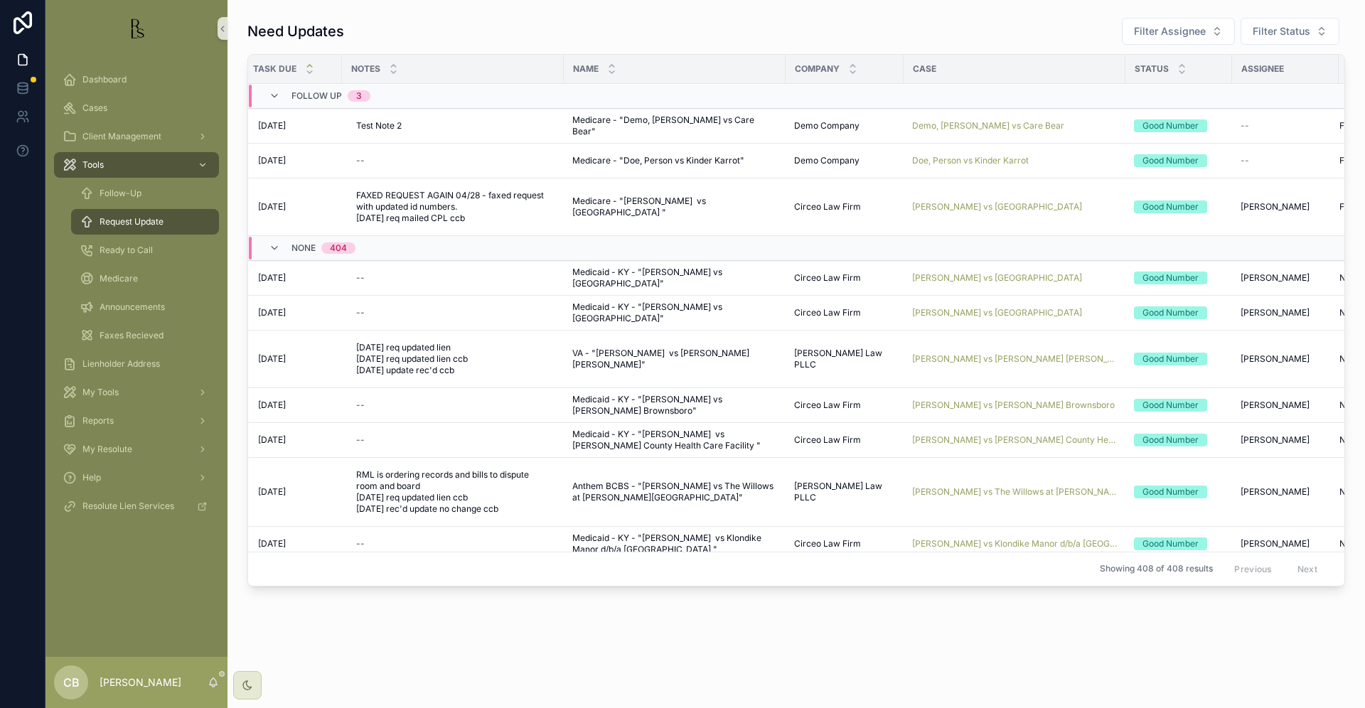
scroll to position [0, 13]
click at [987, 202] on span "[PERSON_NAME] vs [GEOGRAPHIC_DATA]" at bounding box center [997, 206] width 170 height 11
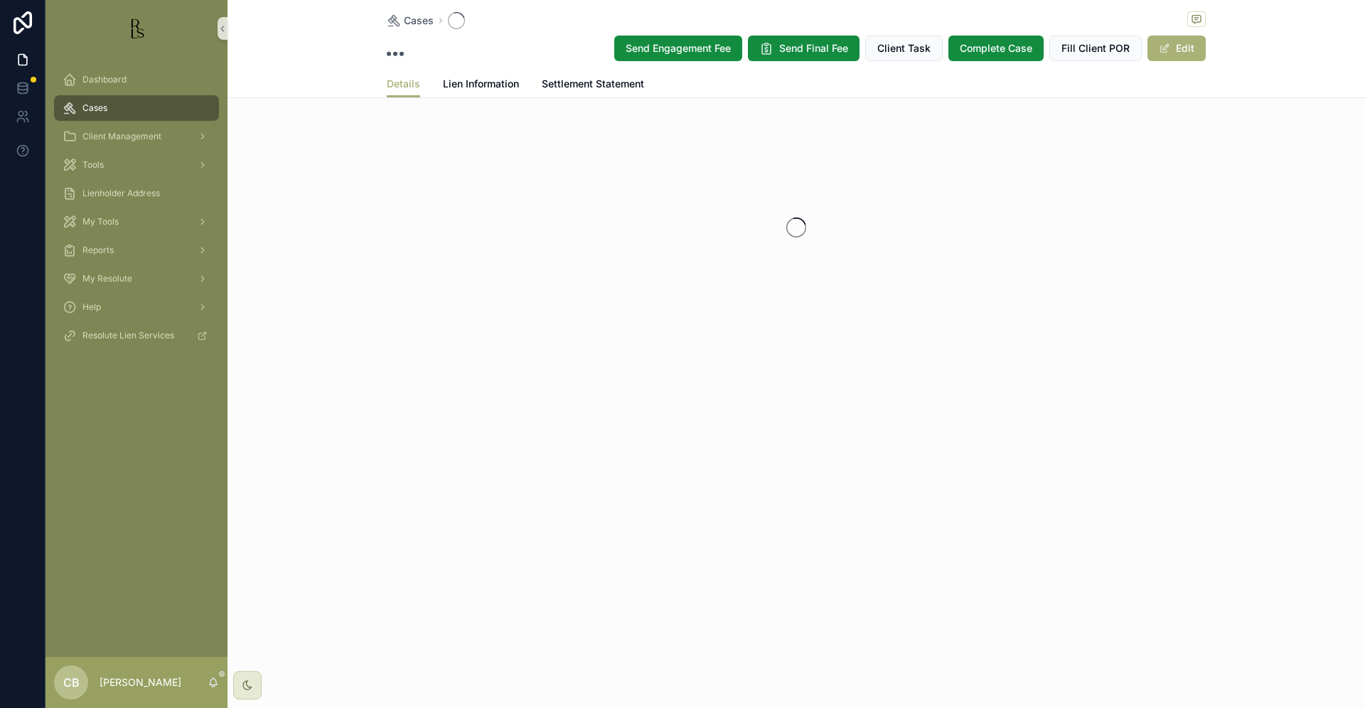
click at [987, 202] on div "scrollable content" at bounding box center [795, 227] width 1137 height 225
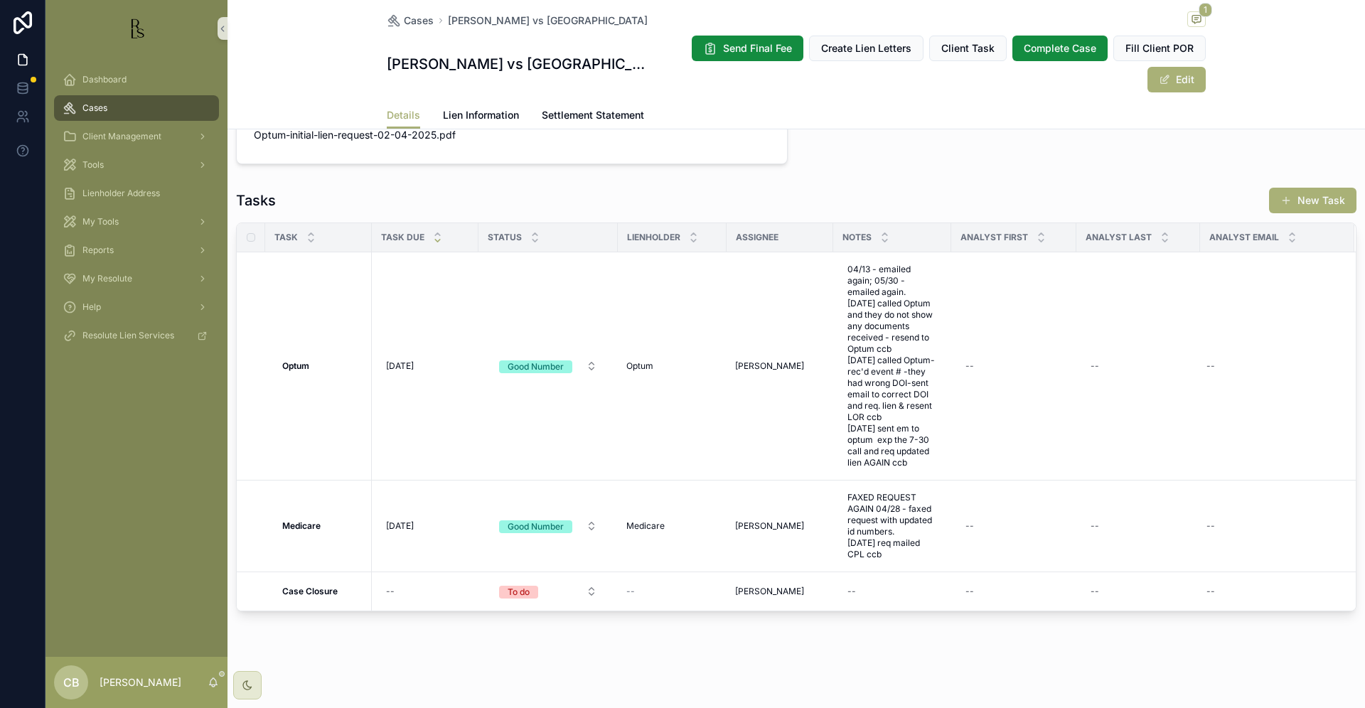
scroll to position [1034, 0]
click at [470, 114] on span "Lien Information" at bounding box center [481, 115] width 76 height 14
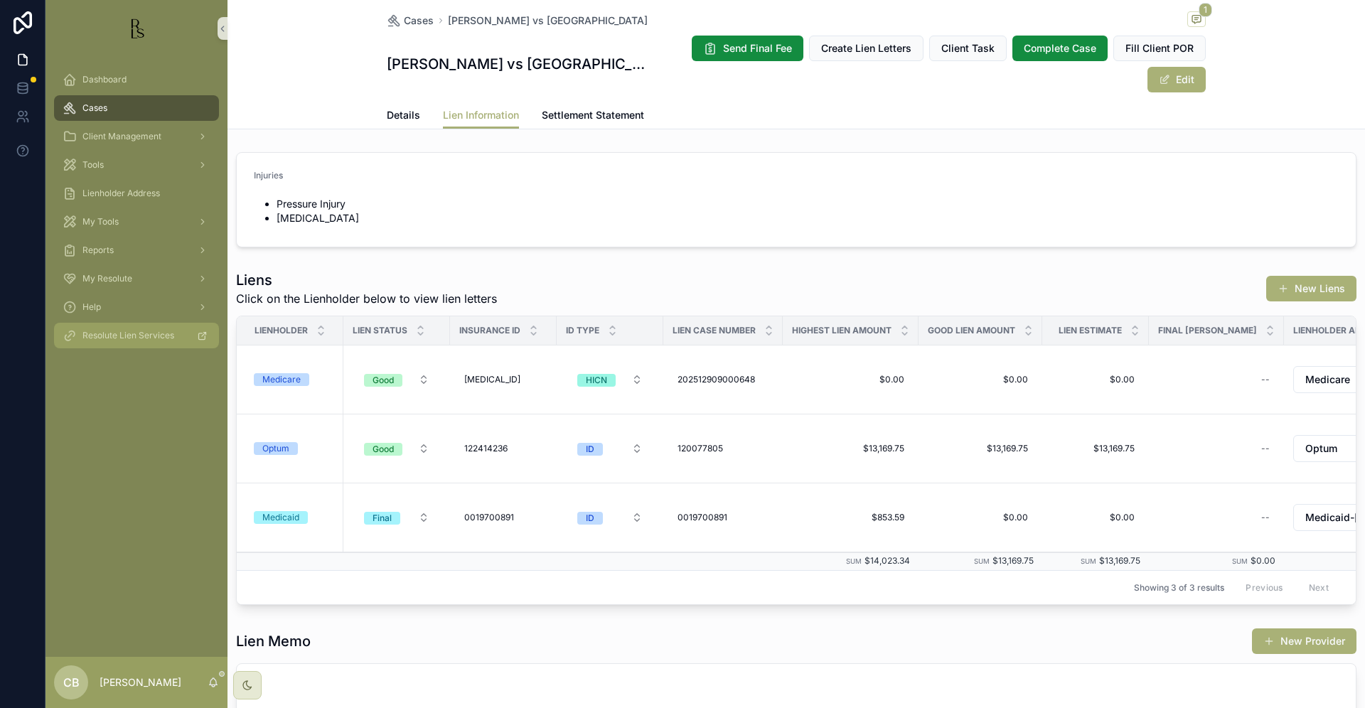
click at [287, 379] on div "Medicare" at bounding box center [281, 379] width 38 height 13
click at [395, 111] on span "Details" at bounding box center [403, 115] width 33 height 14
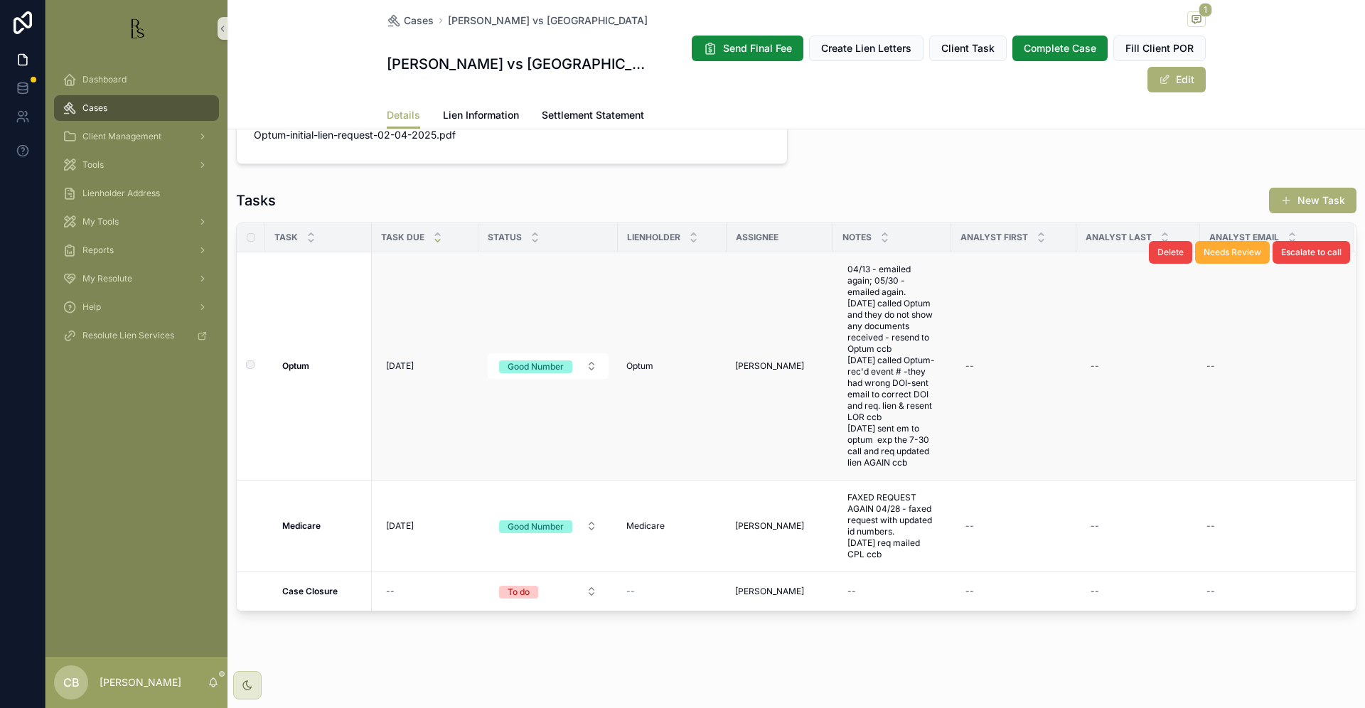
scroll to position [1034, 0]
click at [481, 114] on span "Lien Information" at bounding box center [481, 115] width 76 height 14
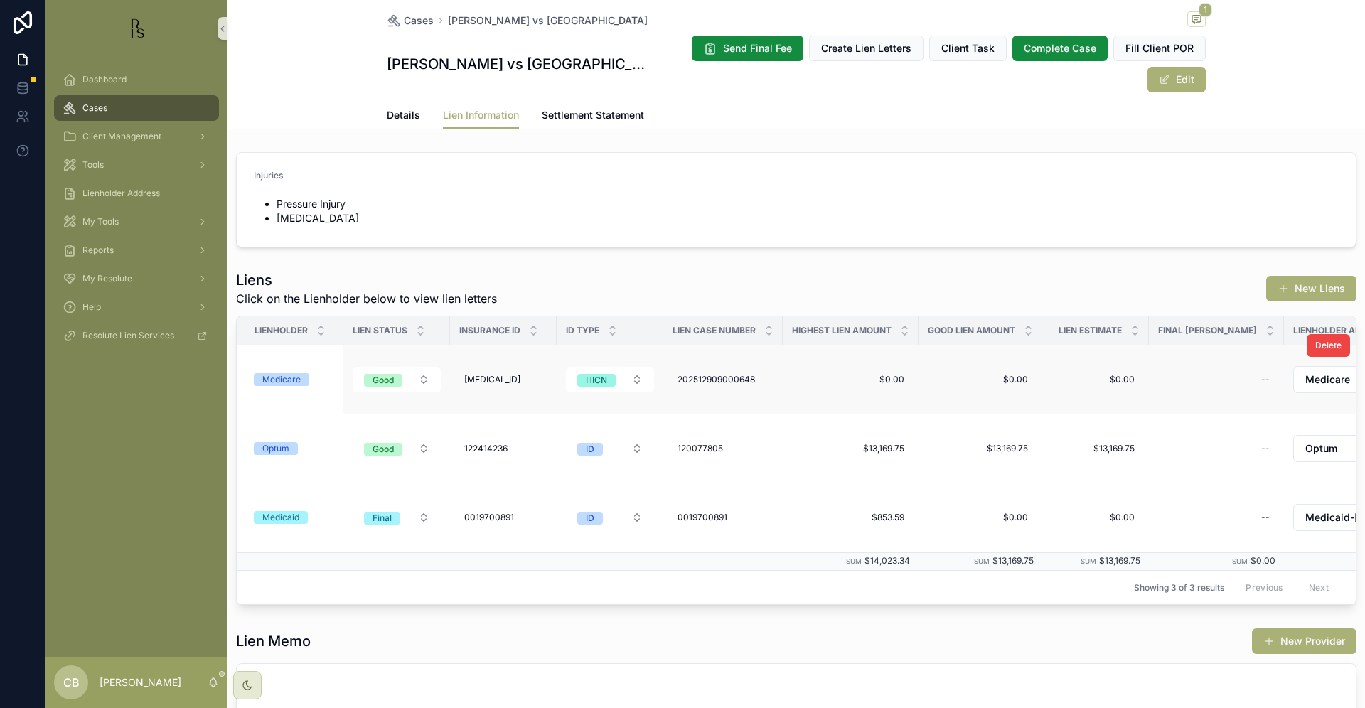
click at [274, 379] on div "Medicare" at bounding box center [281, 379] width 38 height 13
click at [399, 113] on span "Details" at bounding box center [403, 115] width 33 height 14
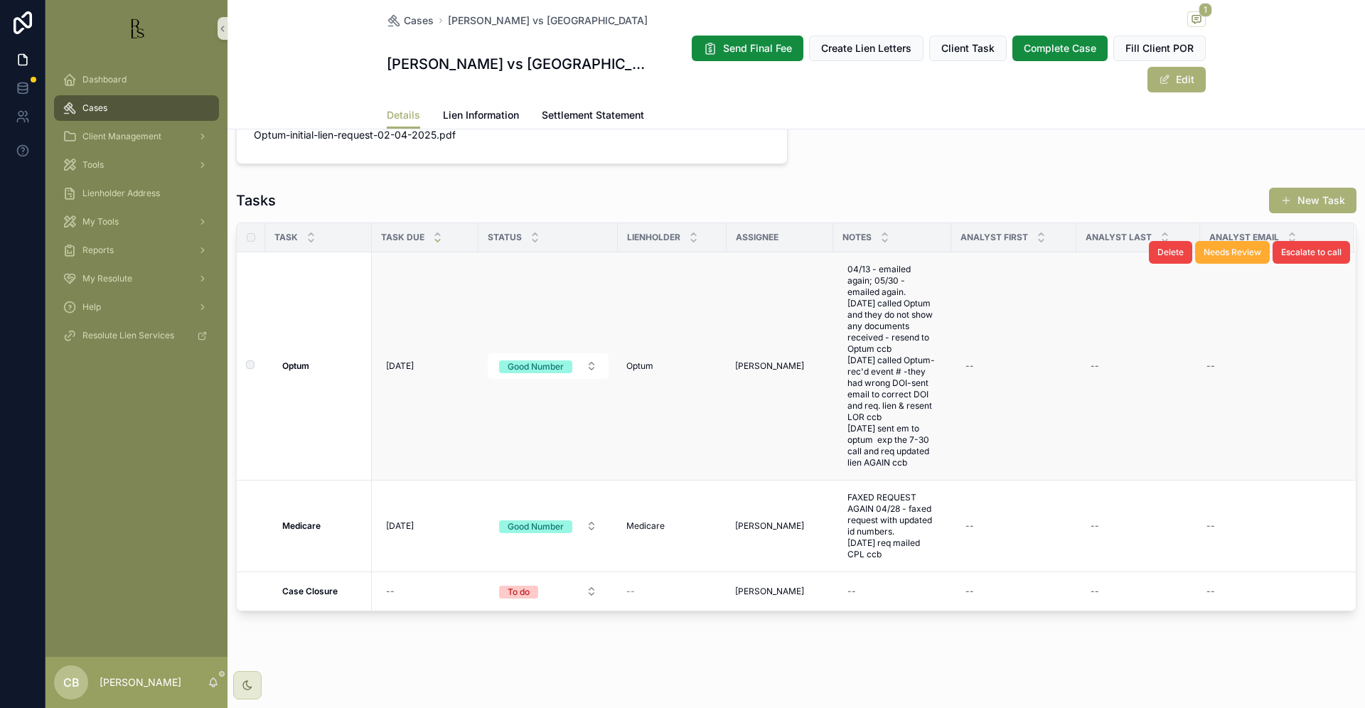
scroll to position [1034, 0]
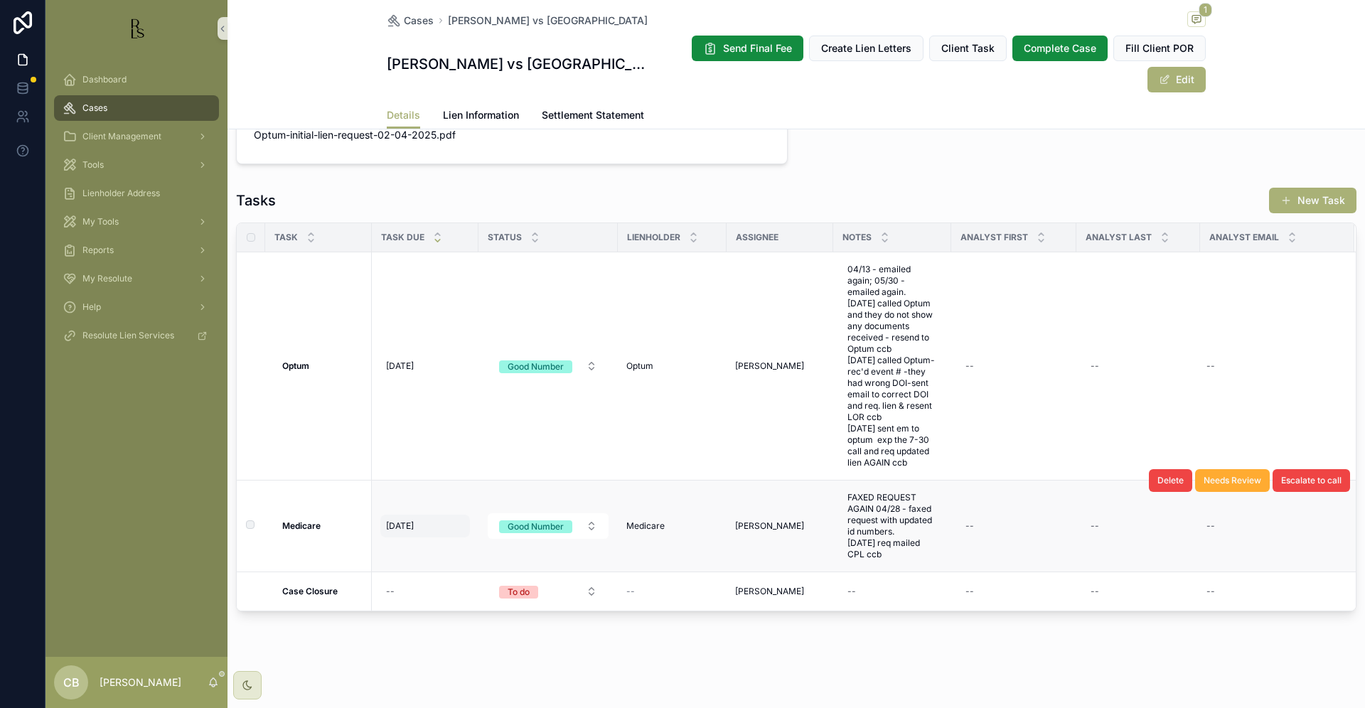
click at [408, 523] on span "[DATE]" at bounding box center [400, 525] width 28 height 11
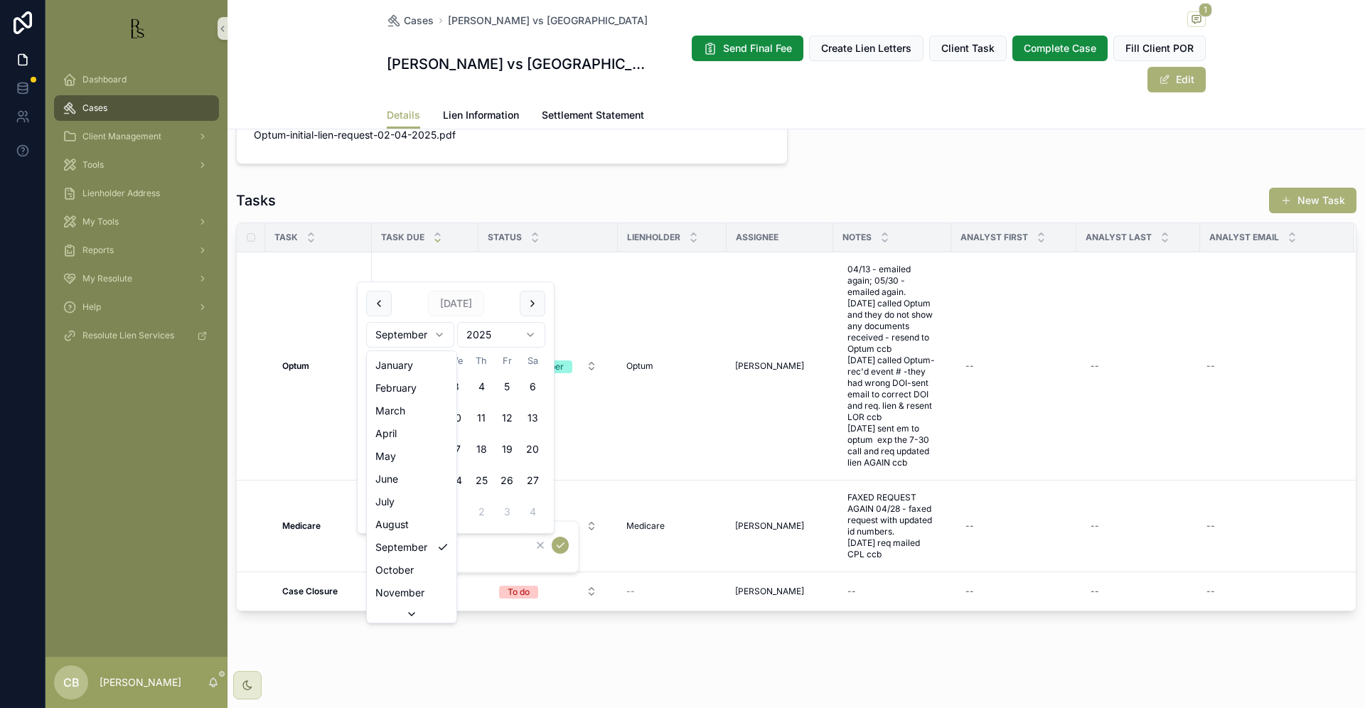
click at [439, 333] on html "Dashboard Cases Client Management Tools Lienholder Address My Tools Reports My …" at bounding box center [682, 354] width 1365 height 708
click at [403, 415] on button "6" at bounding box center [405, 418] width 26 height 26
type input "*********"
click at [562, 545] on icon "scrollable content" at bounding box center [560, 545] width 11 height 11
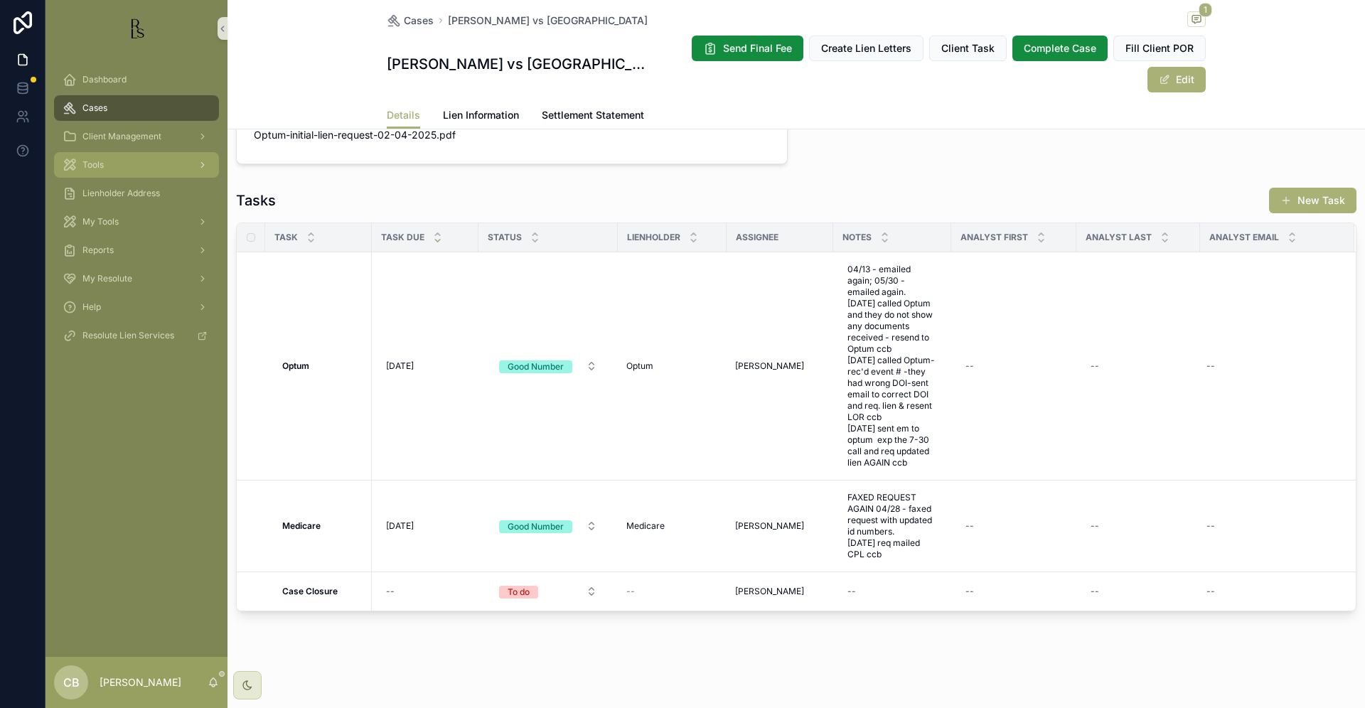
click at [99, 165] on span "Tools" at bounding box center [92, 164] width 21 height 11
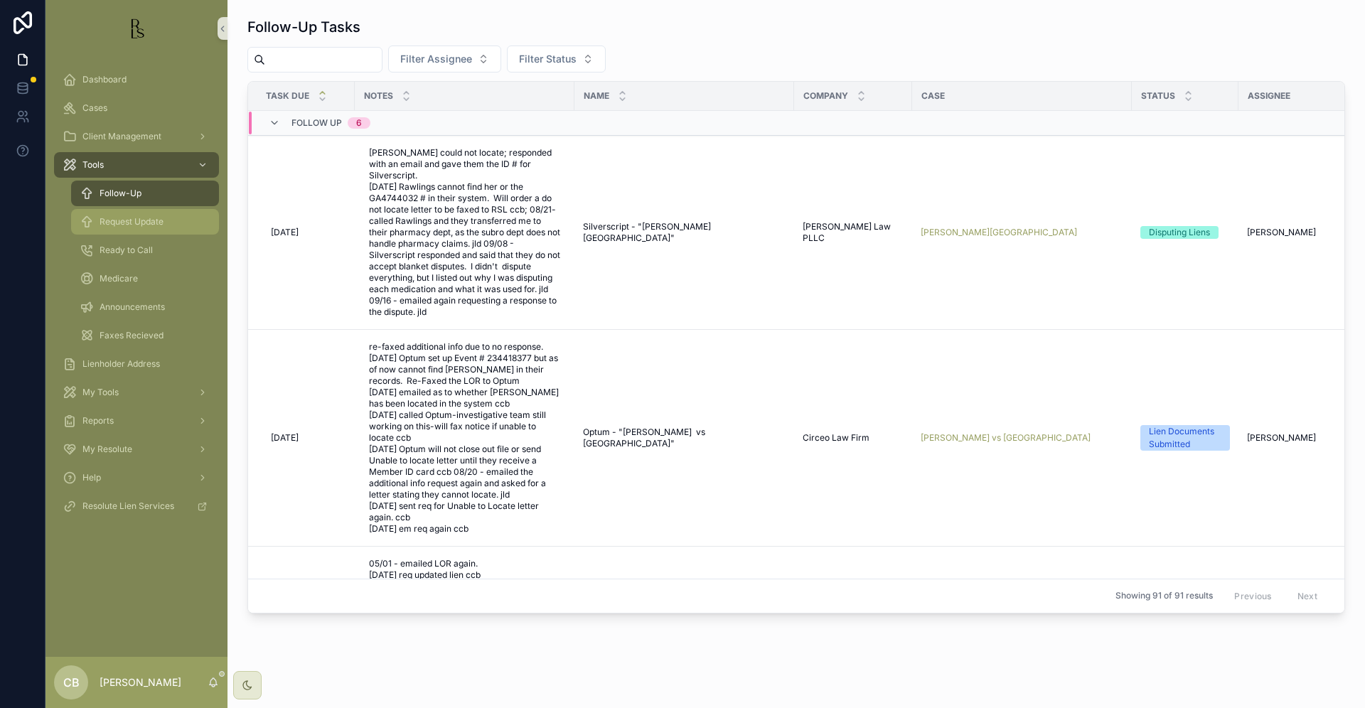
click at [129, 222] on span "Request Update" at bounding box center [132, 221] width 64 height 11
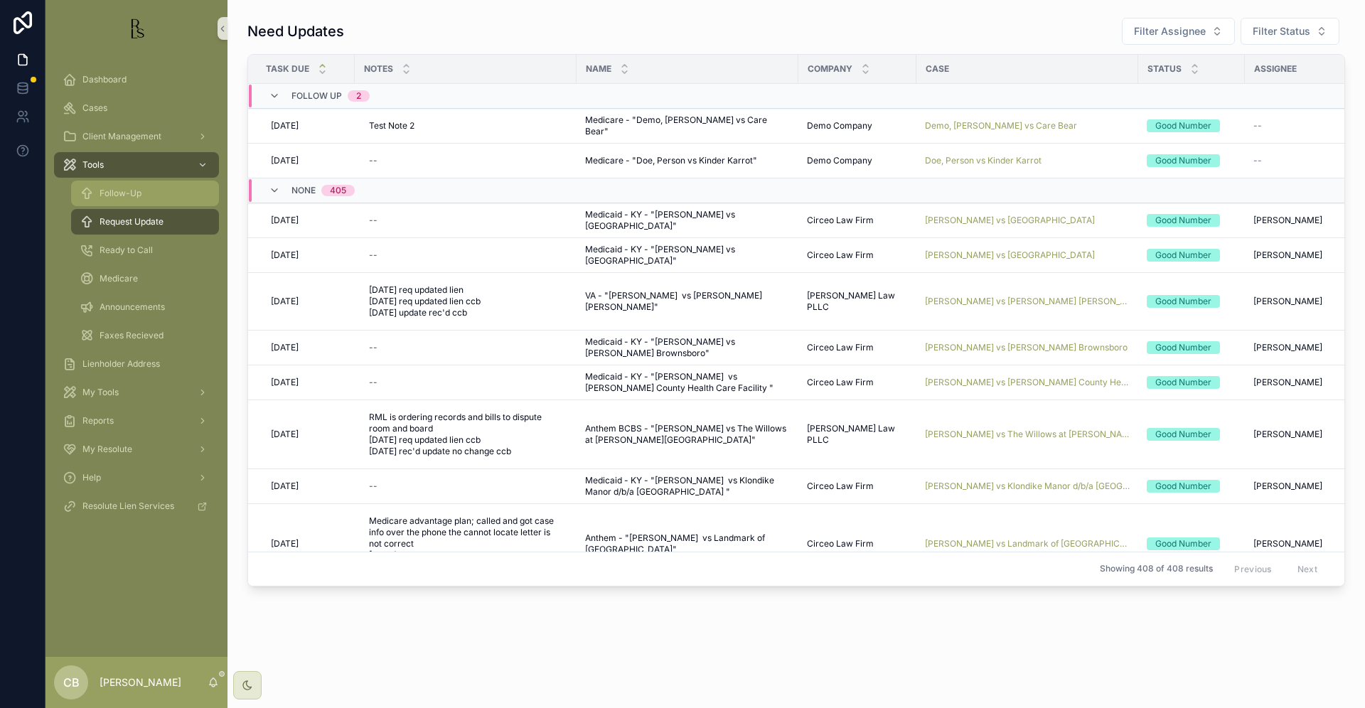
click at [127, 191] on span "Follow-Up" at bounding box center [121, 193] width 42 height 11
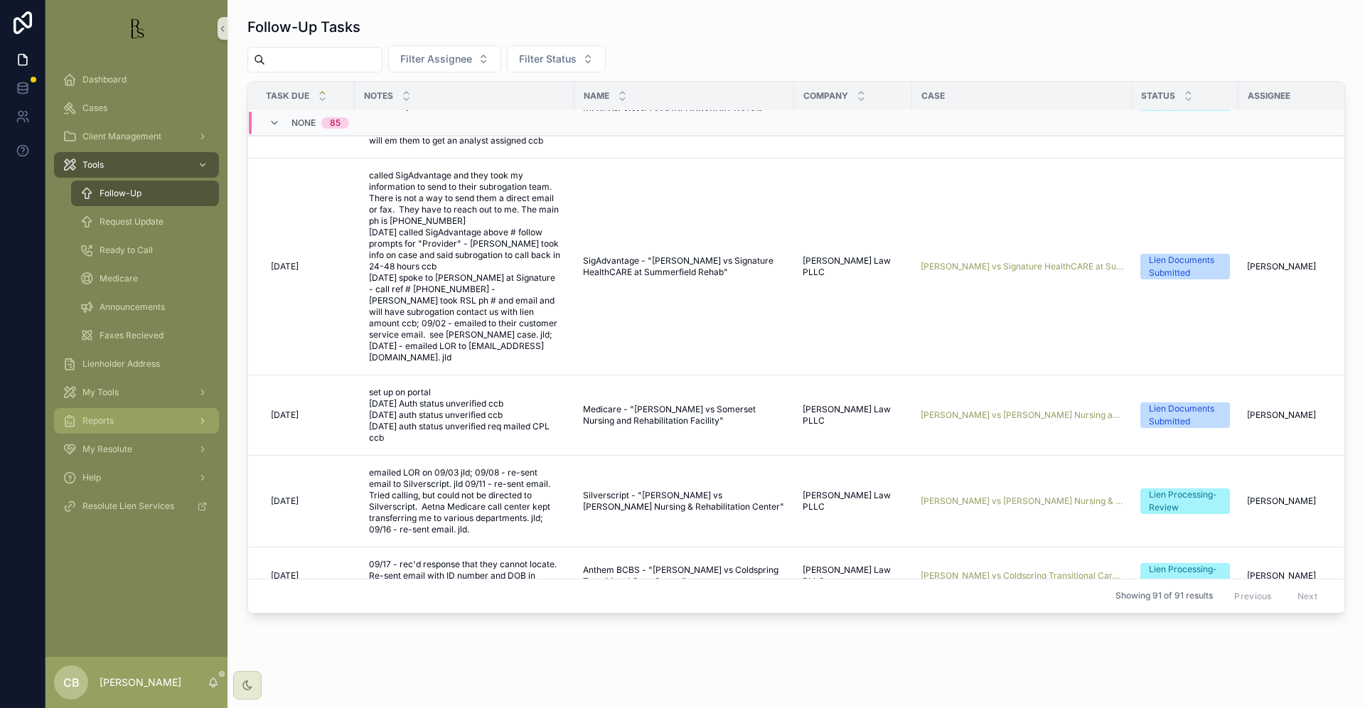
click at [1000, 421] on span "[PERSON_NAME] vs [PERSON_NAME] Nursing and Rehabilitation Facility" at bounding box center [1022, 414] width 203 height 11
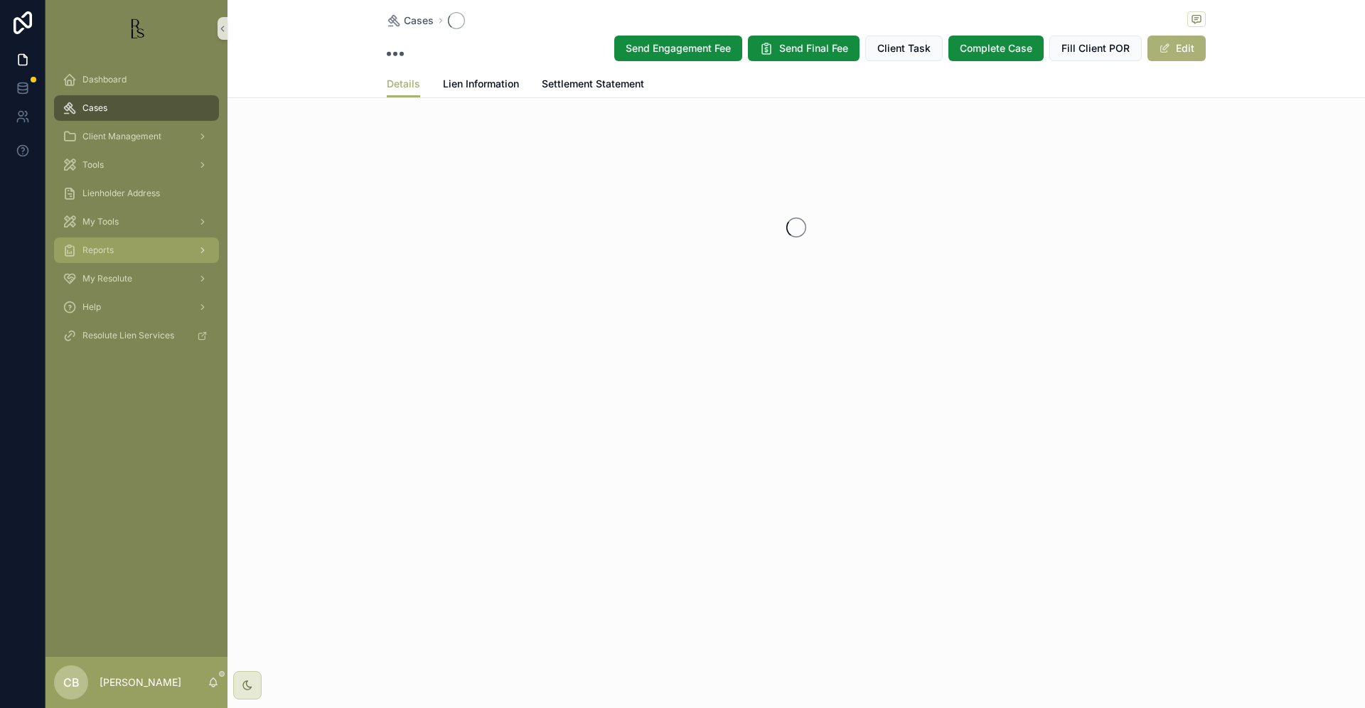
click at [1000, 424] on div "Cases Send Engagement Fee Send Final Fee Client Task Complete Case Fill Client …" at bounding box center [795, 215] width 1137 height 431
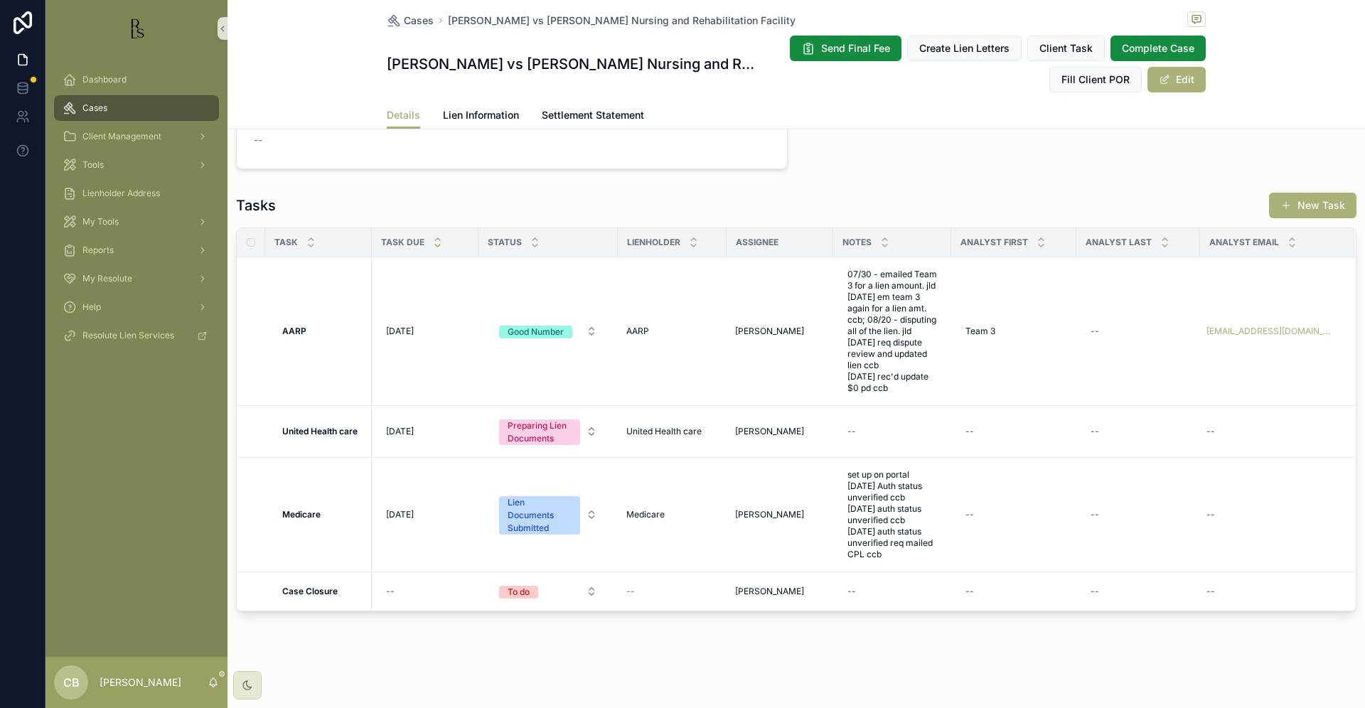
scroll to position [1074, 0]
click at [479, 114] on span "Lien Information" at bounding box center [481, 115] width 76 height 14
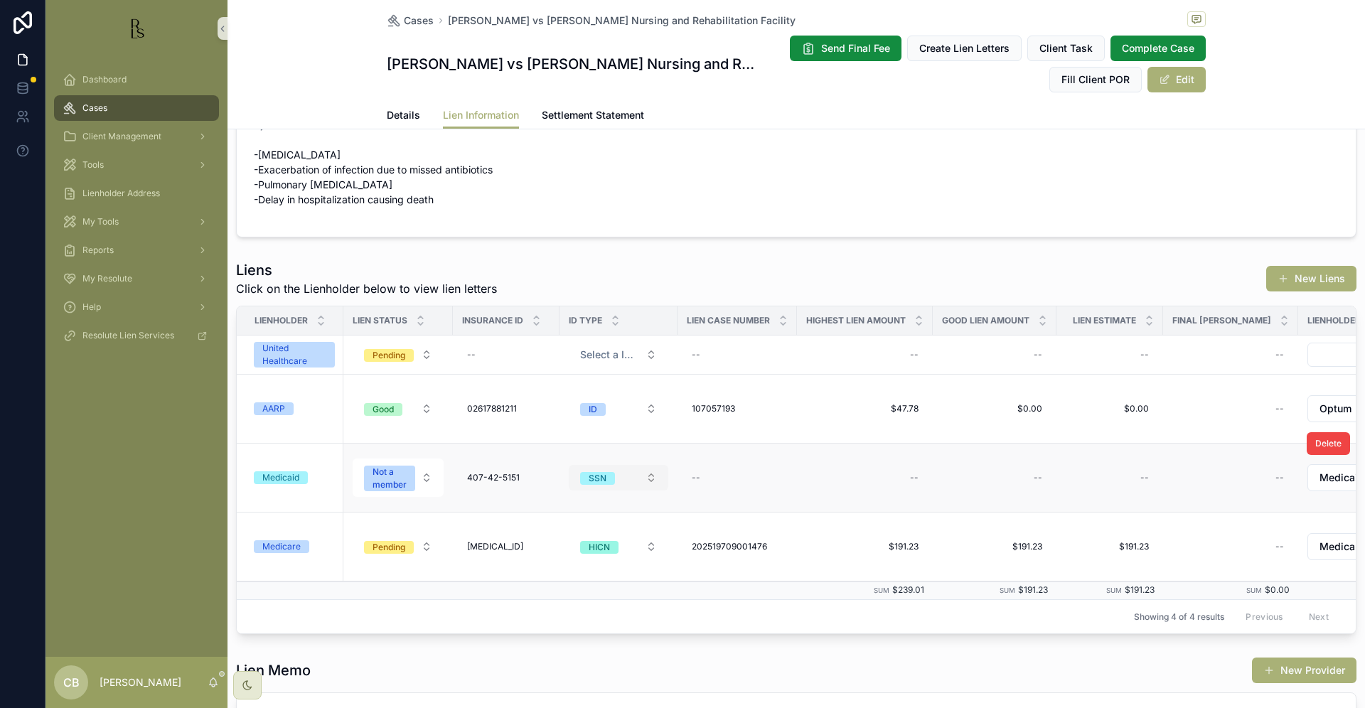
scroll to position [355, 0]
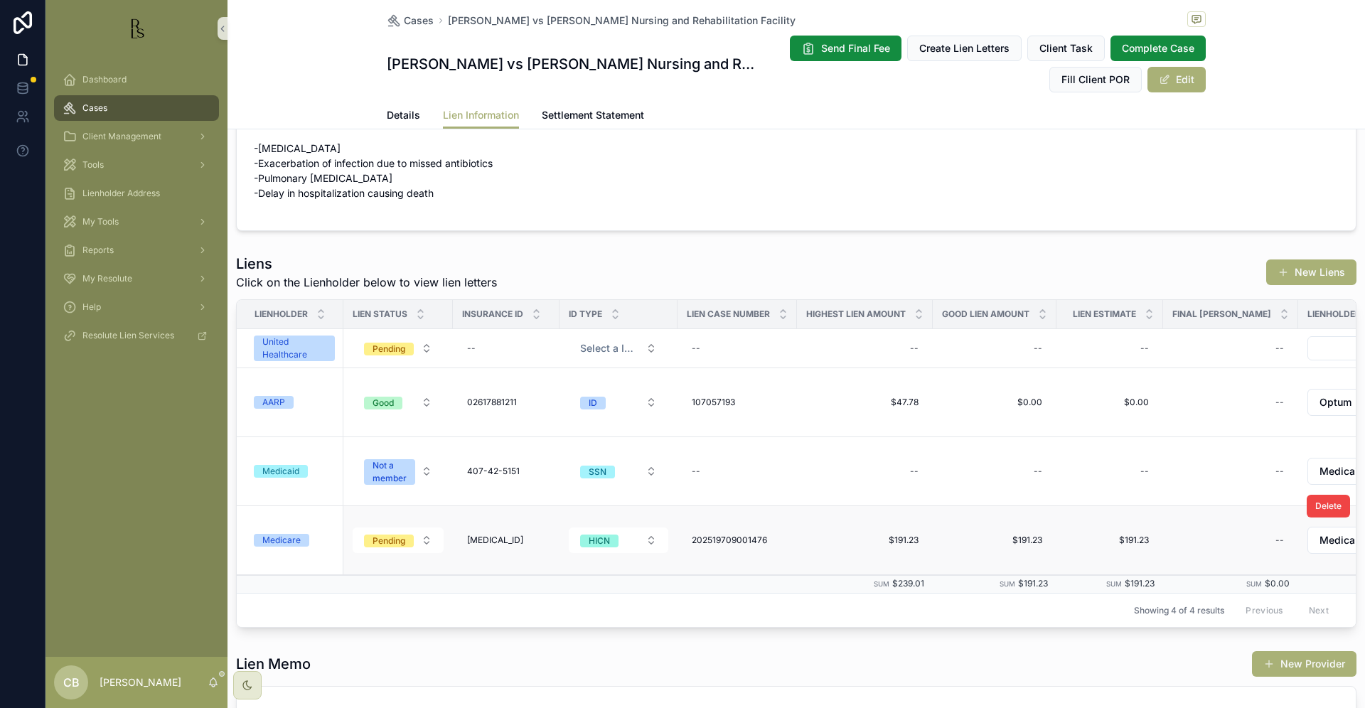
click at [283, 539] on div "Medicare" at bounding box center [281, 540] width 38 height 13
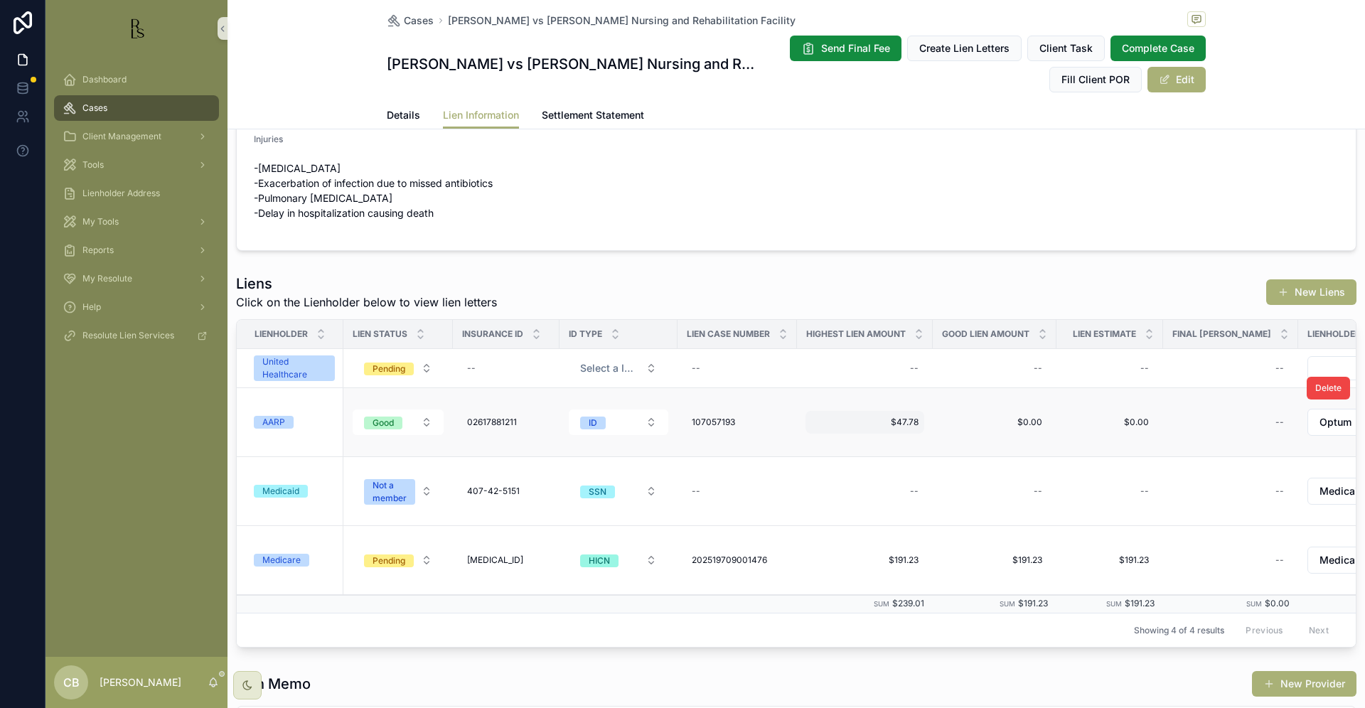
scroll to position [303, 0]
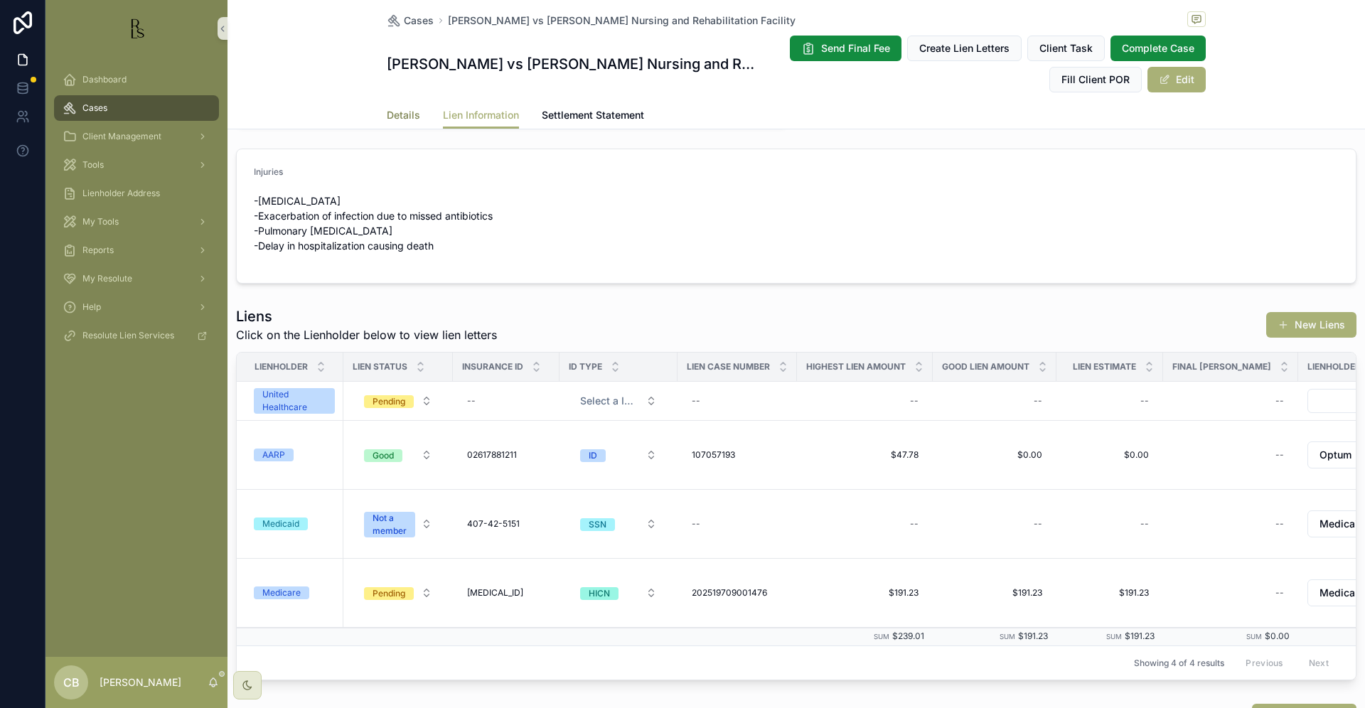
click at [395, 112] on span "Details" at bounding box center [403, 115] width 33 height 14
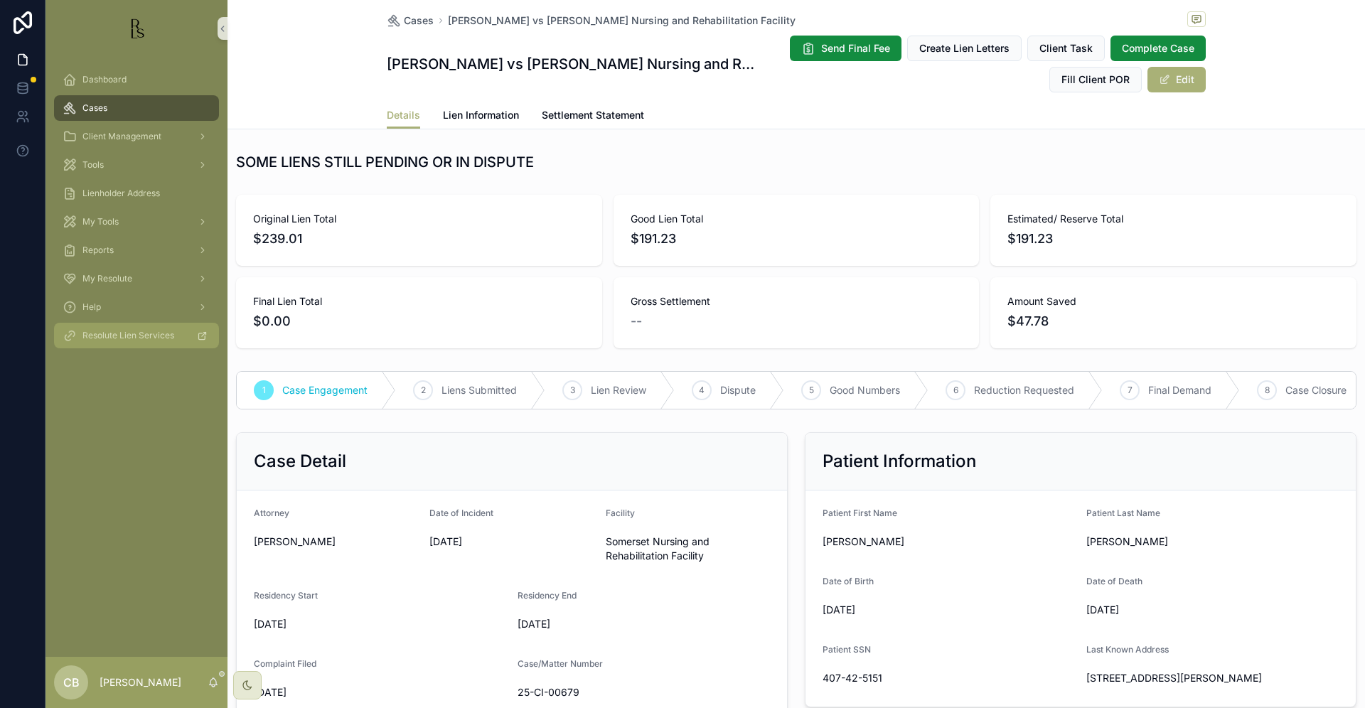
click at [90, 164] on span "Tools" at bounding box center [92, 164] width 21 height 11
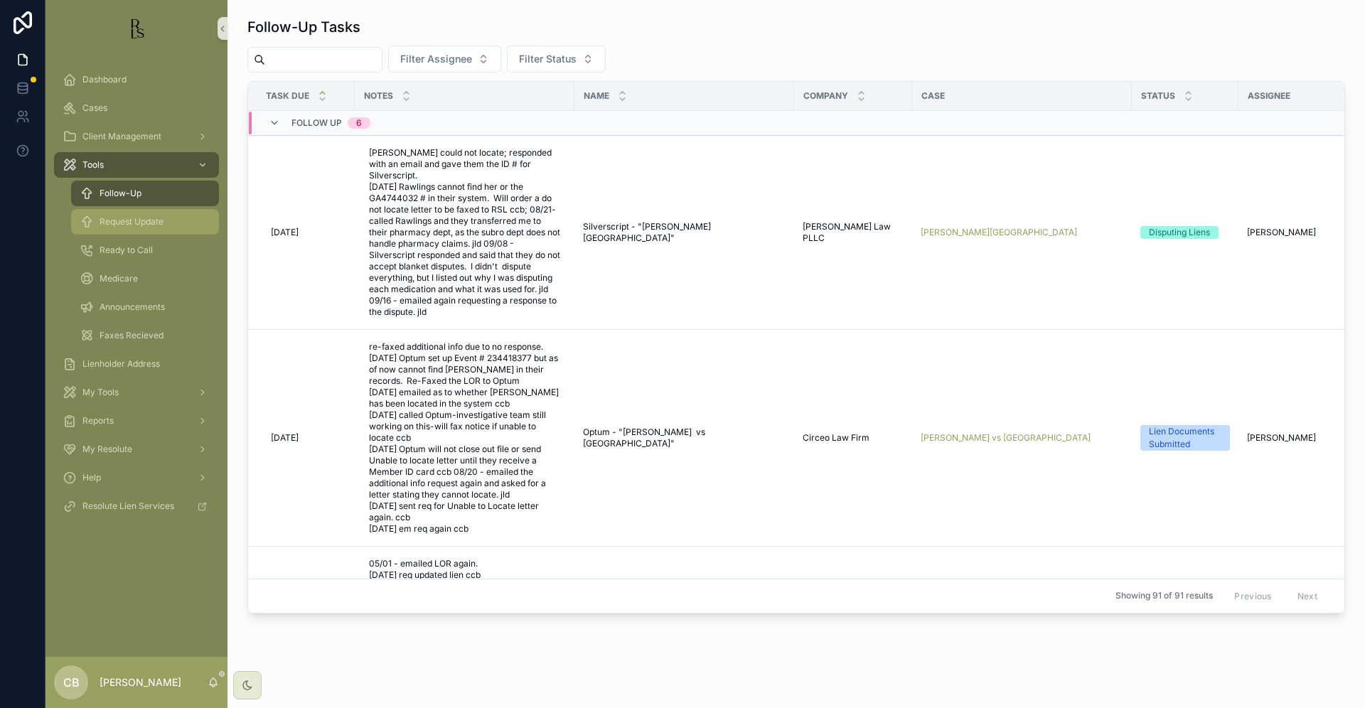
click at [151, 220] on span "Request Update" at bounding box center [132, 221] width 64 height 11
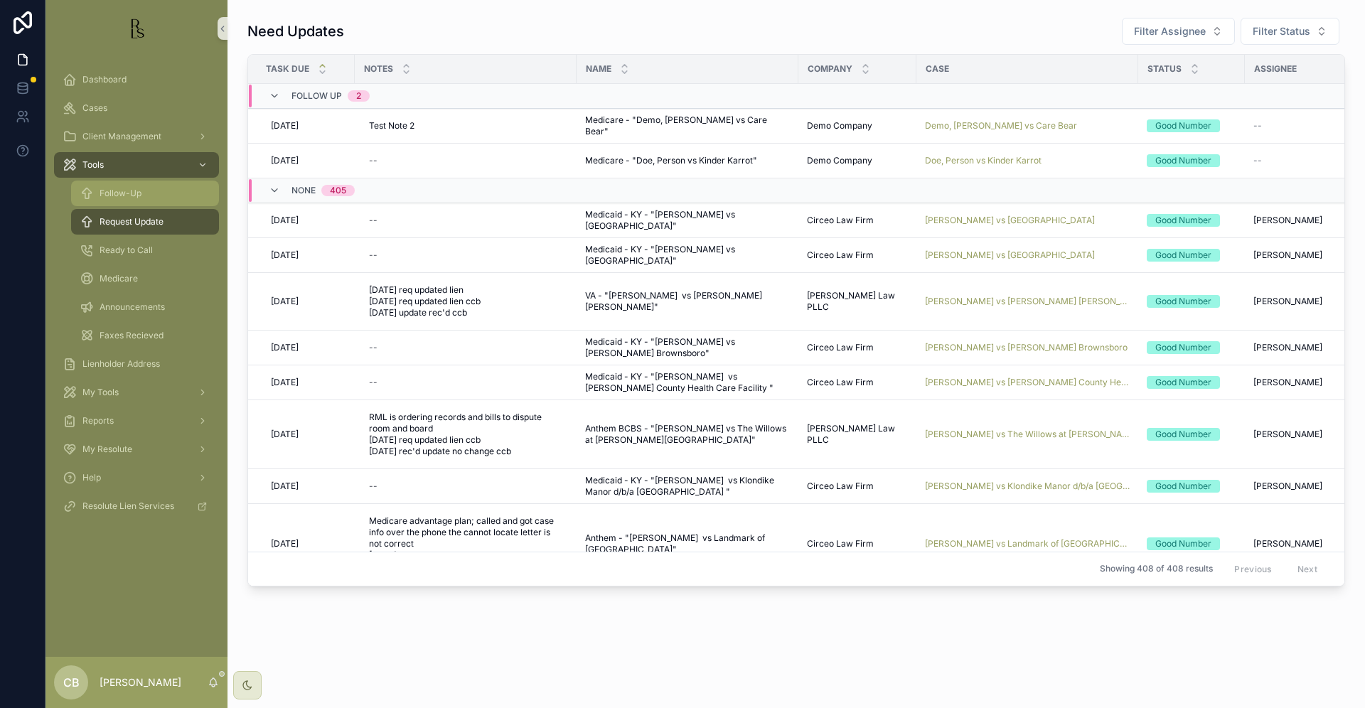
click at [126, 194] on span "Follow-Up" at bounding box center [121, 193] width 42 height 11
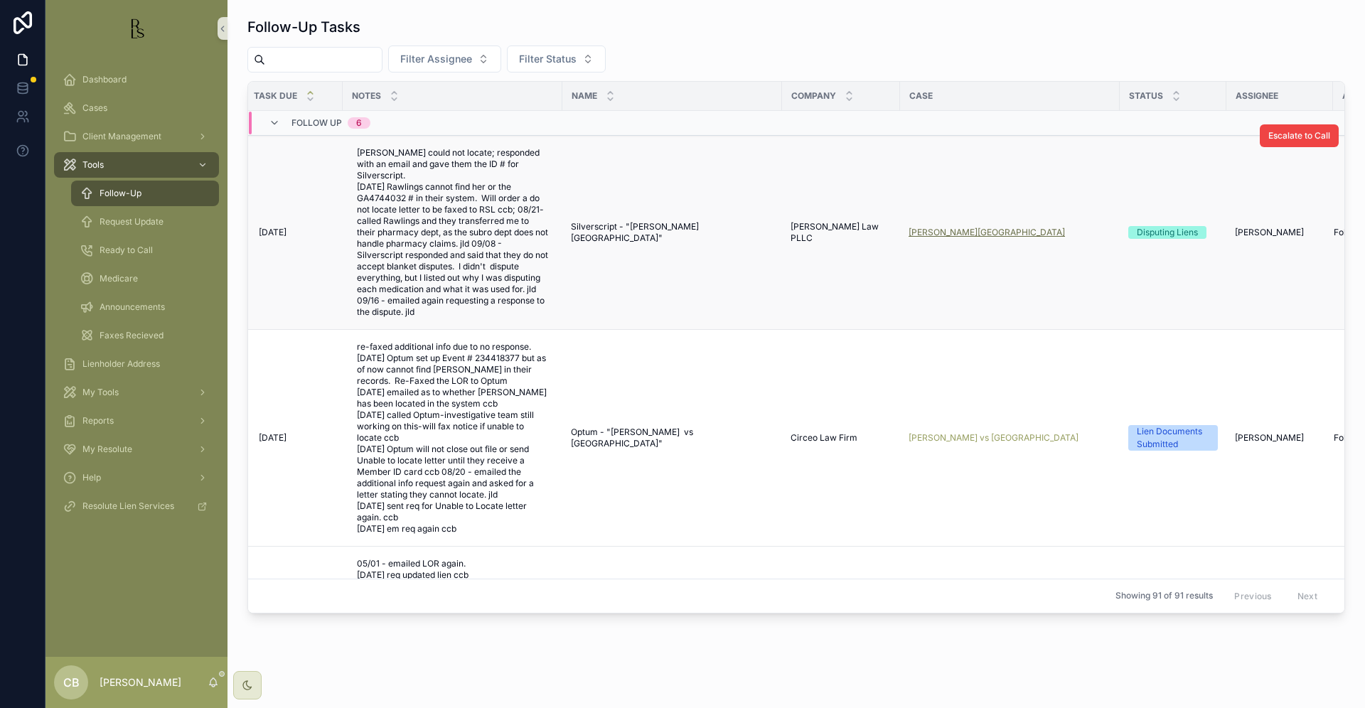
scroll to position [4, 12]
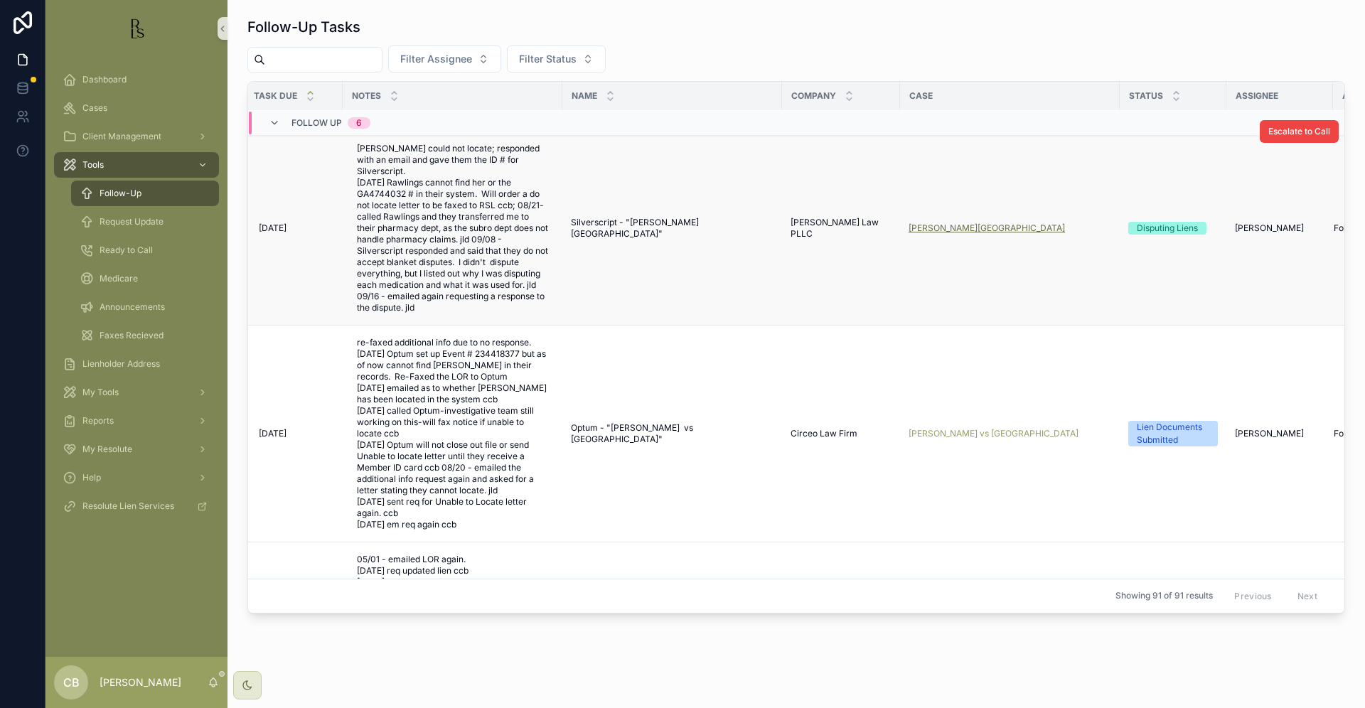
click at [977, 225] on span "[PERSON_NAME][GEOGRAPHIC_DATA]" at bounding box center [987, 228] width 156 height 11
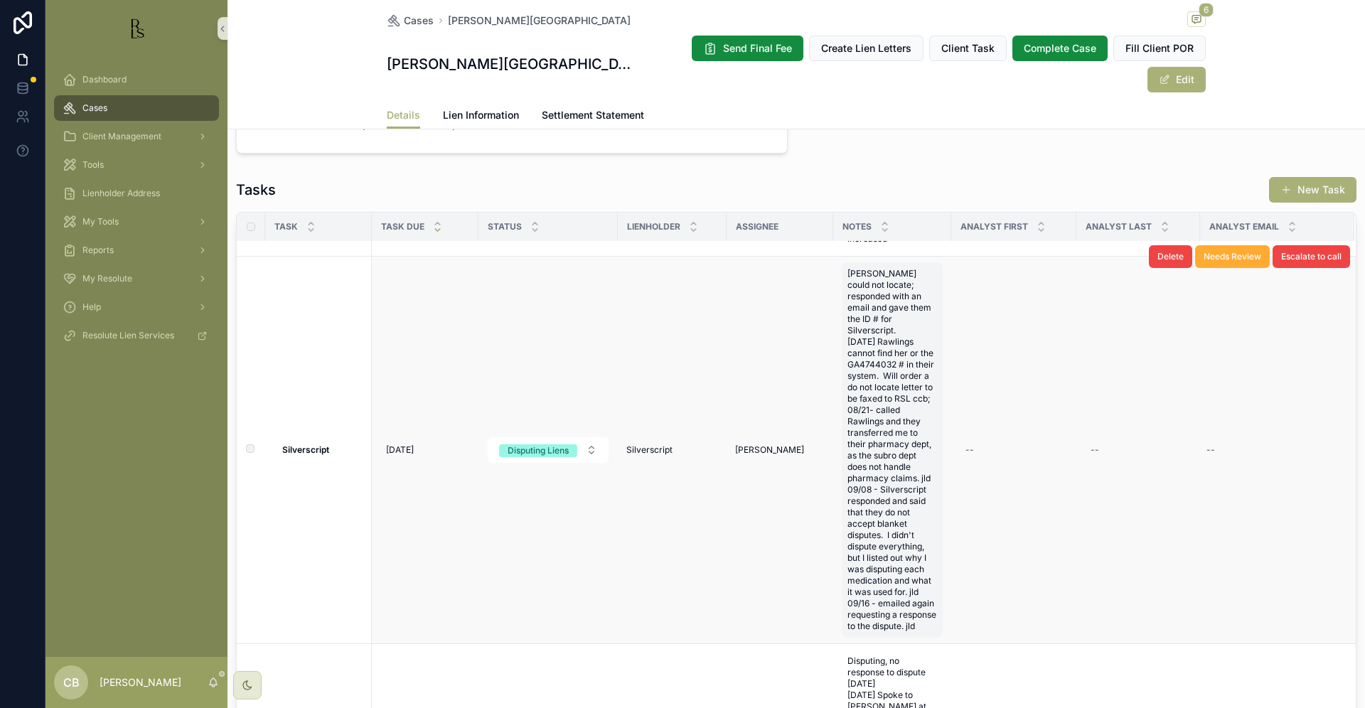
scroll to position [80, 0]
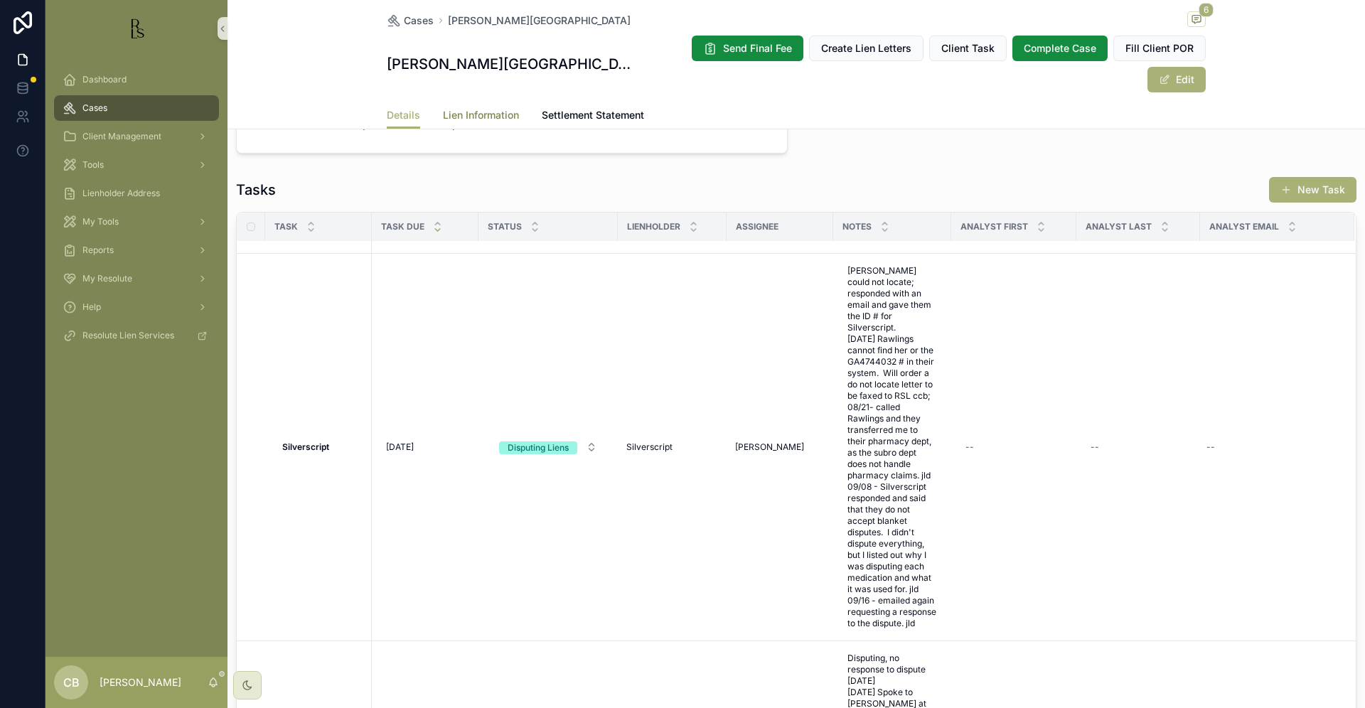
click at [469, 114] on span "Lien Information" at bounding box center [481, 115] width 76 height 14
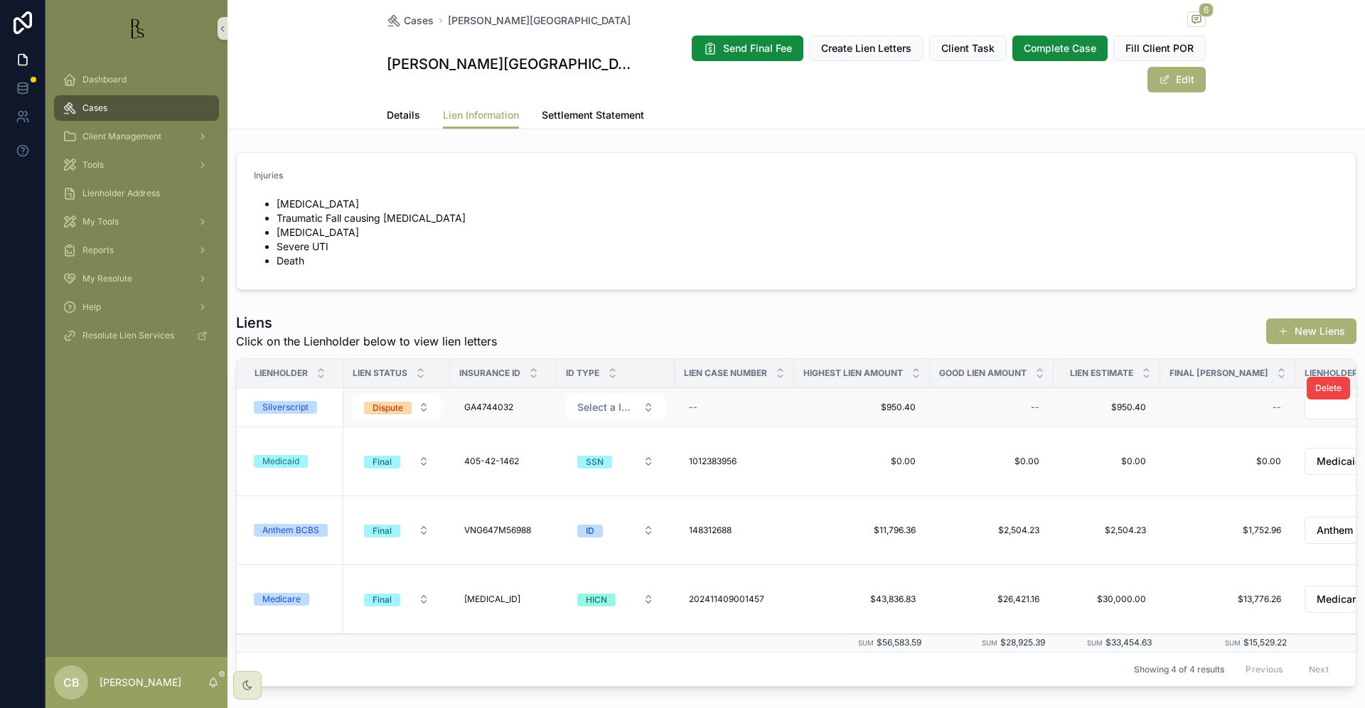
click at [289, 407] on div "Silverscript" at bounding box center [285, 407] width 46 height 13
